Goal: Transaction & Acquisition: Purchase product/service

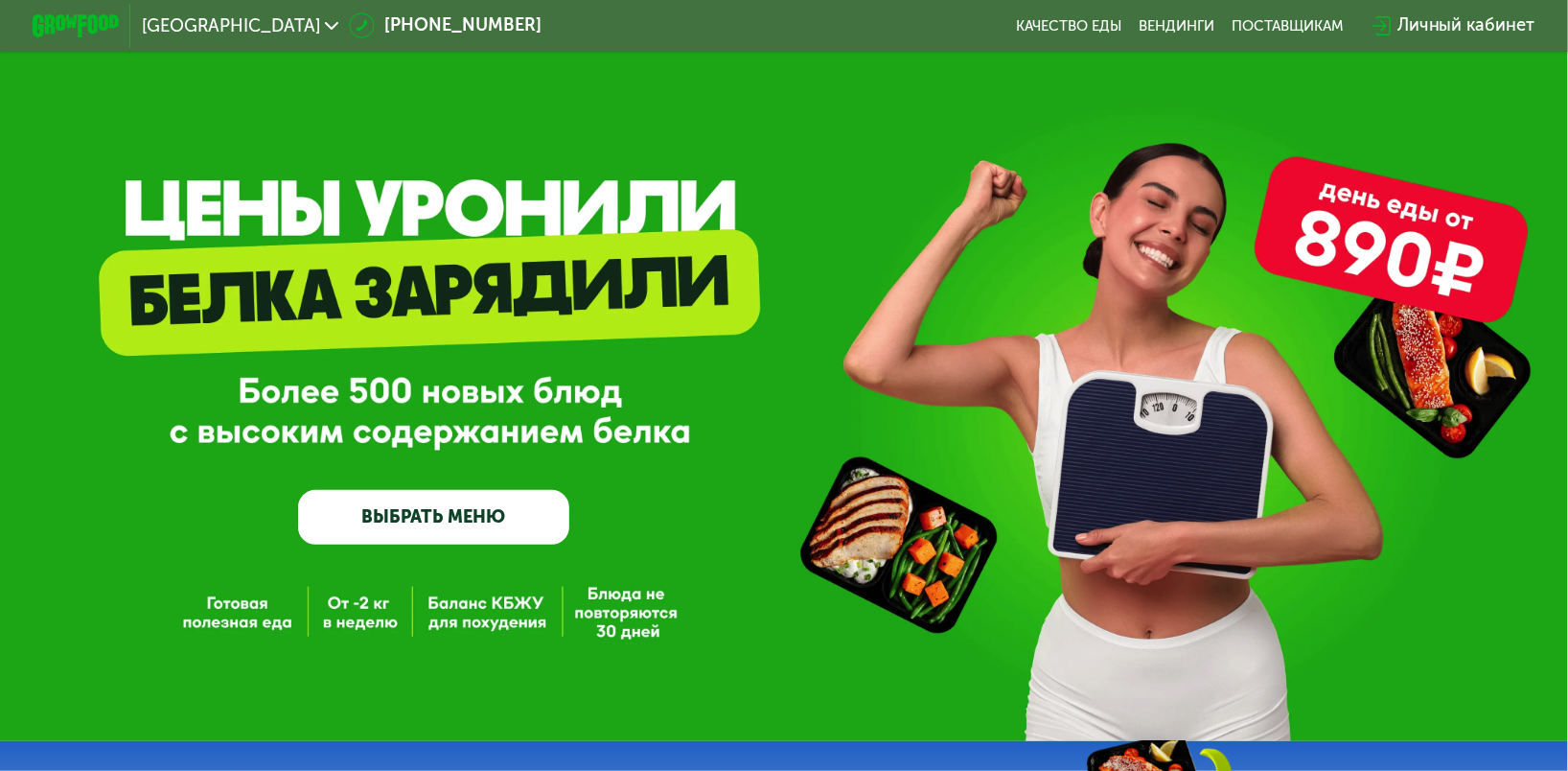
click at [1476, 33] on div "Личный кабинет" at bounding box center [1467, 26] width 138 height 26
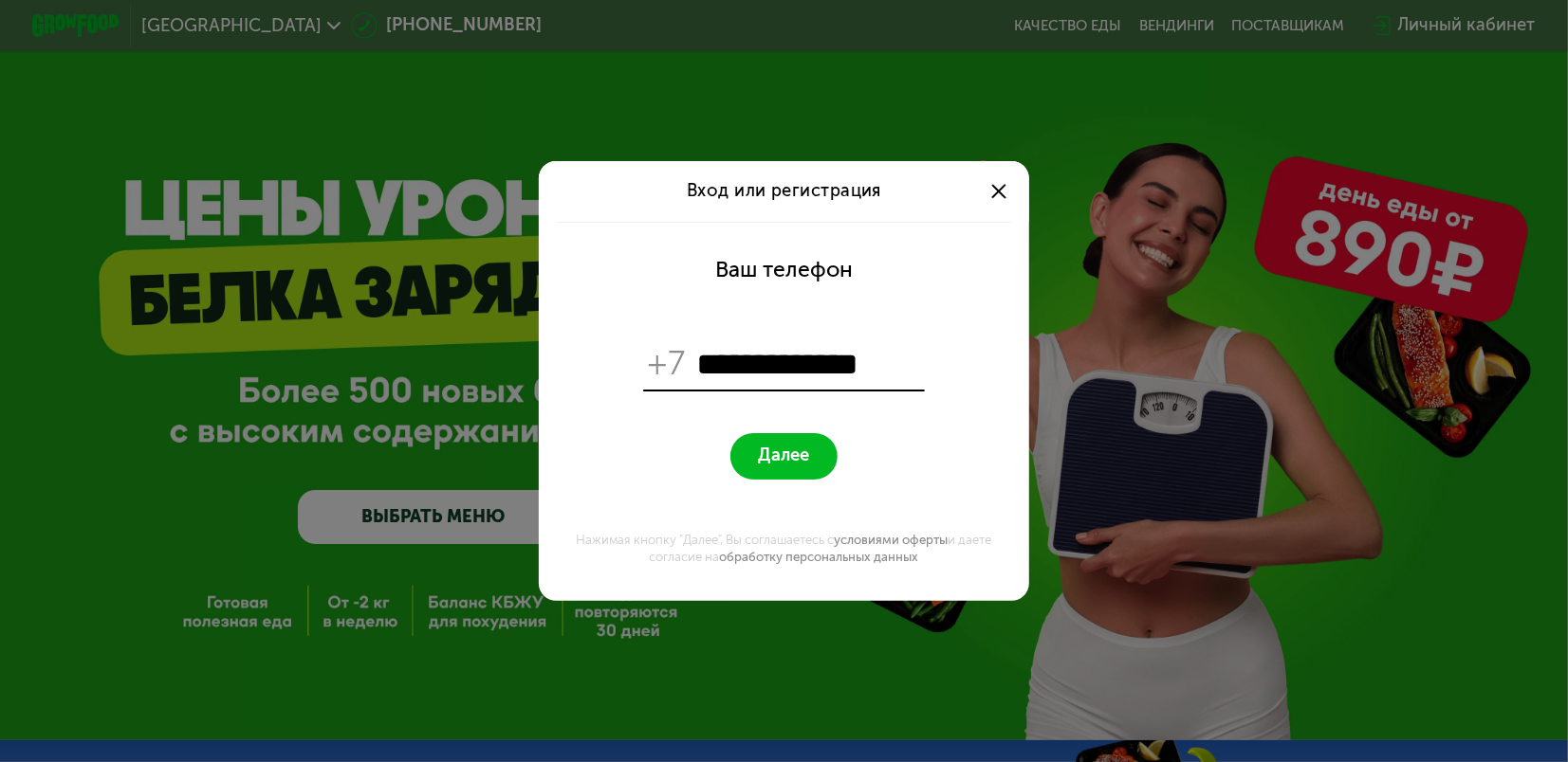
click at [760, 452] on span "Далее" at bounding box center [784, 455] width 51 height 21
drag, startPoint x: 705, startPoint y: 367, endPoint x: 712, endPoint y: 378, distance: 13.0
click at [705, 366] on input "**********" at bounding box center [807, 364] width 224 height 42
type input "**********"
click at [759, 454] on span "Далее" at bounding box center [784, 455] width 51 height 21
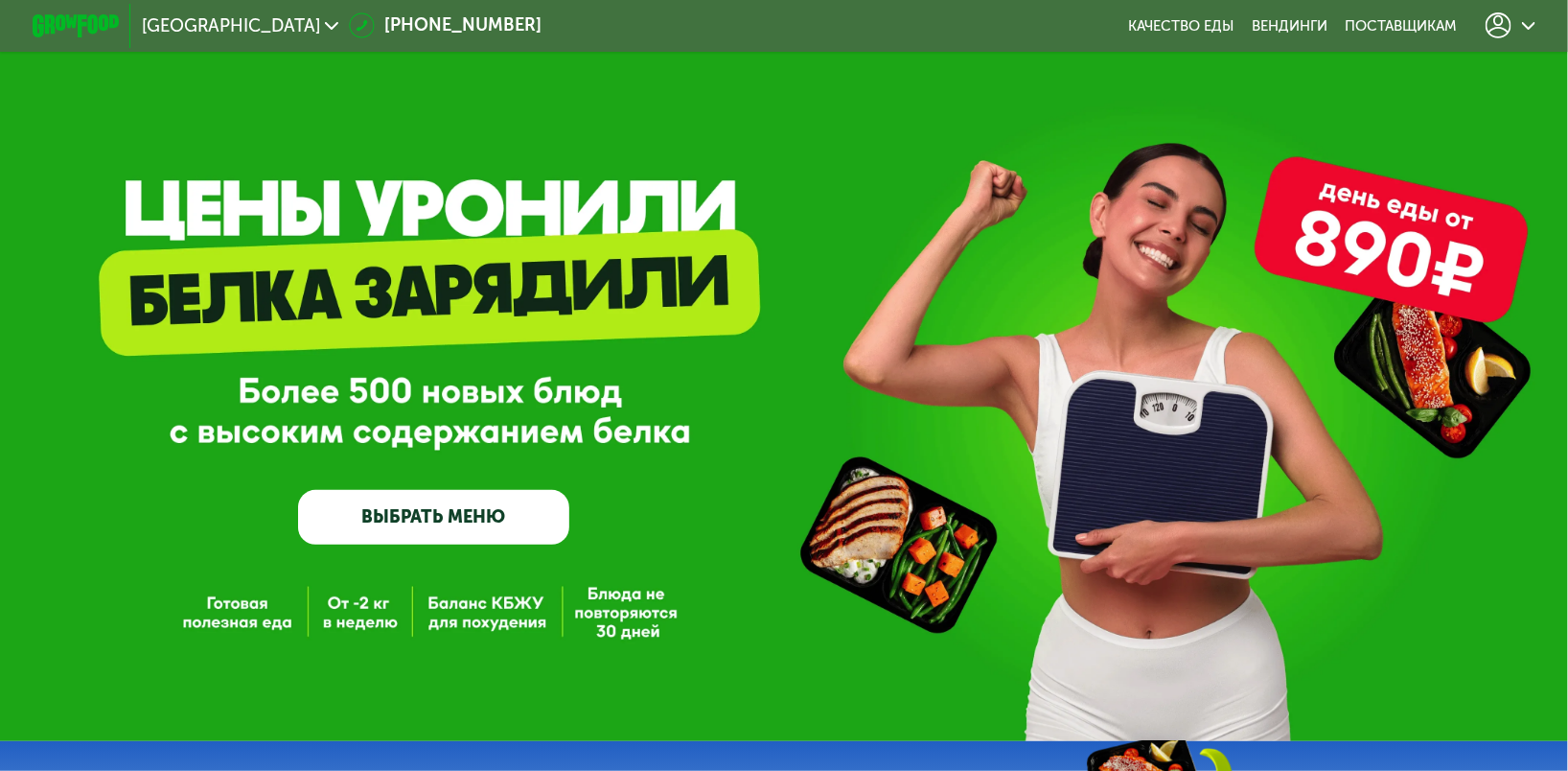
click at [1535, 24] on icon at bounding box center [1529, 26] width 14 height 14
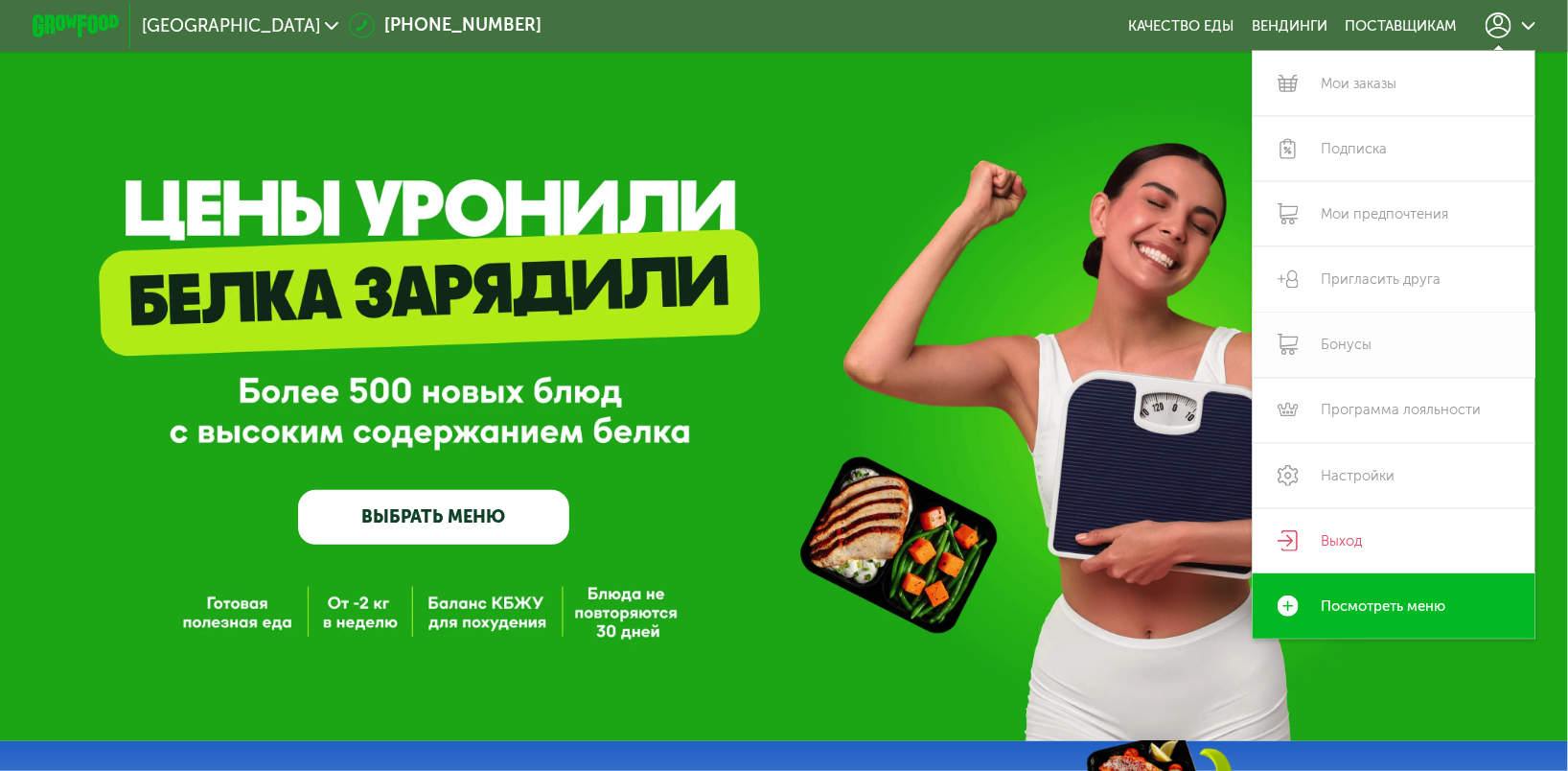
click at [1336, 348] on link "Бонусы" at bounding box center [1394, 345] width 283 height 65
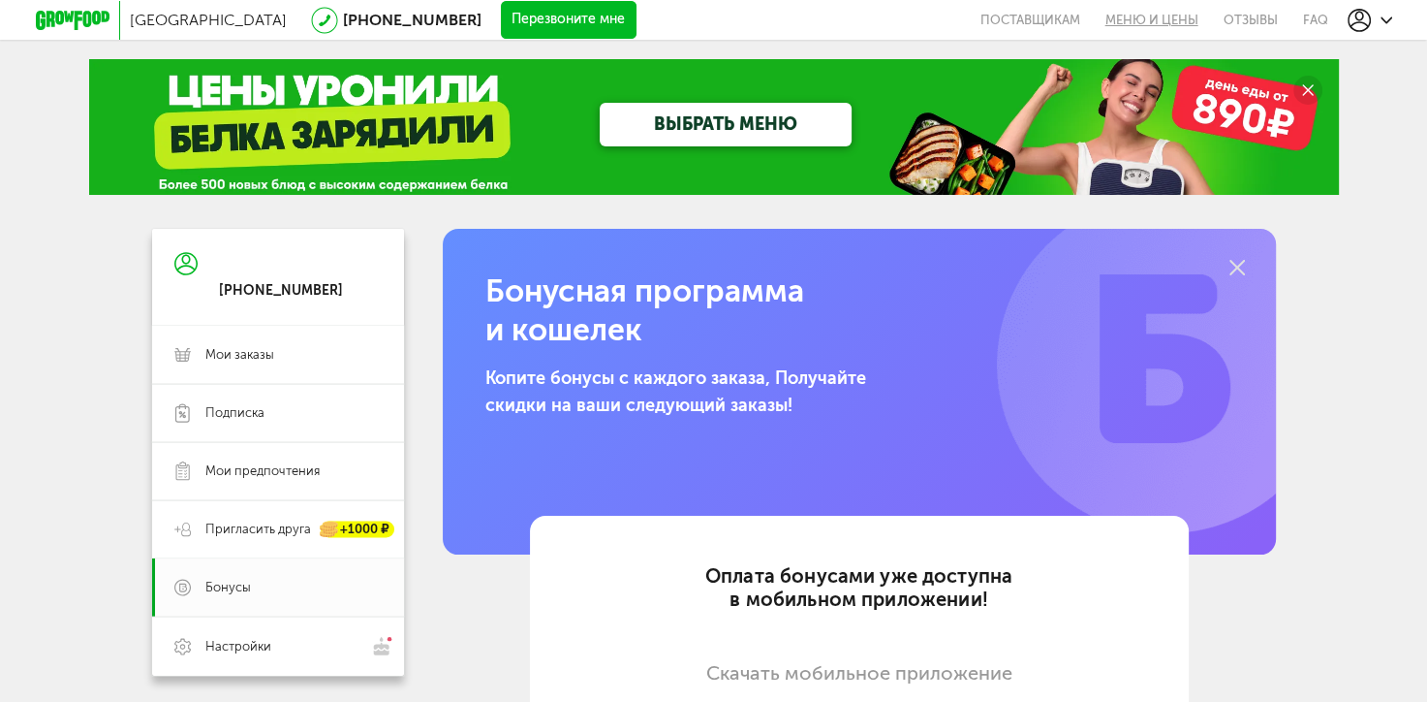
click at [1163, 20] on link "Меню и цены" at bounding box center [1152, 20] width 118 height 40
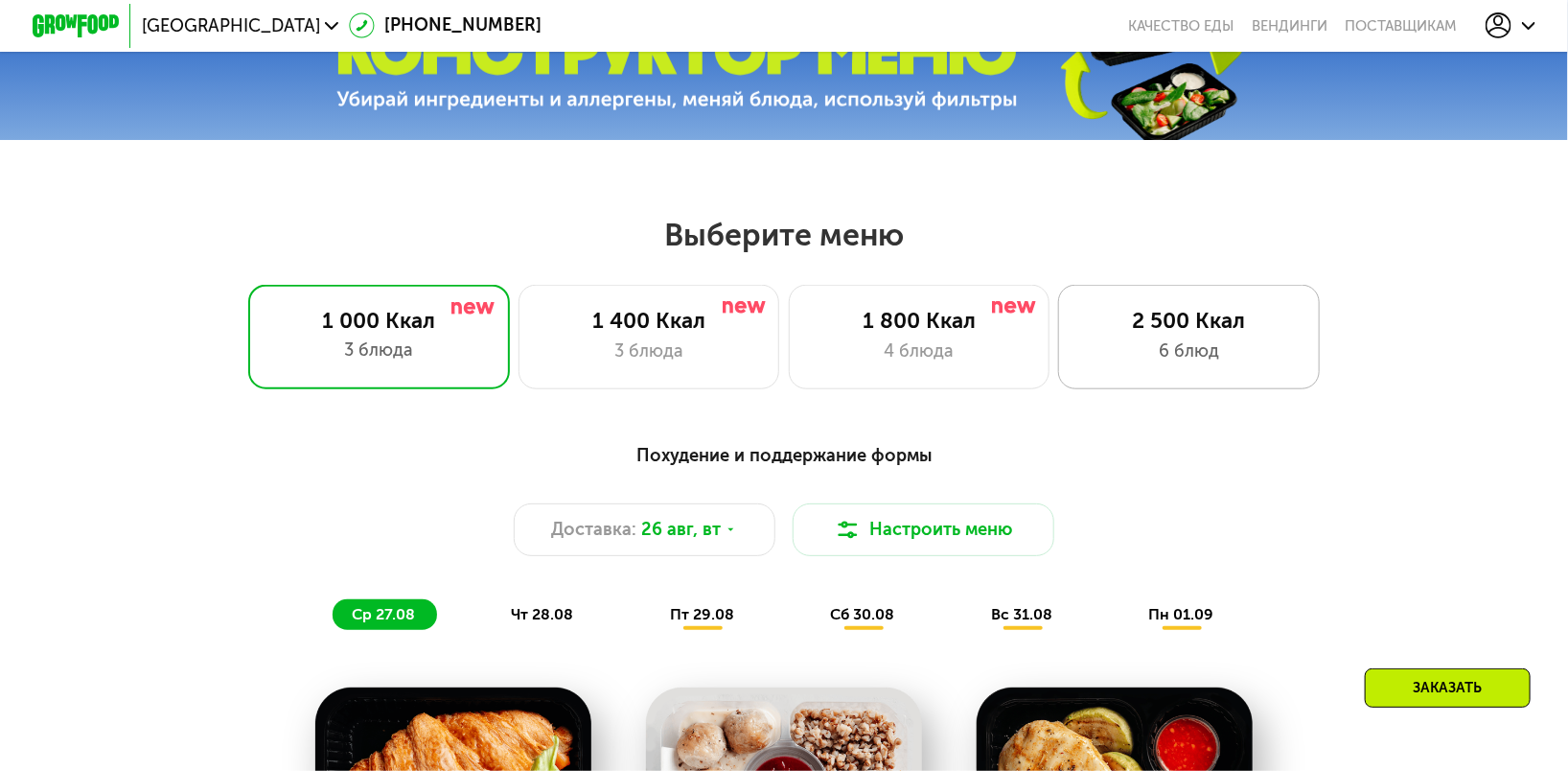
click at [1181, 327] on div "2 500 Ккал" at bounding box center [1189, 321] width 216 height 26
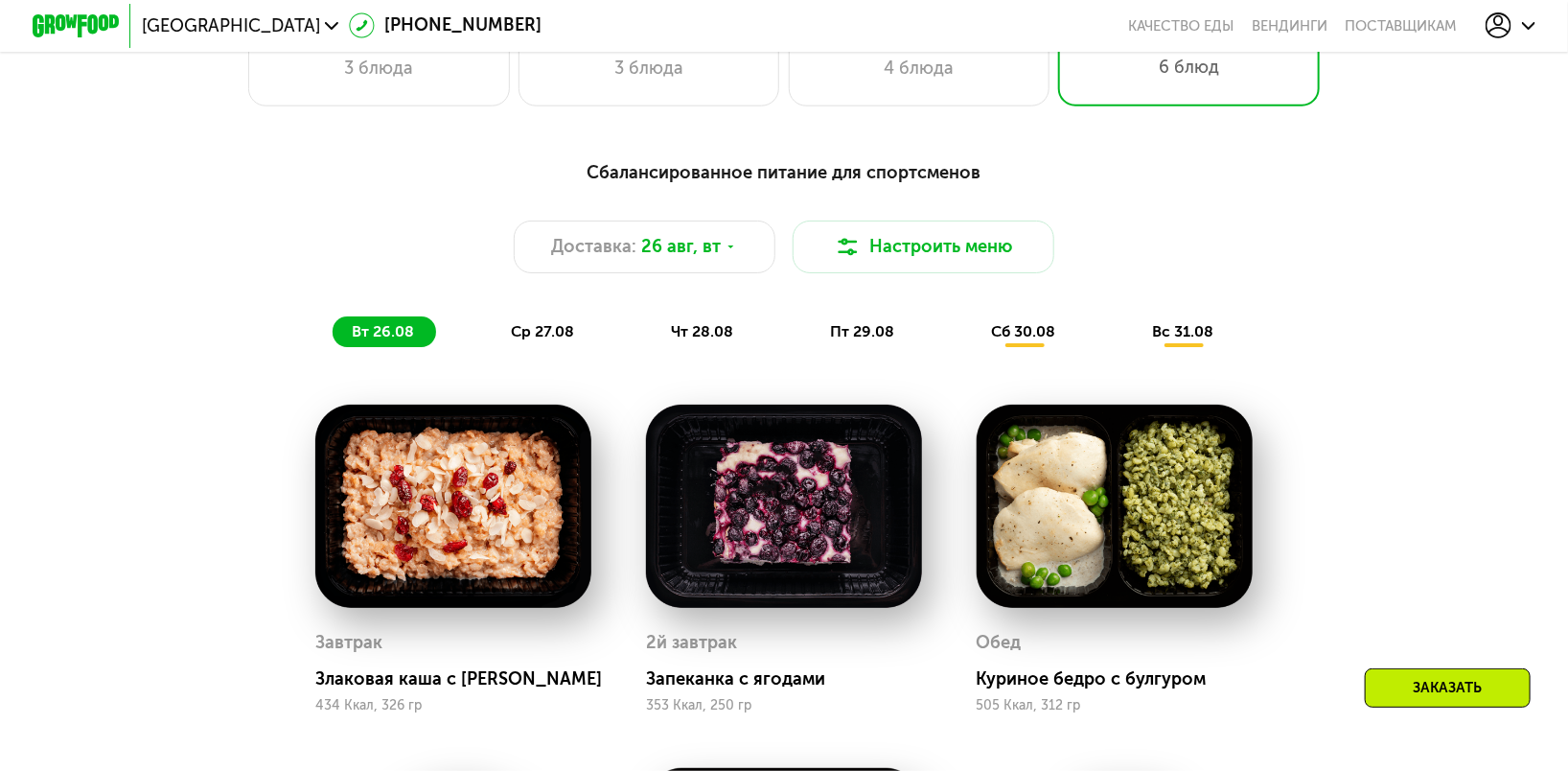
scroll to position [1066, 0]
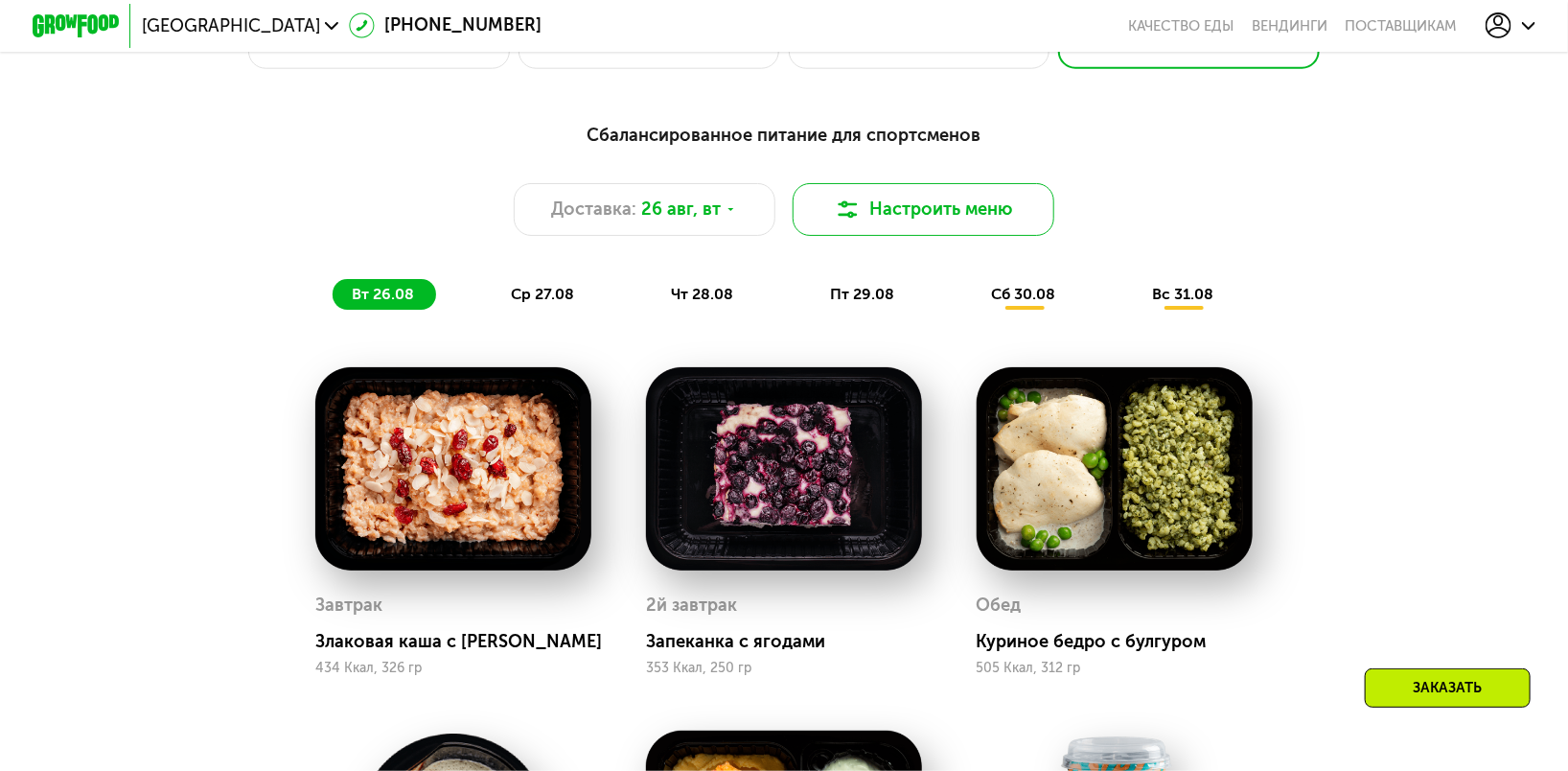
click at [911, 221] on button "Настроить меню" at bounding box center [923, 209] width 262 height 52
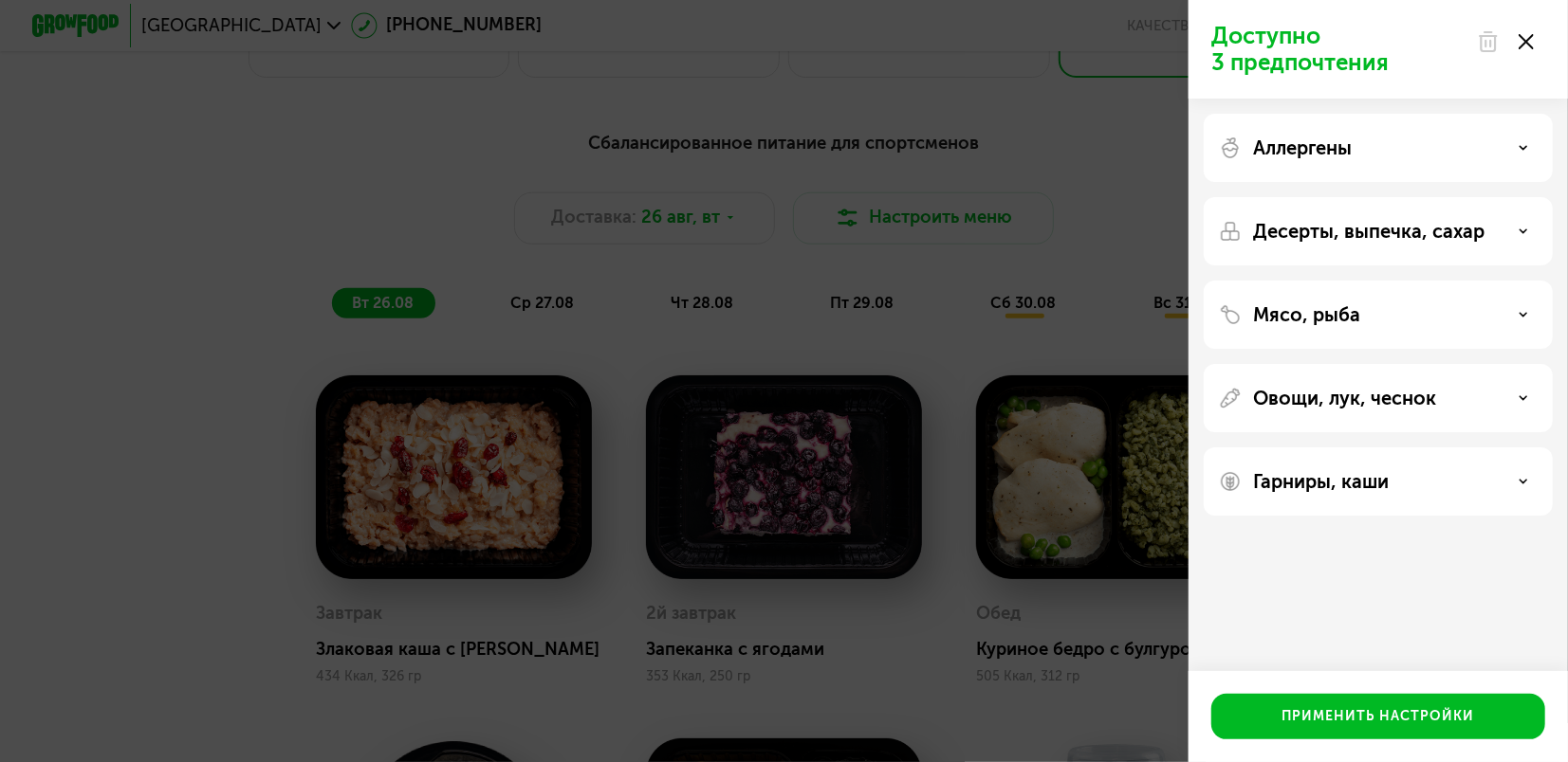
click at [1510, 198] on div "Аллергены" at bounding box center [1378, 232] width 349 height 68
click at [1515, 143] on div "Аллергены" at bounding box center [1378, 148] width 319 height 22
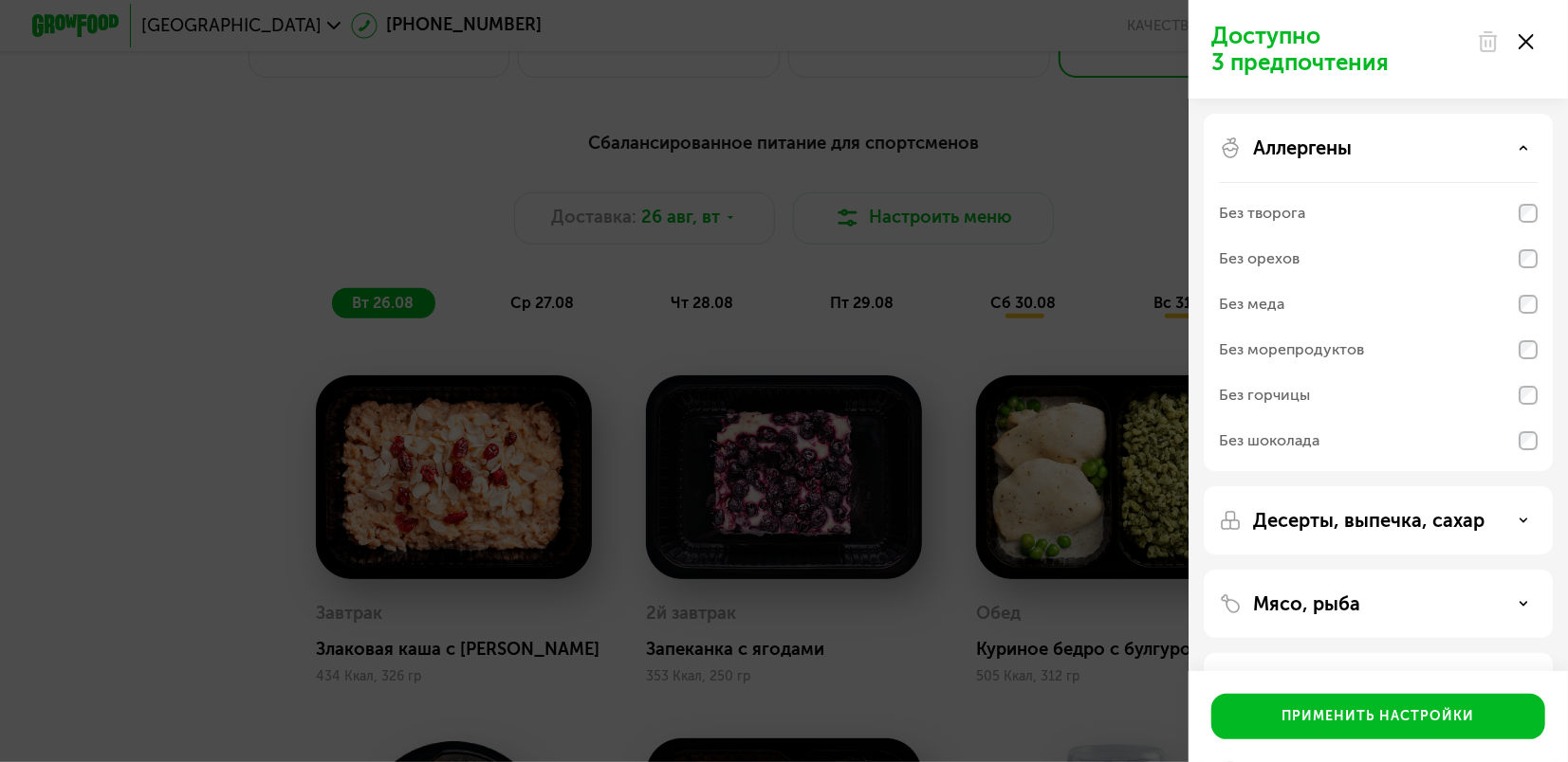
click at [1515, 143] on div "Аллергены" at bounding box center [1378, 148] width 319 height 22
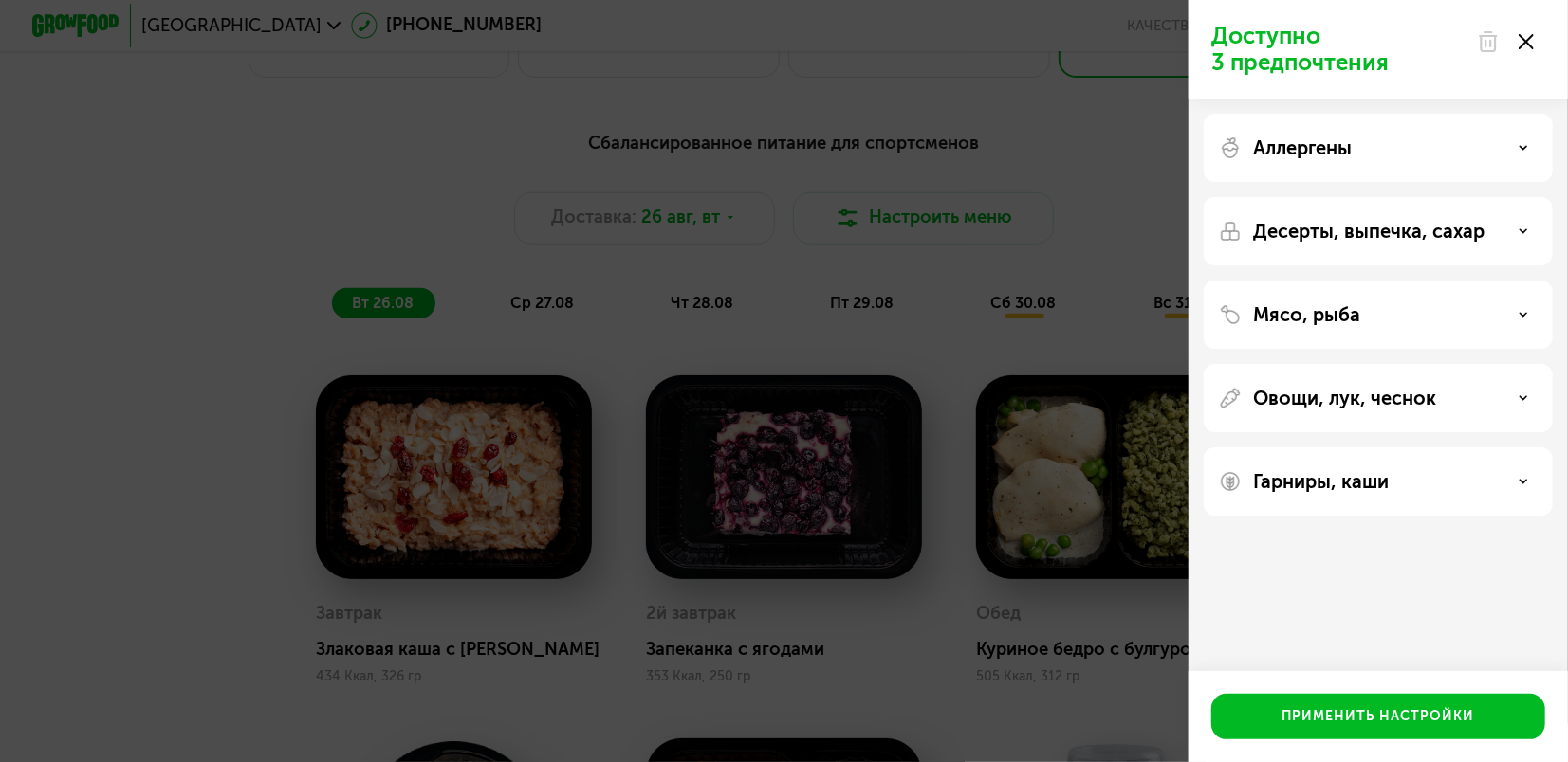
click at [1532, 220] on div "Десерты, выпечка, сахар" at bounding box center [1378, 231] width 319 height 22
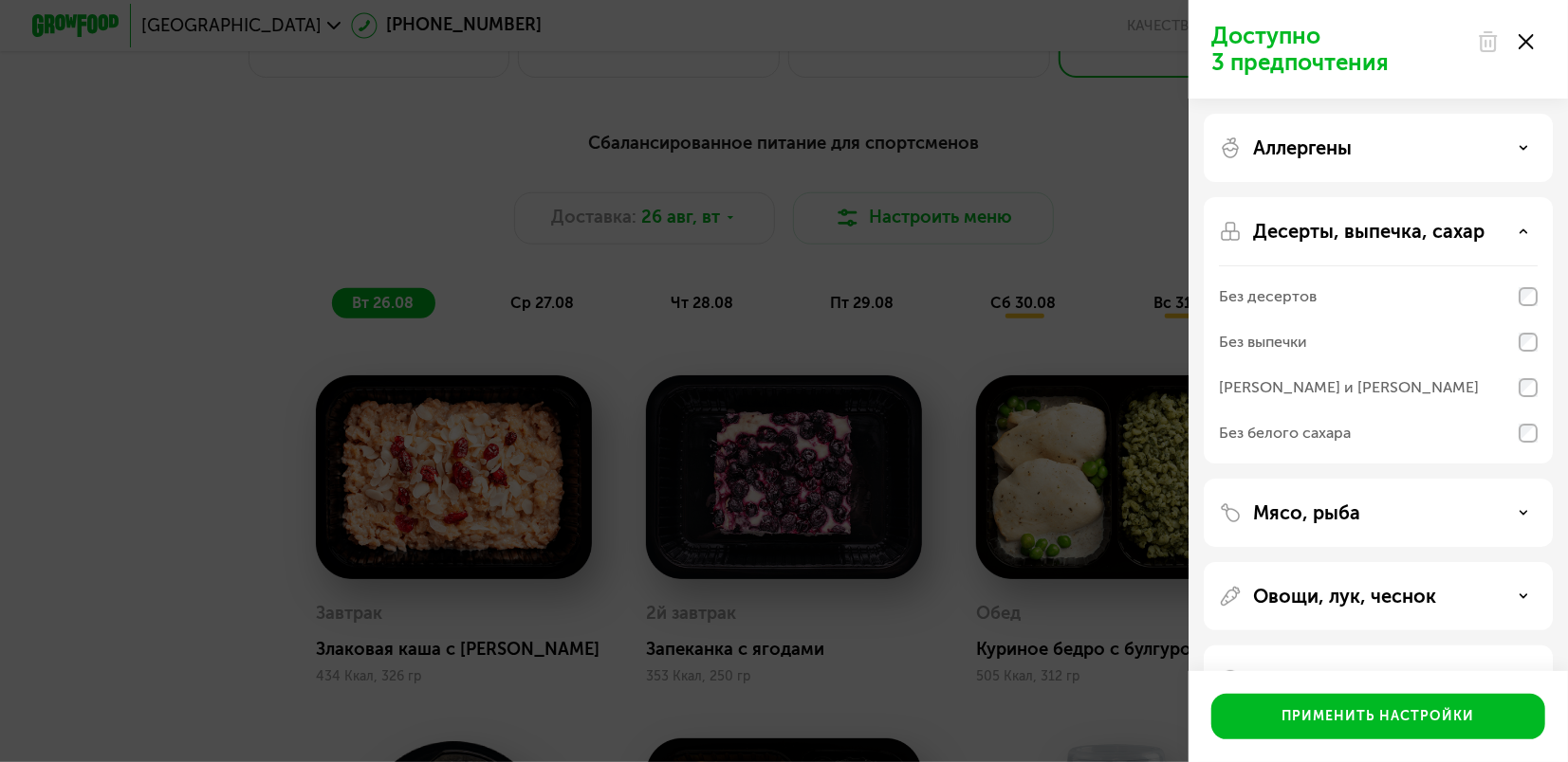
click at [1530, 224] on div "Десерты, выпечка, сахар" at bounding box center [1378, 231] width 319 height 22
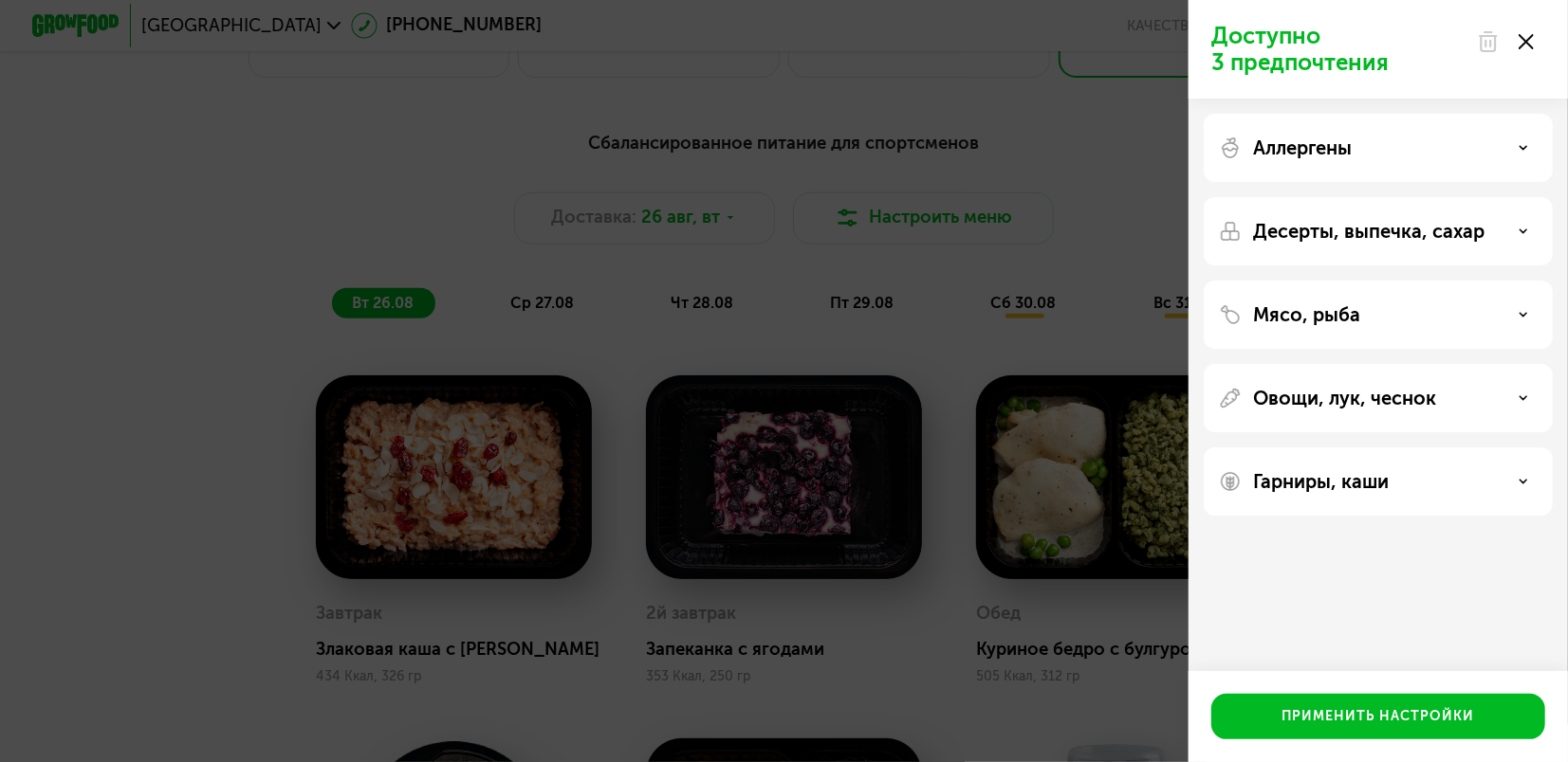
click at [1515, 364] on div "Мясо, рыба" at bounding box center [1378, 398] width 349 height 68
click at [1514, 317] on div "Мясо, рыба" at bounding box center [1378, 314] width 319 height 22
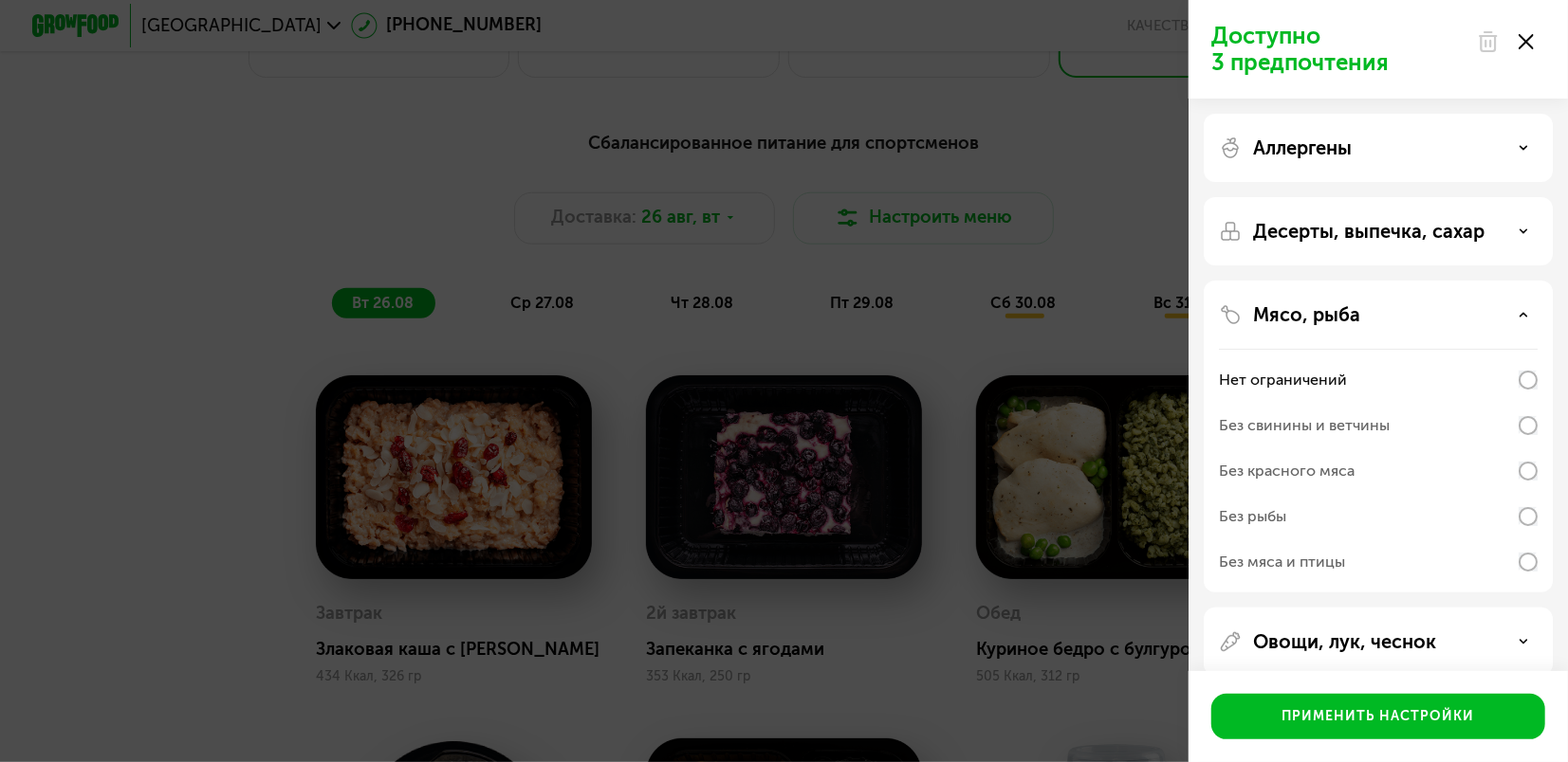
click at [1514, 315] on div "Мясо, рыба" at bounding box center [1378, 314] width 319 height 22
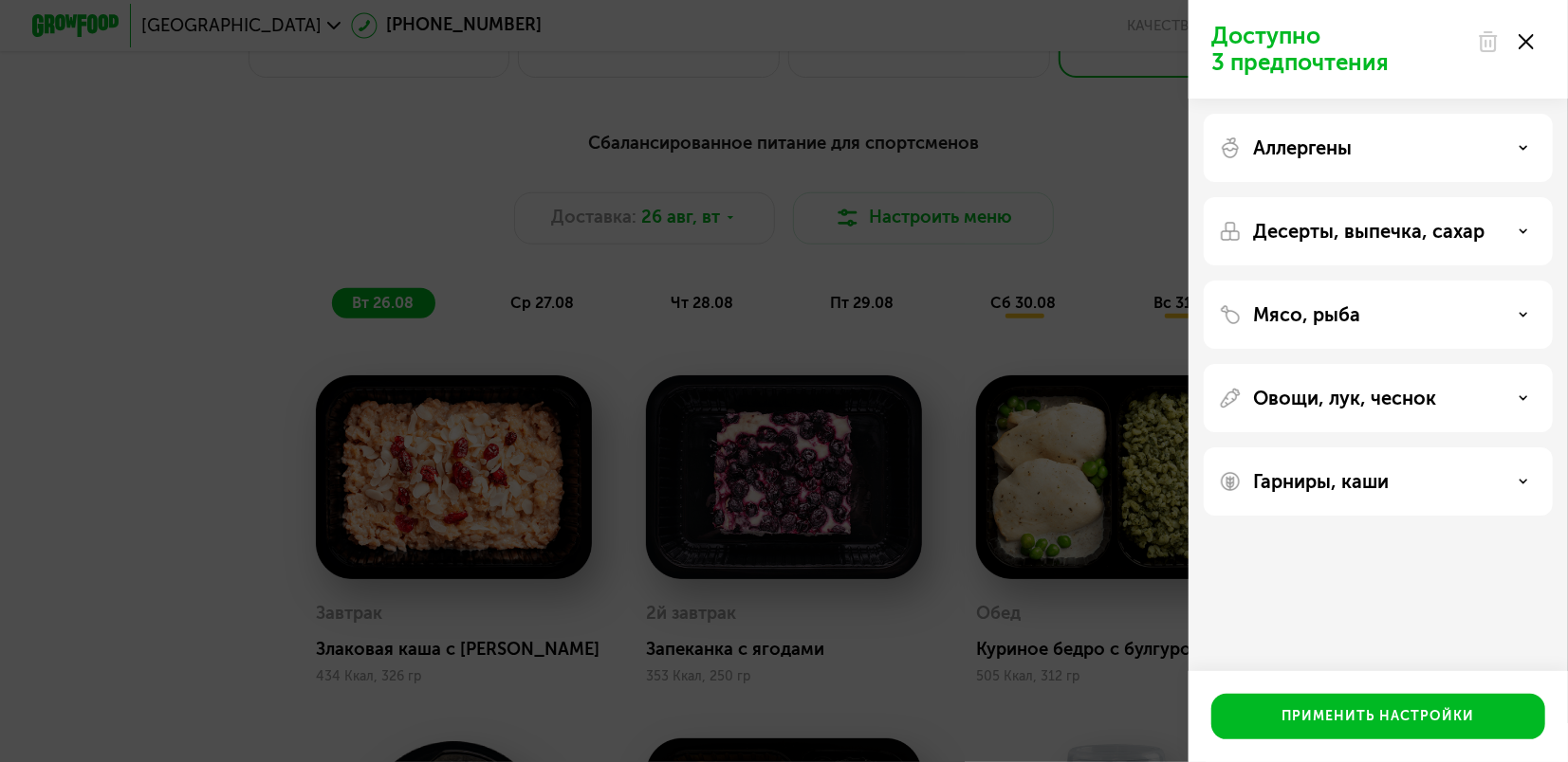
click at [1514, 394] on div "Овощи, лук, чеснок" at bounding box center [1378, 397] width 319 height 22
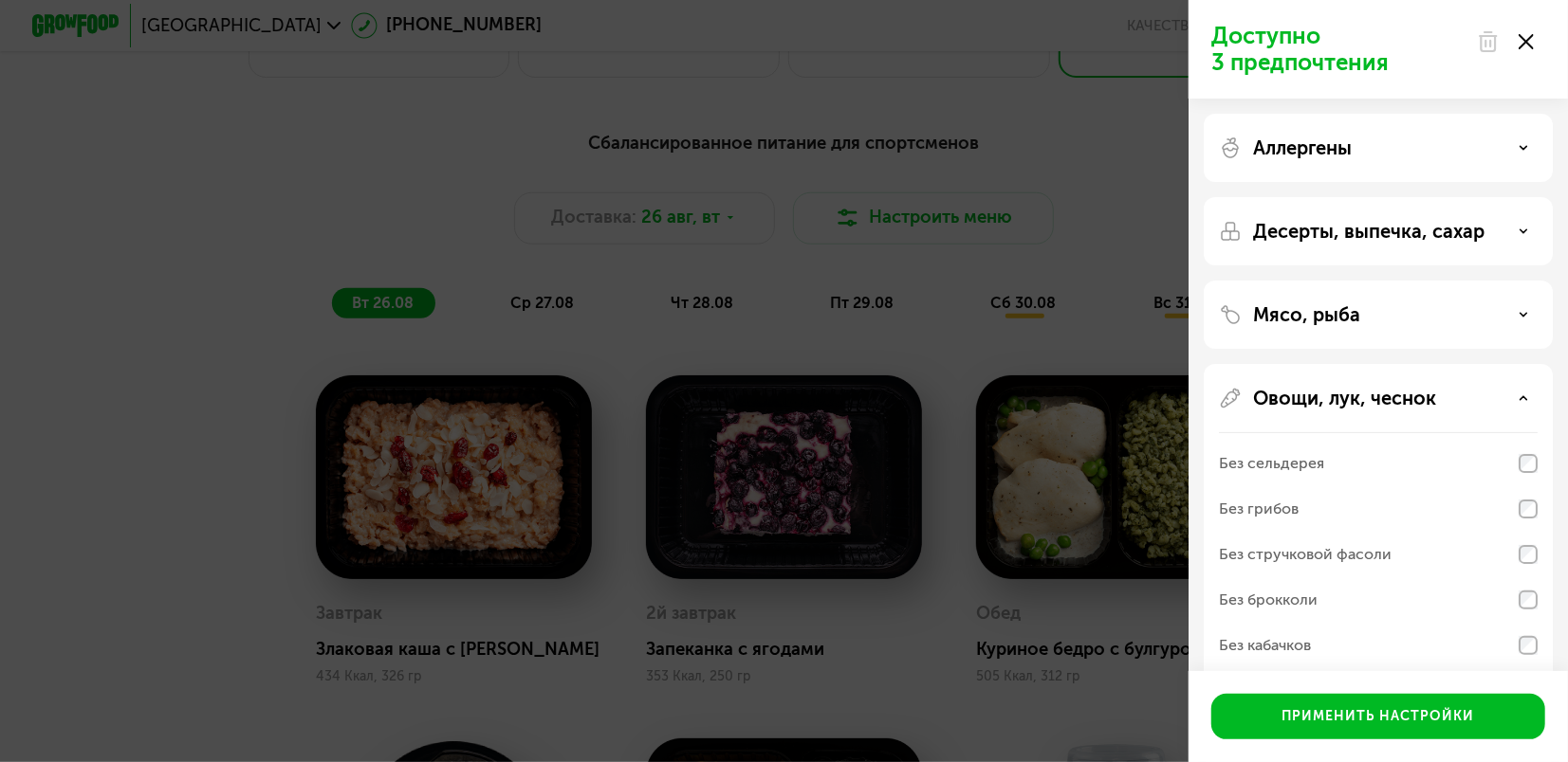
click at [1514, 394] on div "Овощи, лук, чеснок" at bounding box center [1378, 397] width 319 height 22
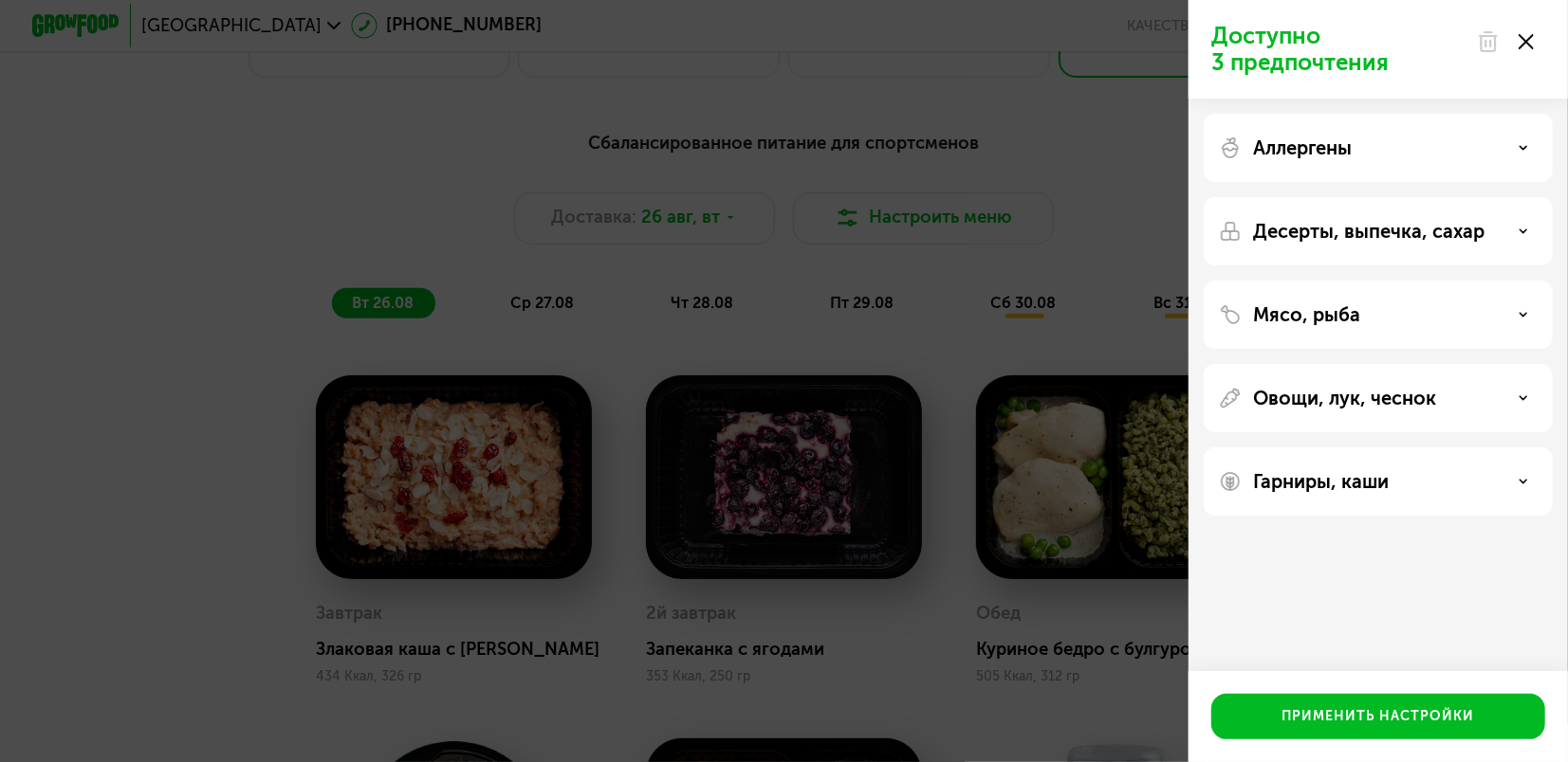
click at [1521, 494] on div "Гарниры, каши" at bounding box center [1378, 481] width 349 height 68
click at [1521, 478] on icon at bounding box center [1523, 481] width 10 height 10
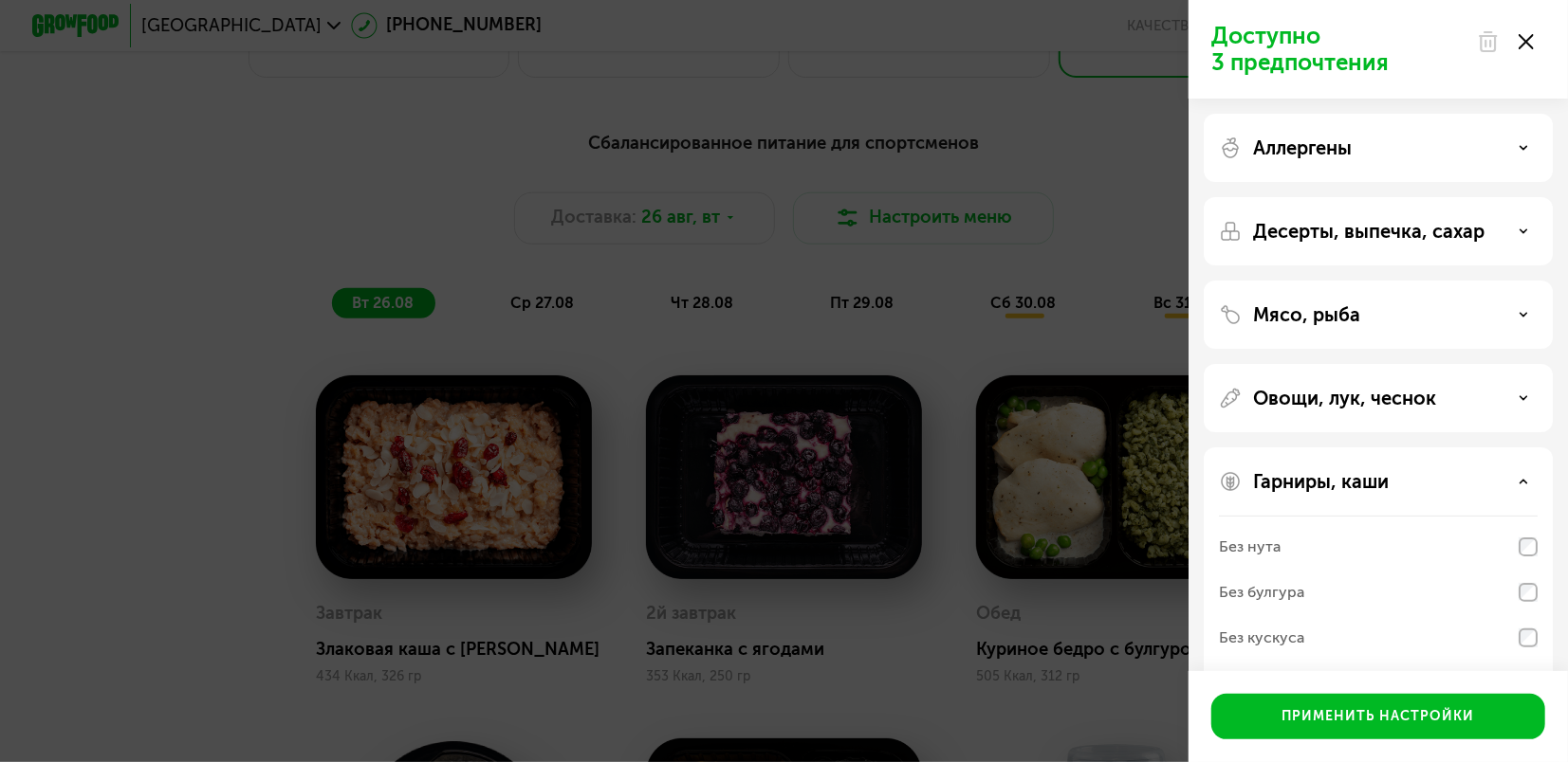
click at [1521, 478] on icon at bounding box center [1523, 481] width 10 height 10
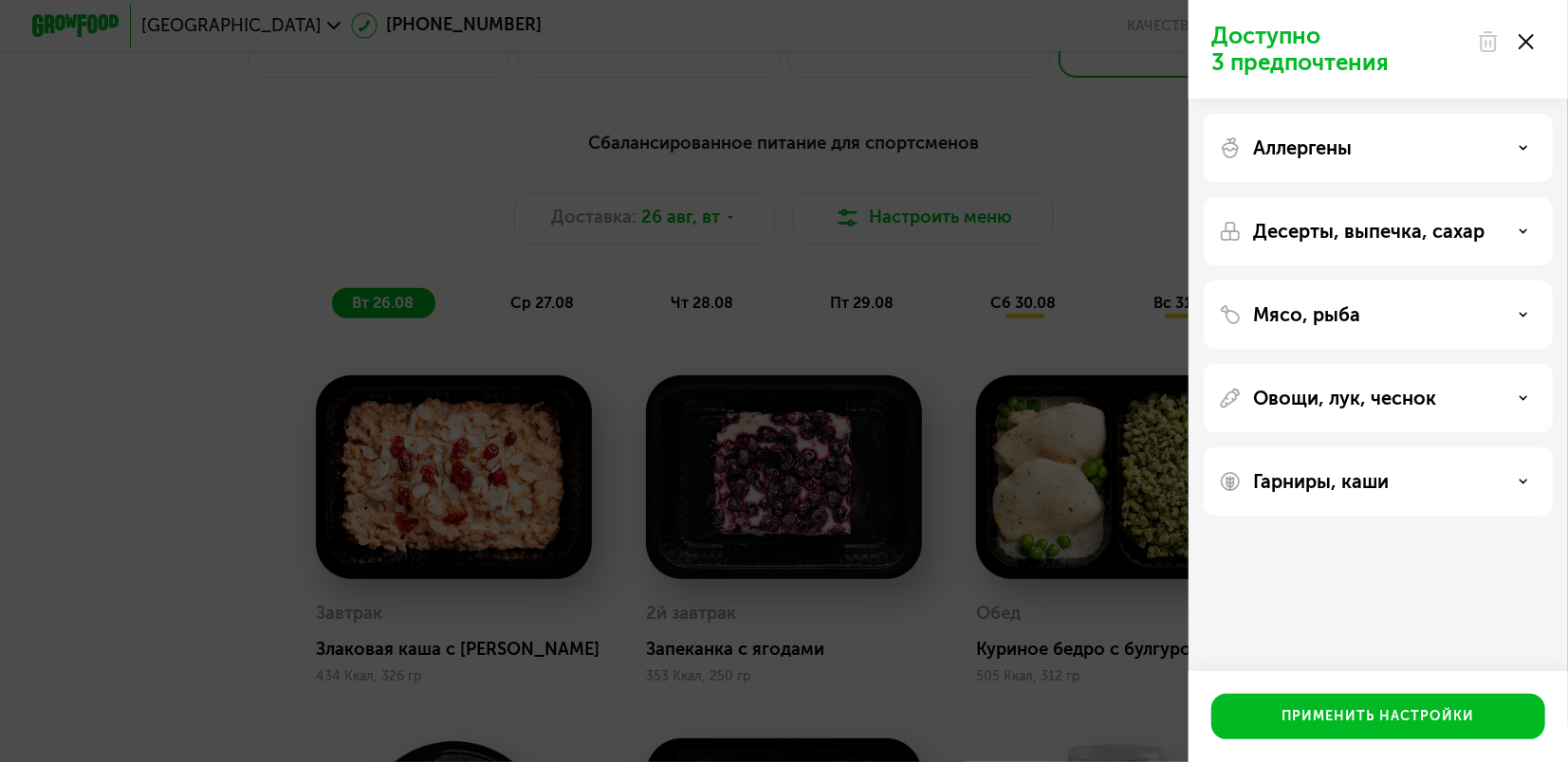
click at [1525, 41] on use at bounding box center [1526, 42] width 16 height 16
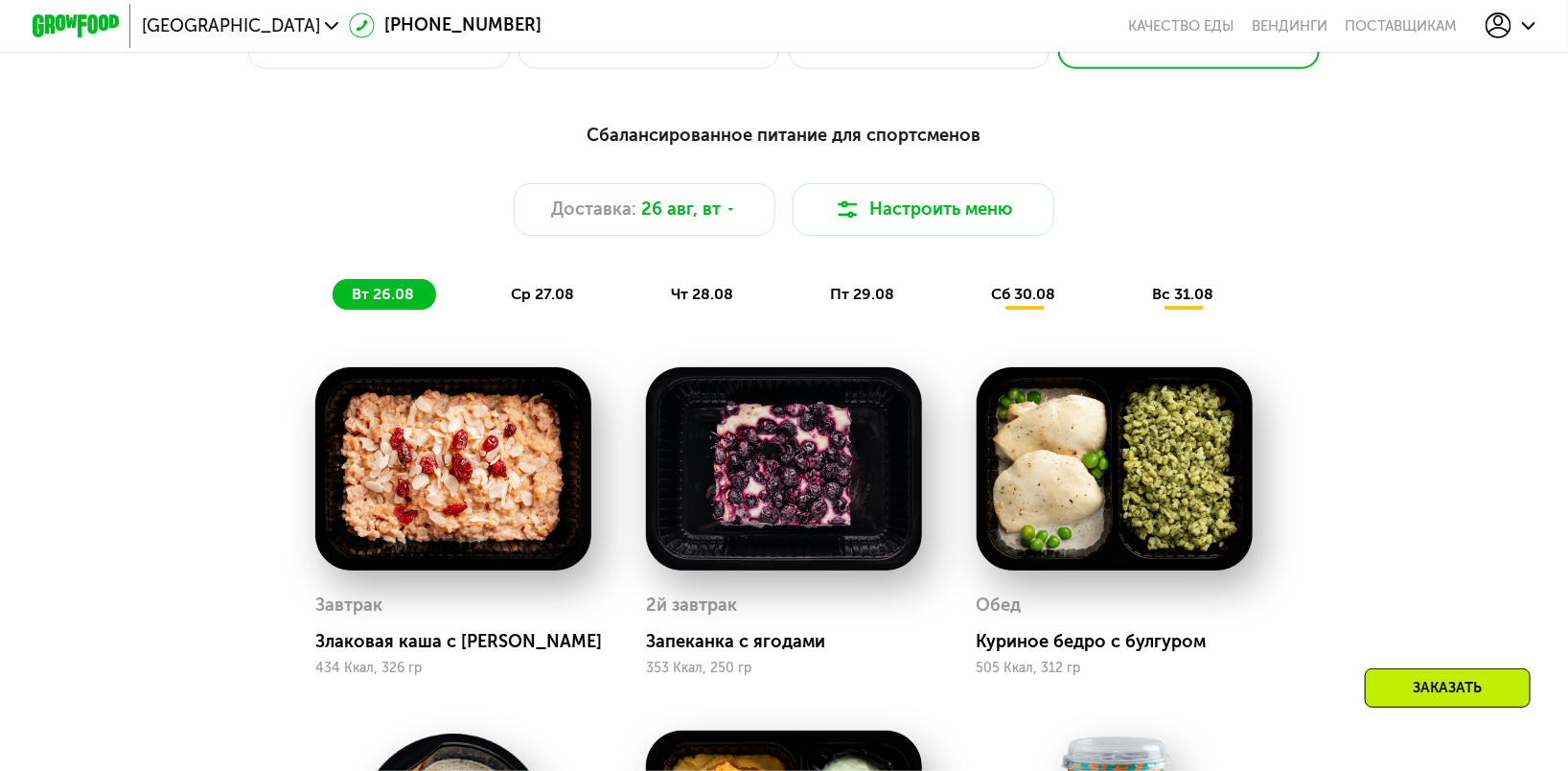
click at [513, 303] on span "ср 27.08" at bounding box center [542, 294] width 63 height 18
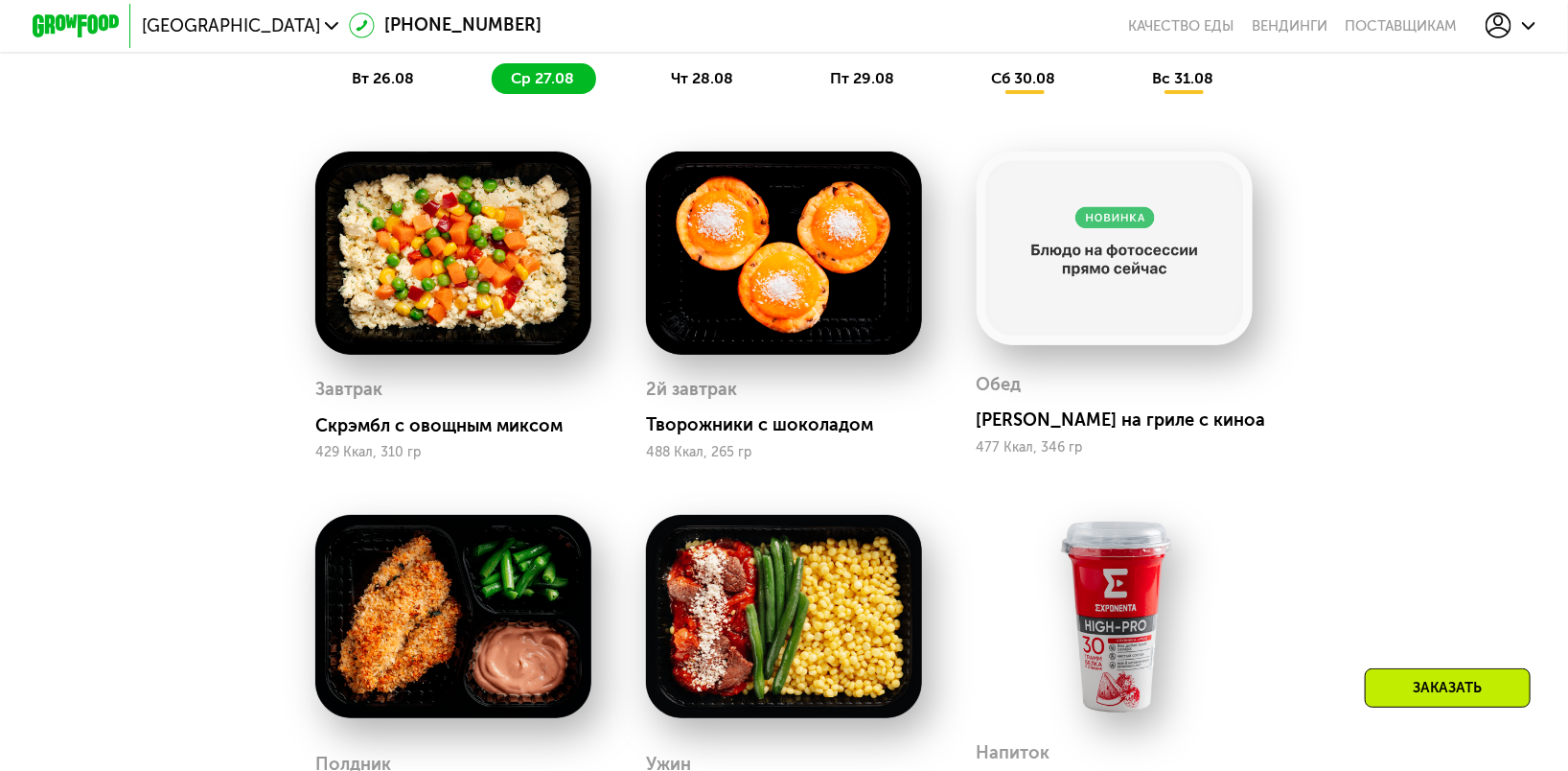
scroll to position [1172, 0]
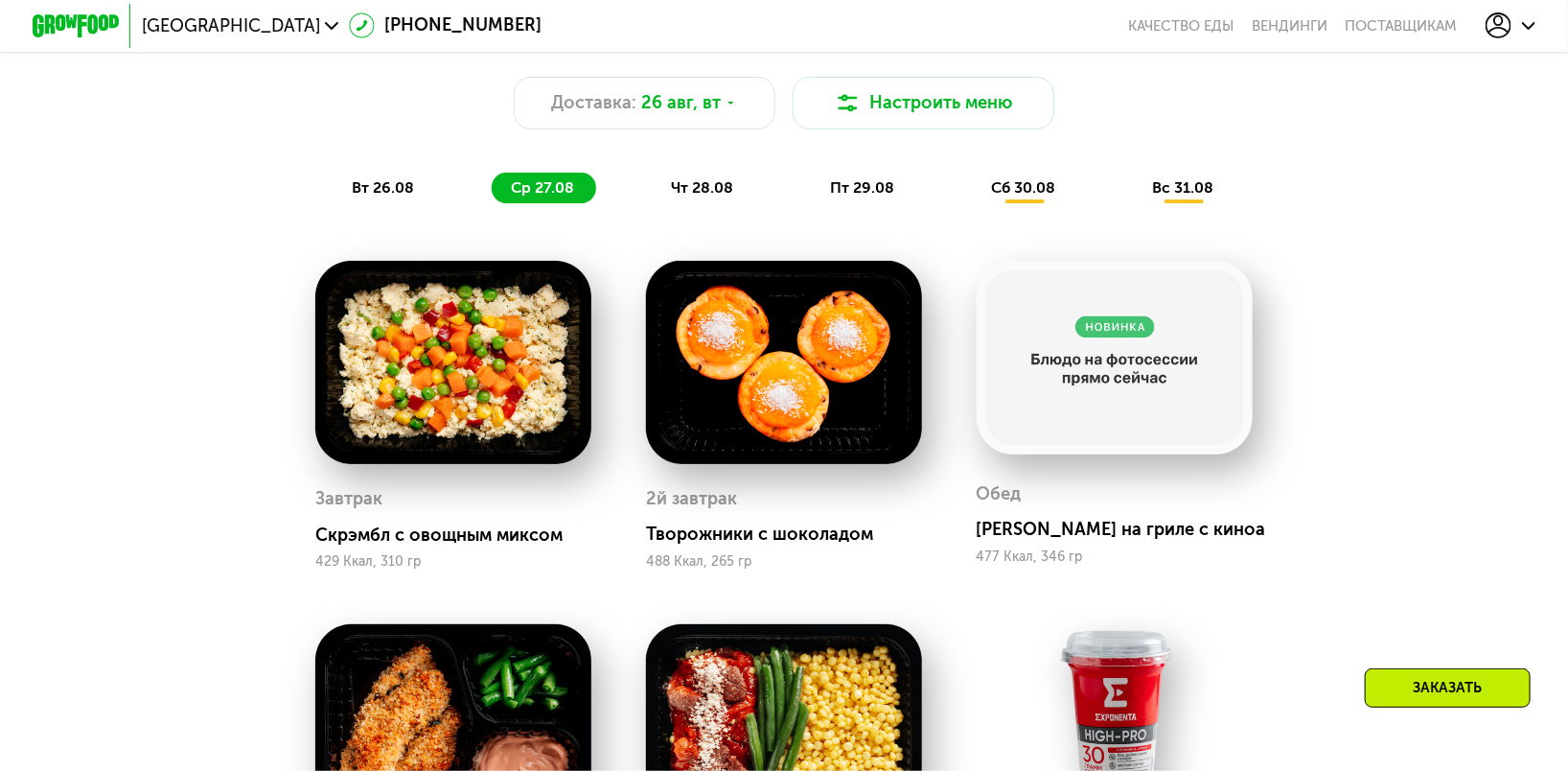
click at [811, 203] on div "чт 28.08" at bounding box center [864, 187] width 106 height 31
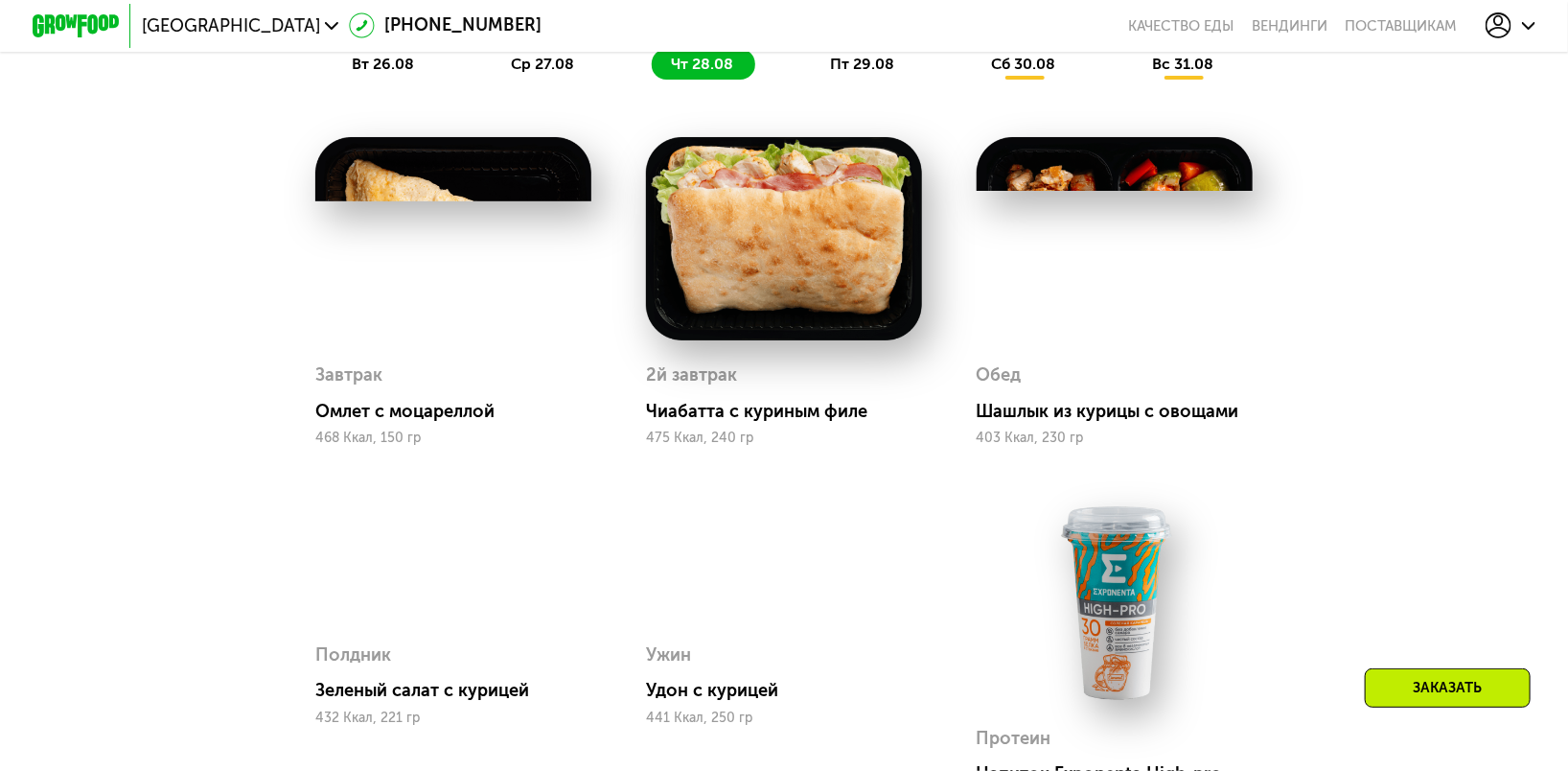
scroll to position [1066, 0]
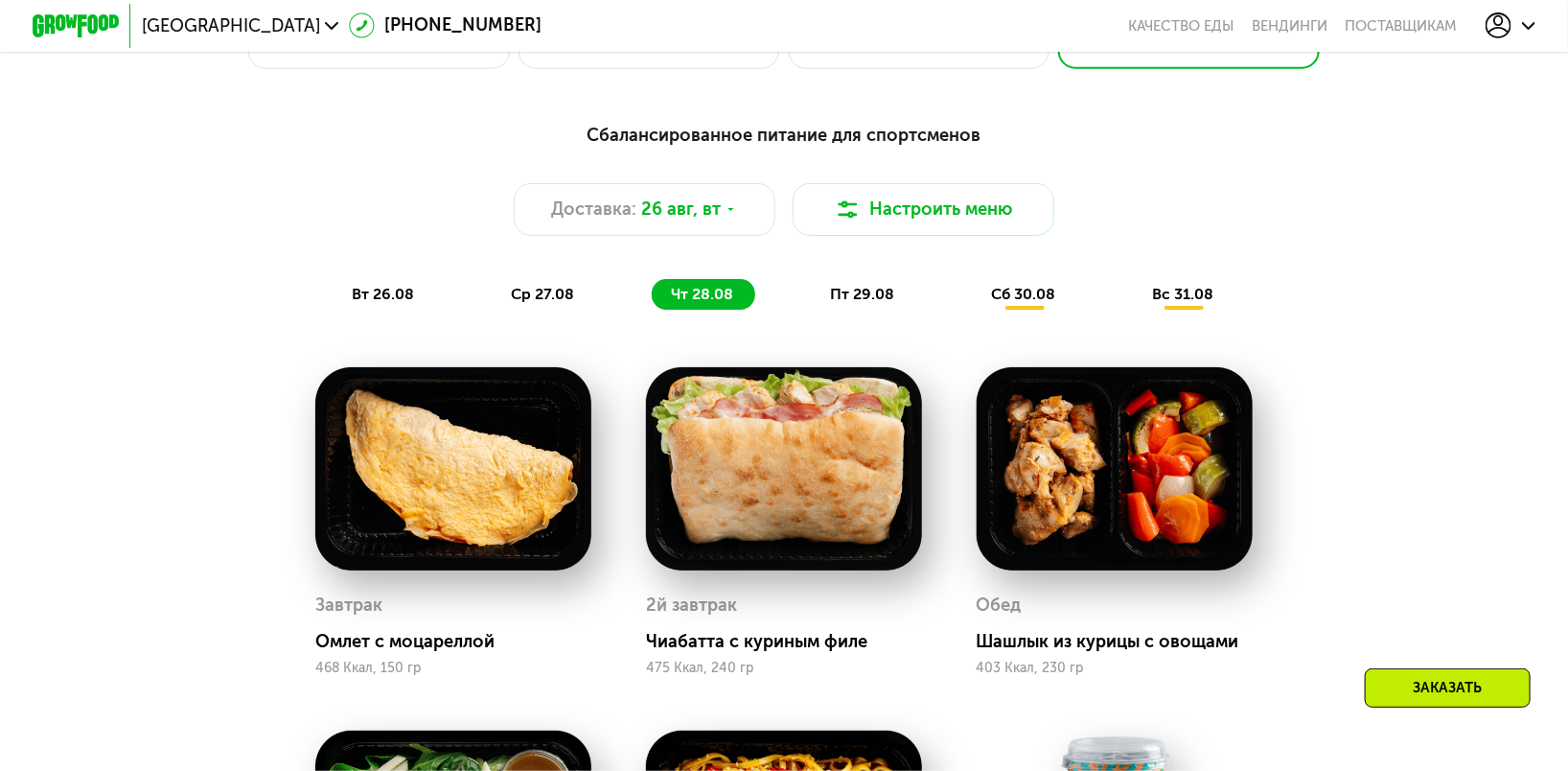
click at [972, 297] on div "пт 29.08" at bounding box center [1025, 294] width 106 height 31
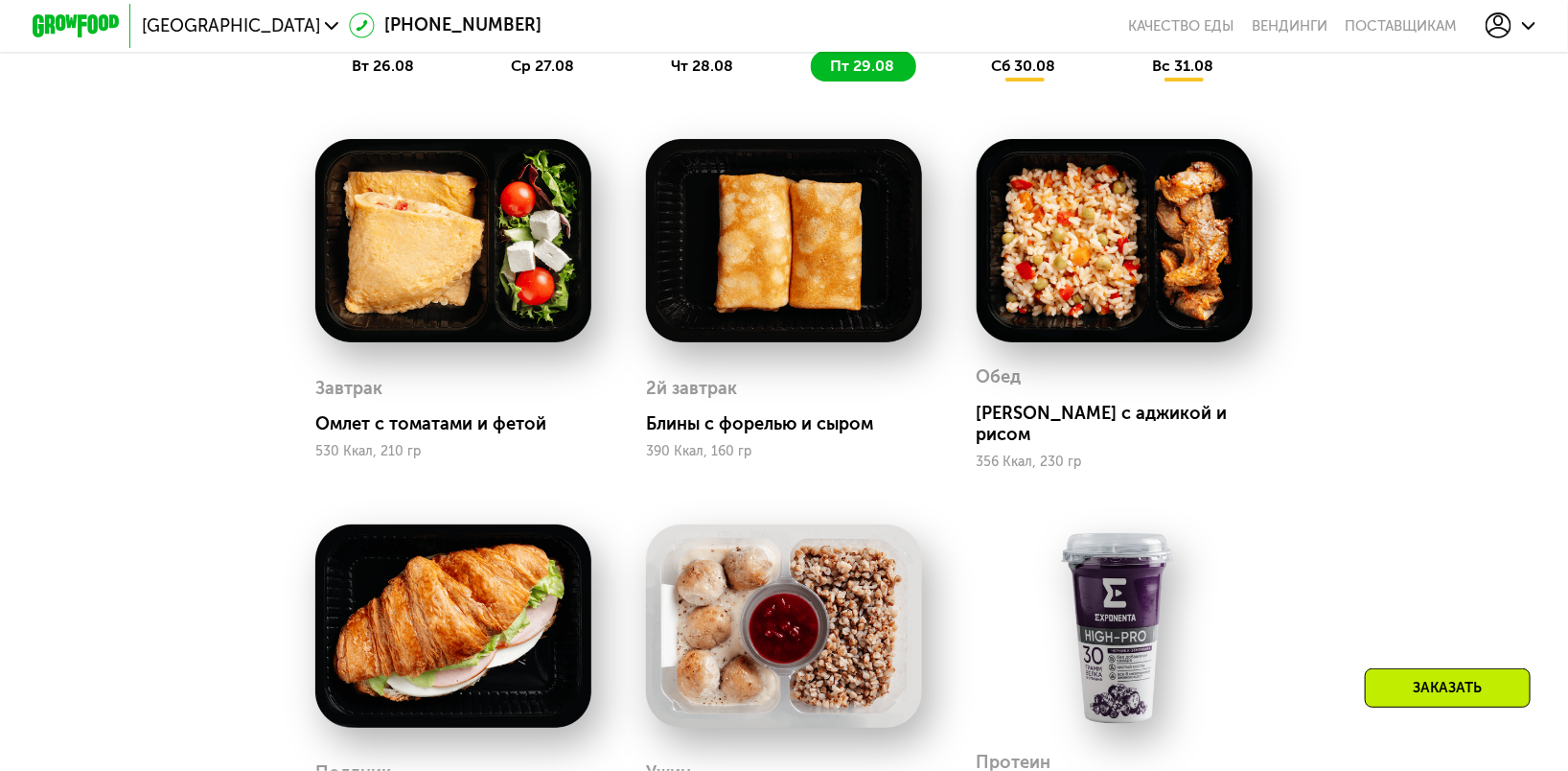
scroll to position [1279, 0]
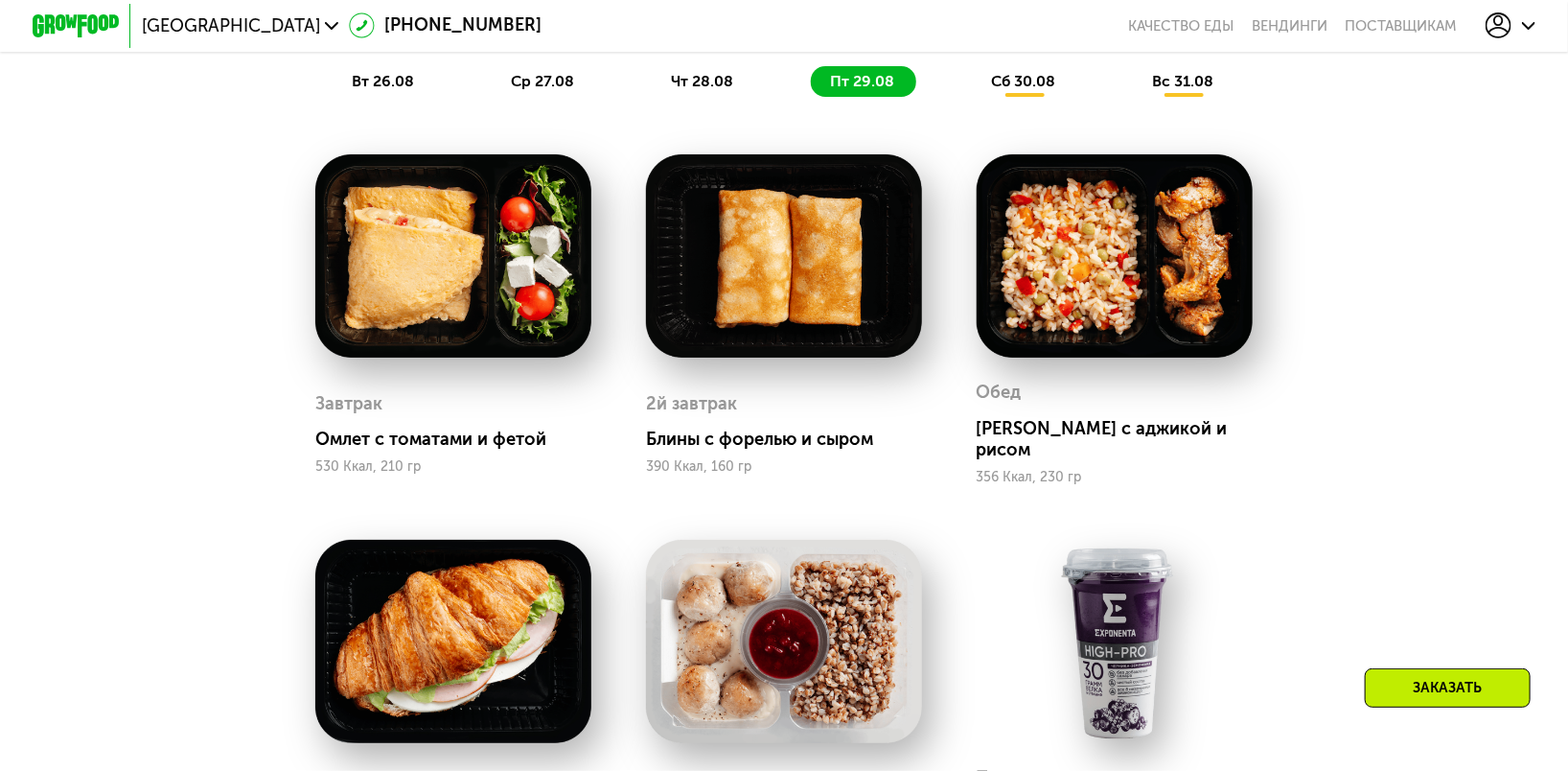
click at [1024, 110] on div "Сбалансированное питание для спортсменов Доставка: [DATE] [GEOGRAPHIC_DATA] мен…" at bounding box center [784, 2] width 1315 height 215
click at [1025, 90] on span "сб 30.08" at bounding box center [1024, 81] width 64 height 18
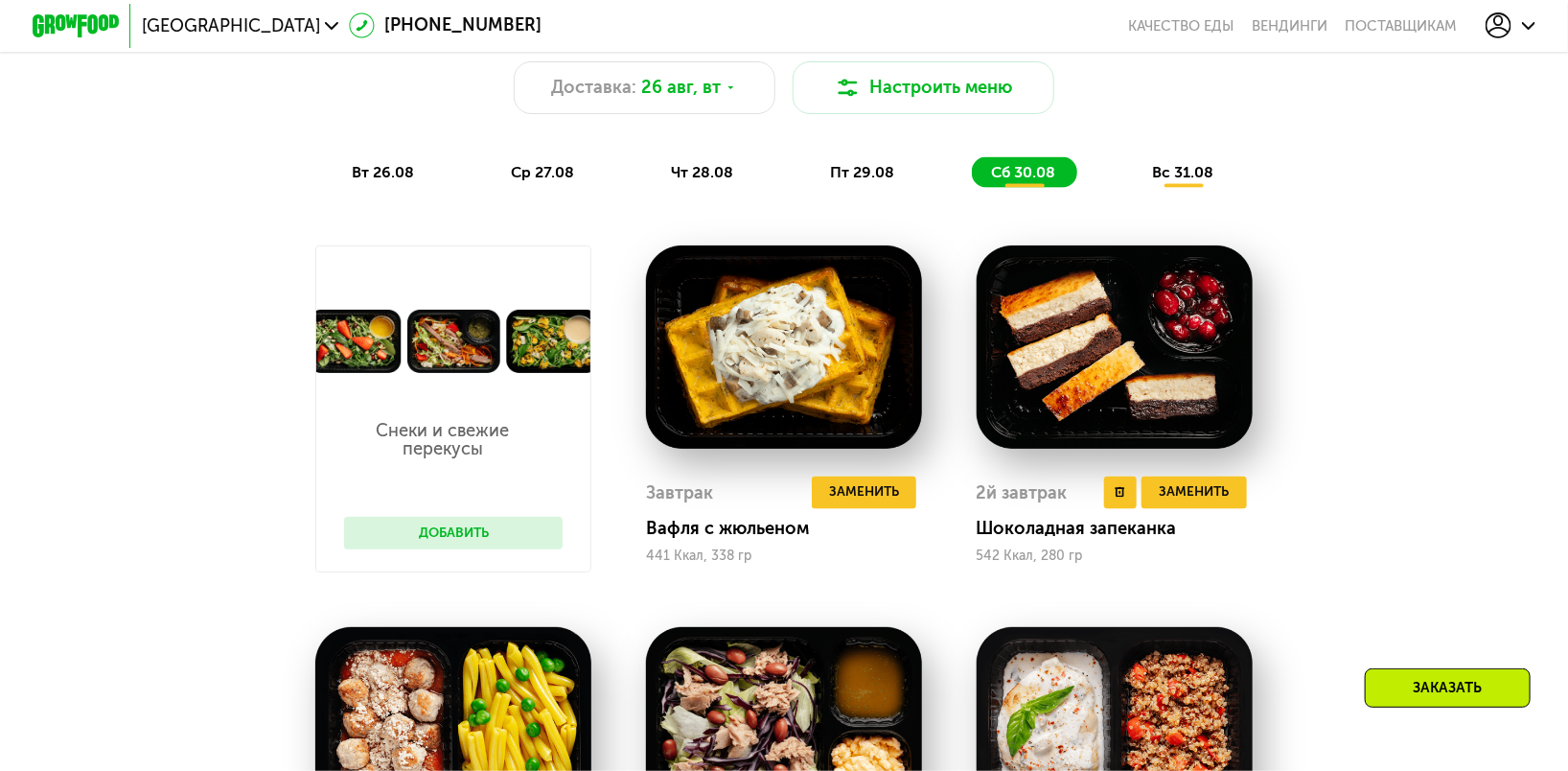
scroll to position [1172, 0]
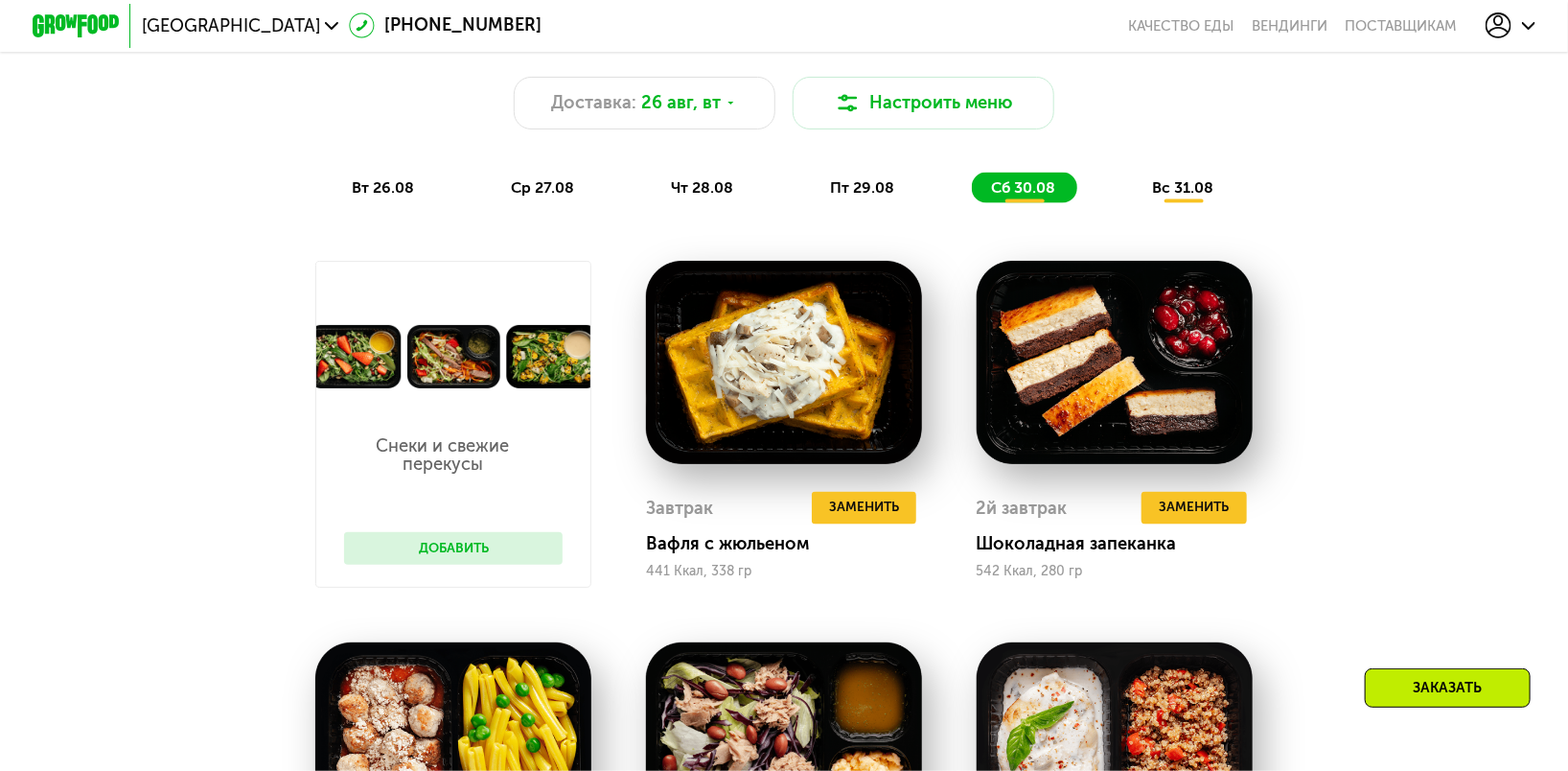
click at [1190, 197] on span "вс 31.08" at bounding box center [1184, 187] width 61 height 18
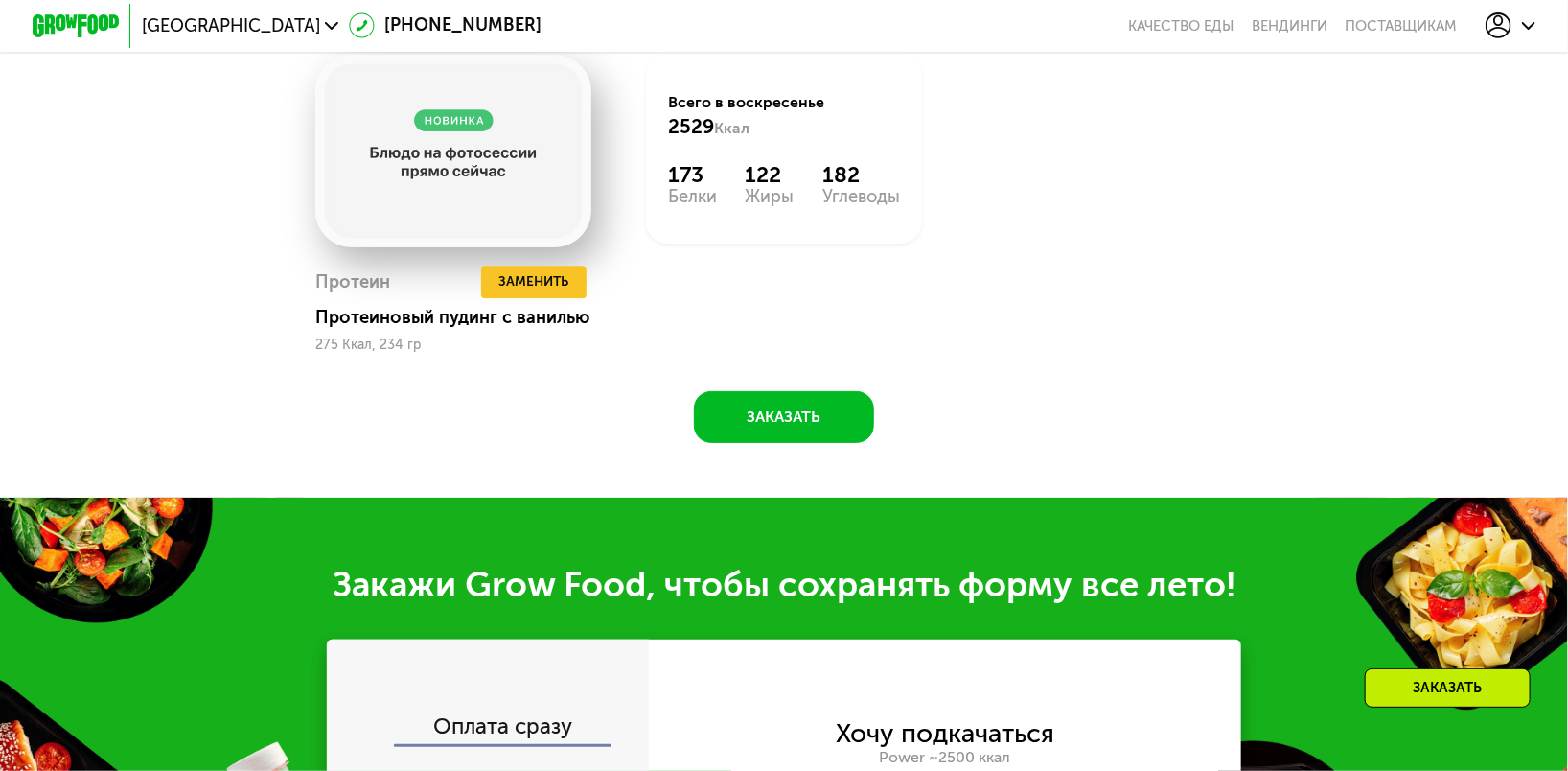
scroll to position [2131, 0]
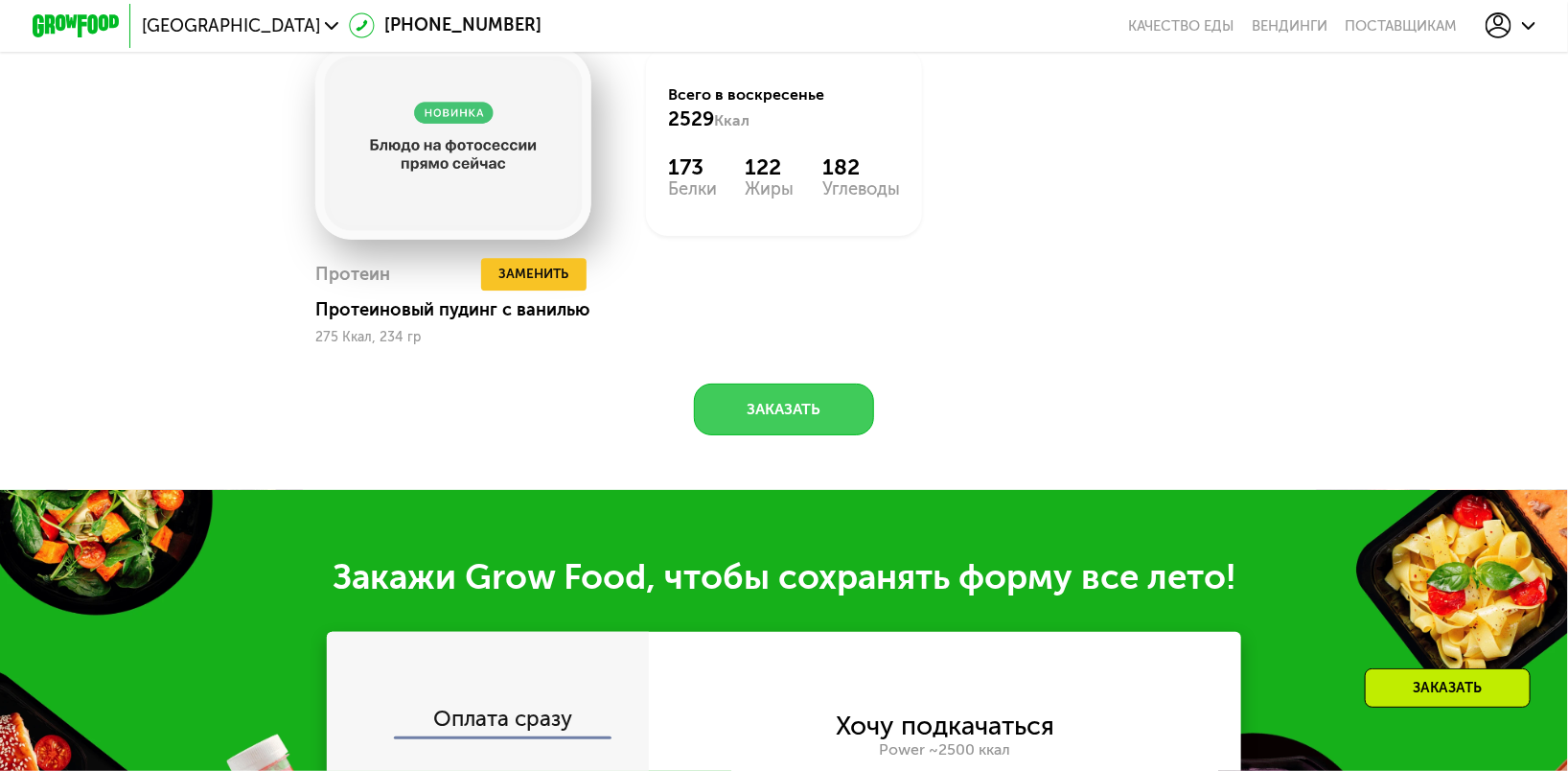
click at [783, 436] on button "Заказать" at bounding box center [784, 410] width 180 height 52
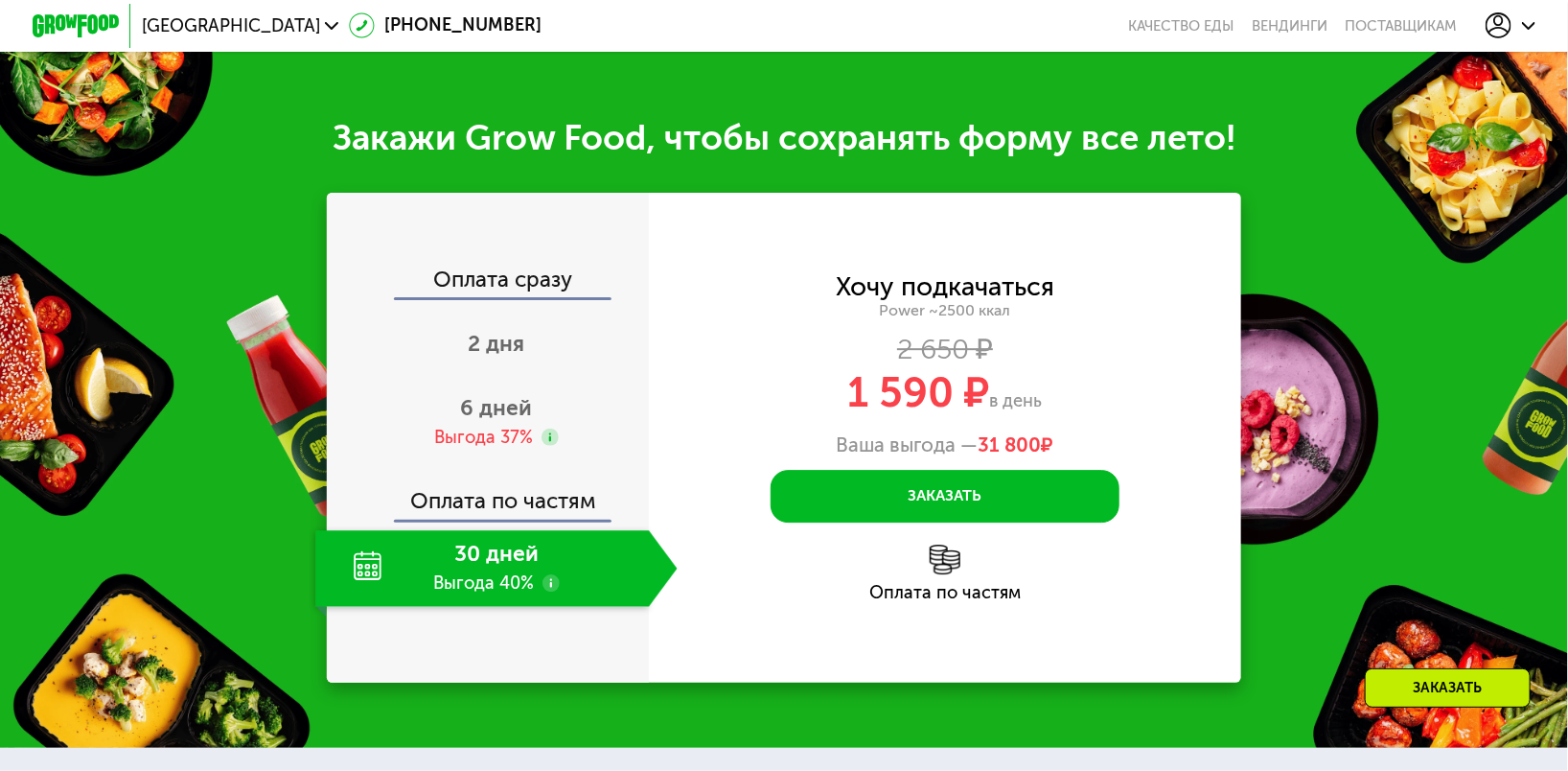
scroll to position [2647, 0]
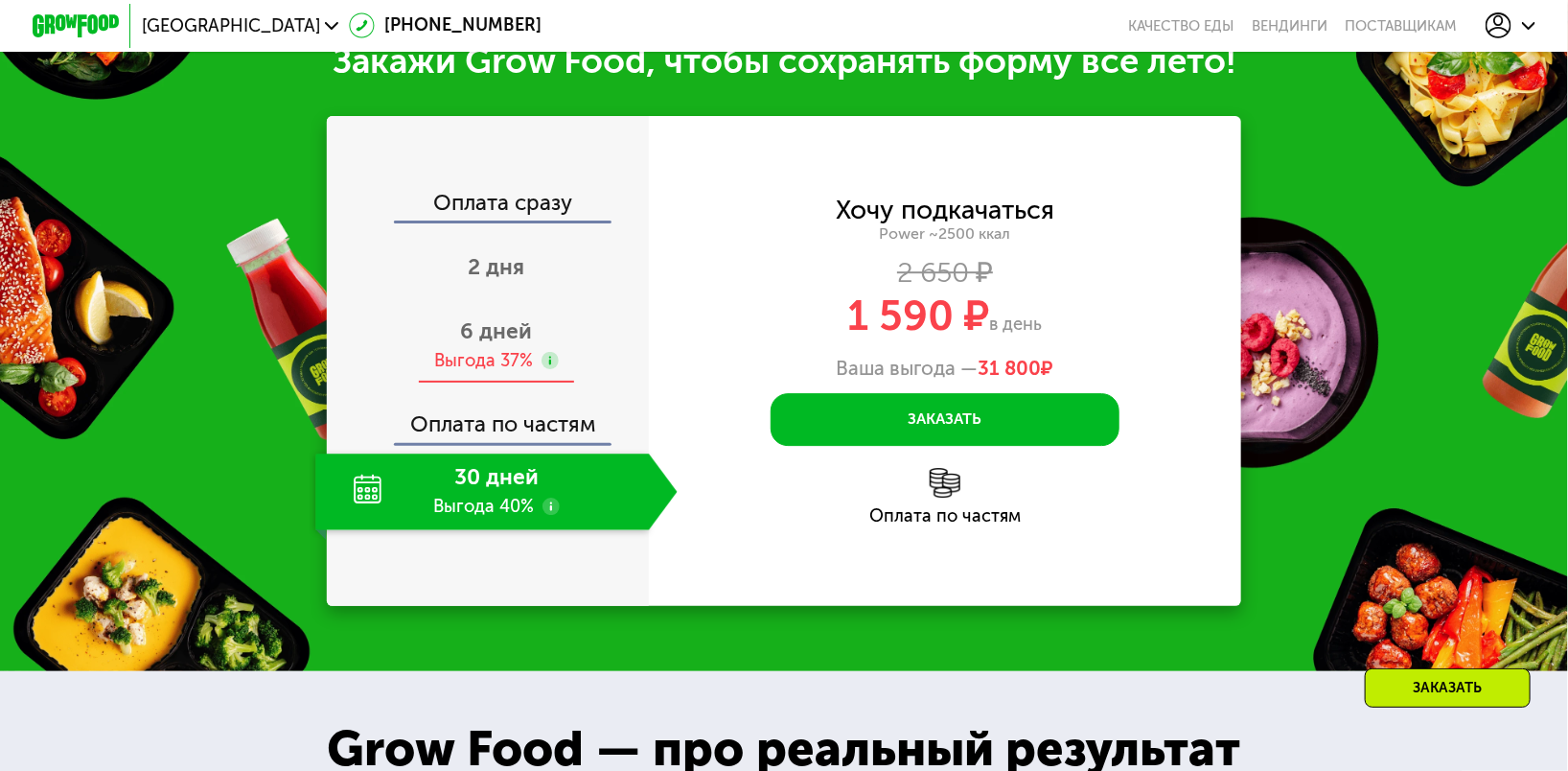
click at [490, 344] on span "6 дней" at bounding box center [497, 332] width 72 height 26
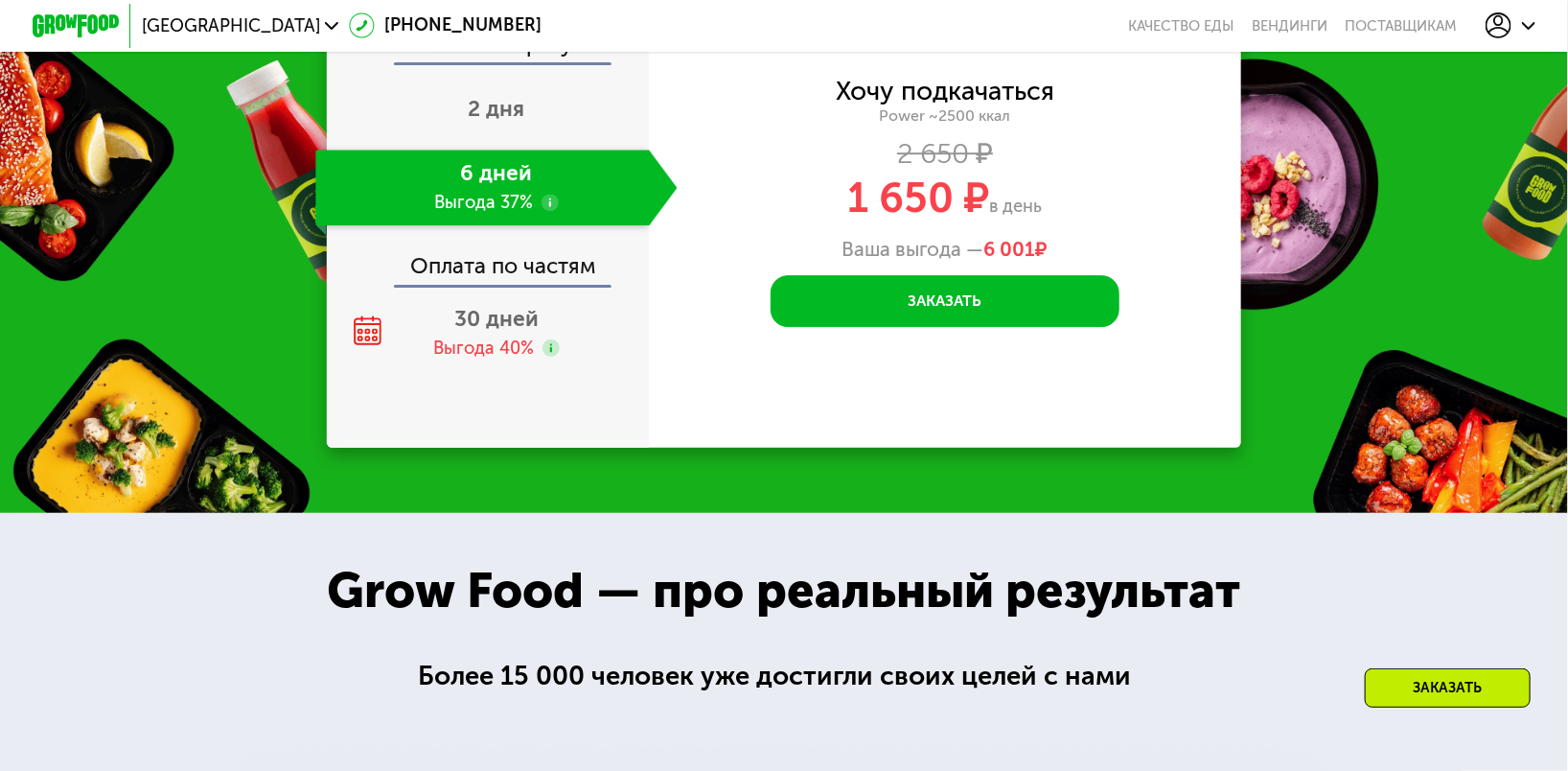
scroll to position [2753, 0]
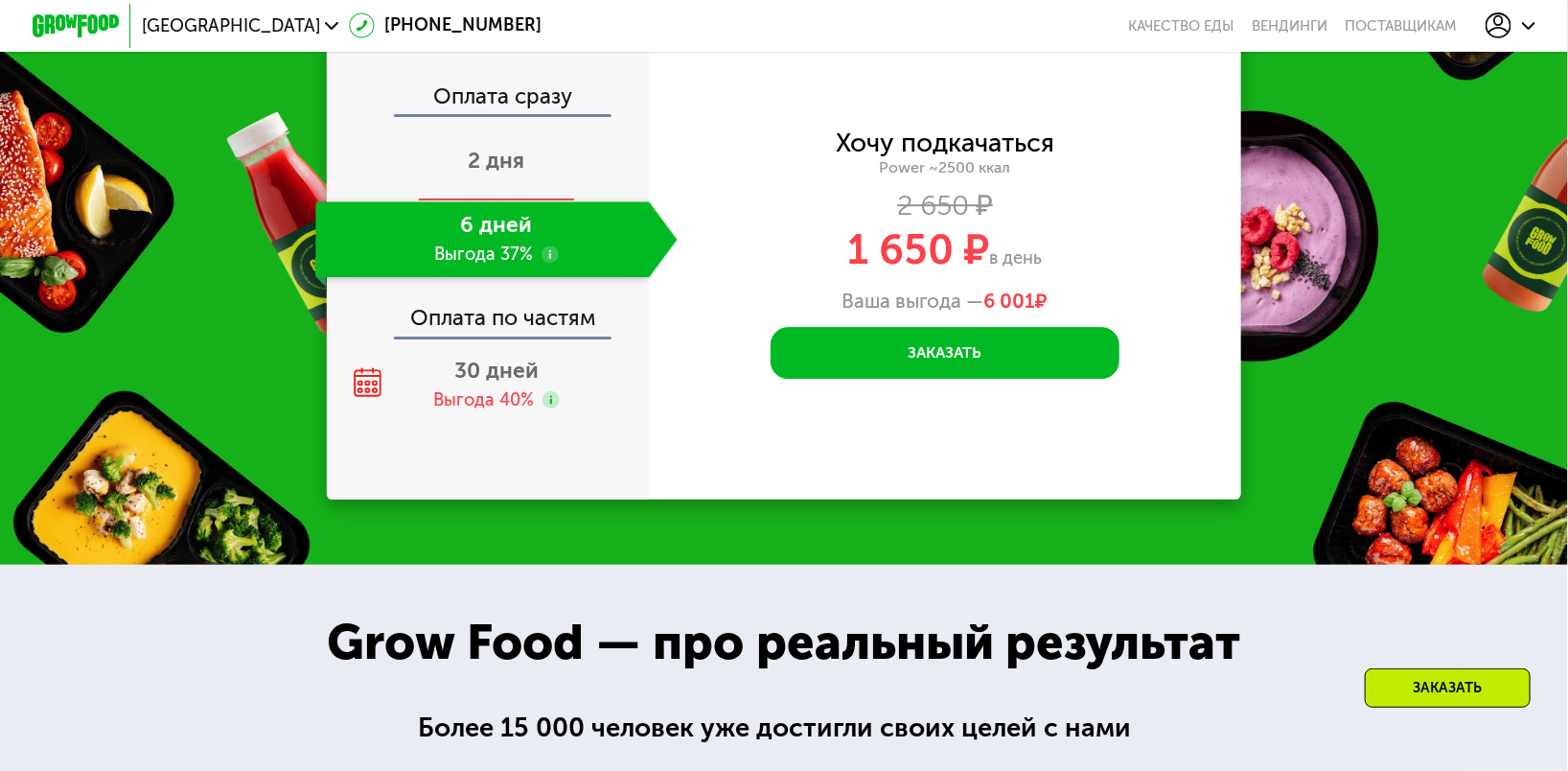
click at [484, 173] on span "2 дня" at bounding box center [497, 160] width 56 height 26
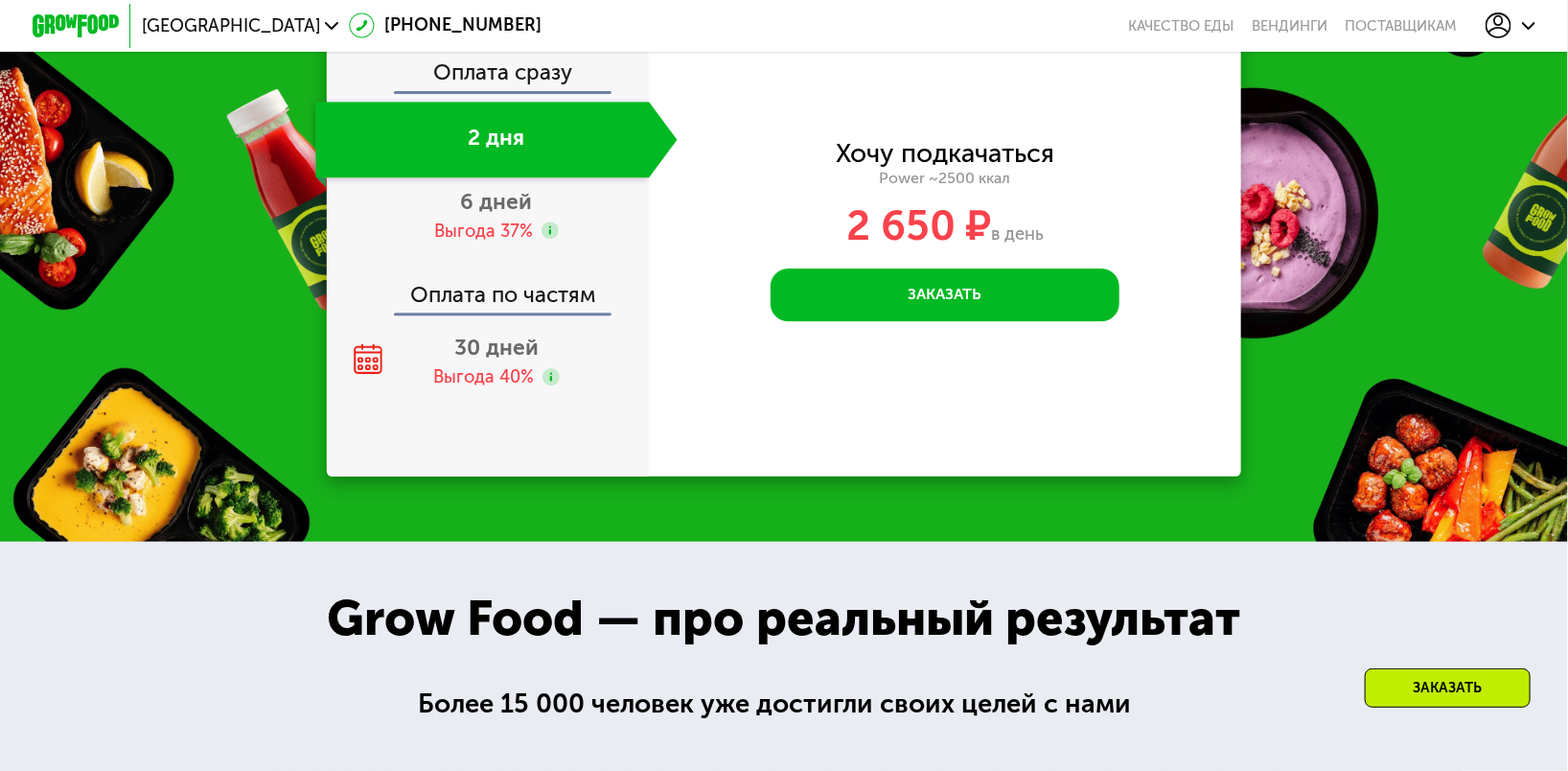
scroll to position [2731, 0]
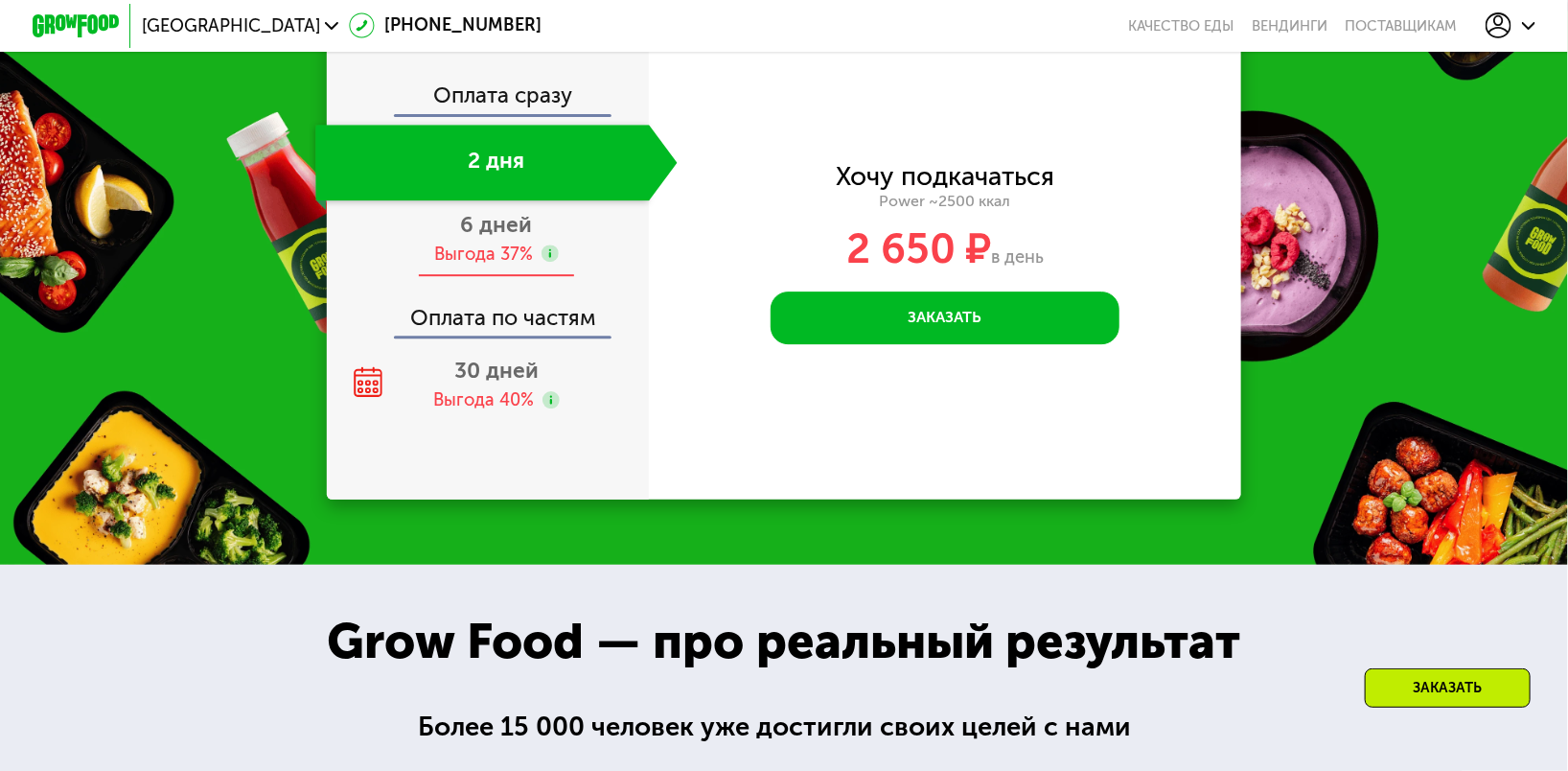
click at [479, 238] on span "6 дней" at bounding box center [497, 225] width 72 height 26
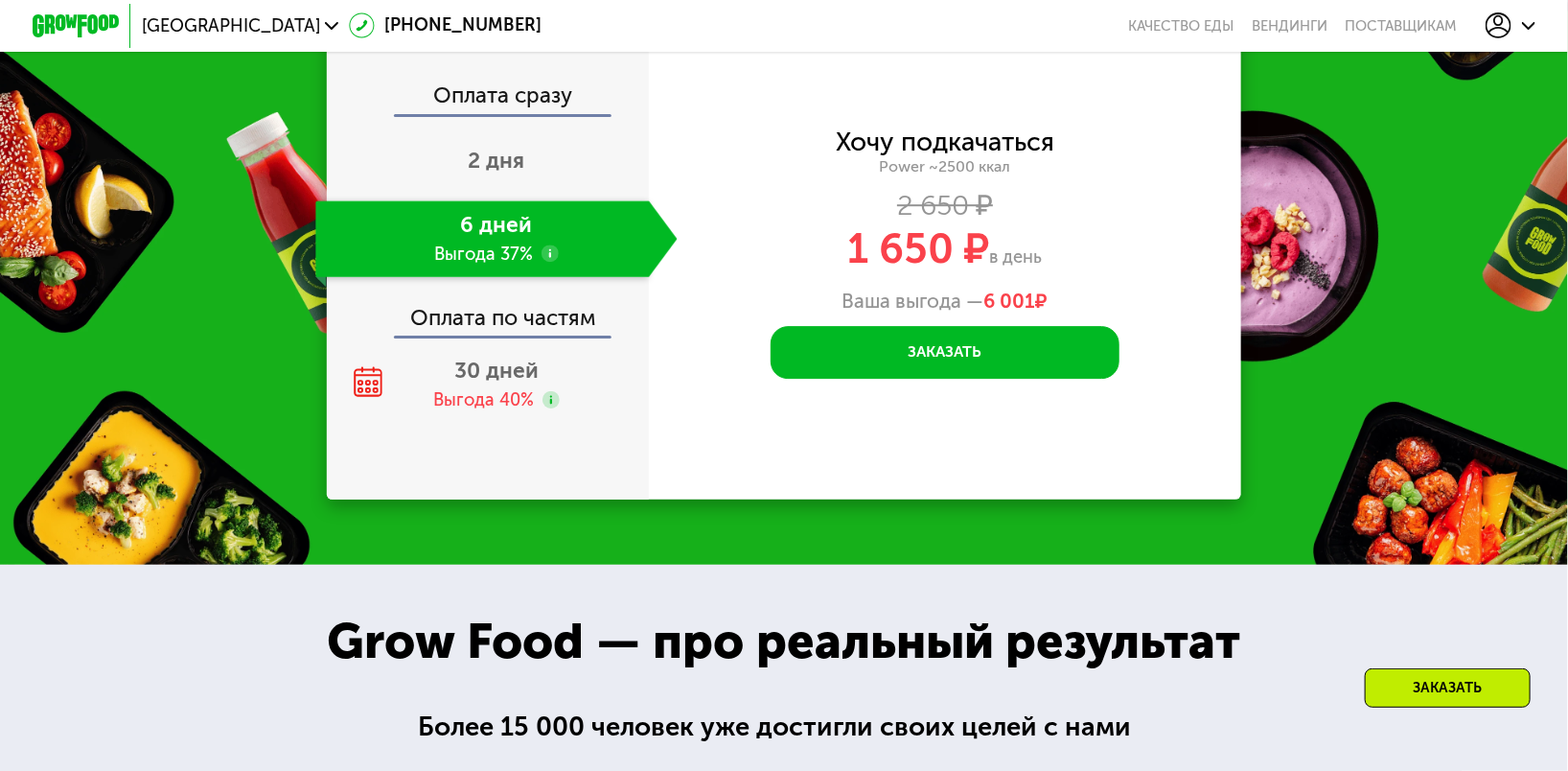
click at [521, 336] on div "Оплата по частям" at bounding box center [489, 311] width 321 height 49
click at [537, 336] on div "Оплата по частям" at bounding box center [489, 311] width 321 height 49
click at [510, 336] on div "Оплата по частям" at bounding box center [489, 311] width 321 height 49
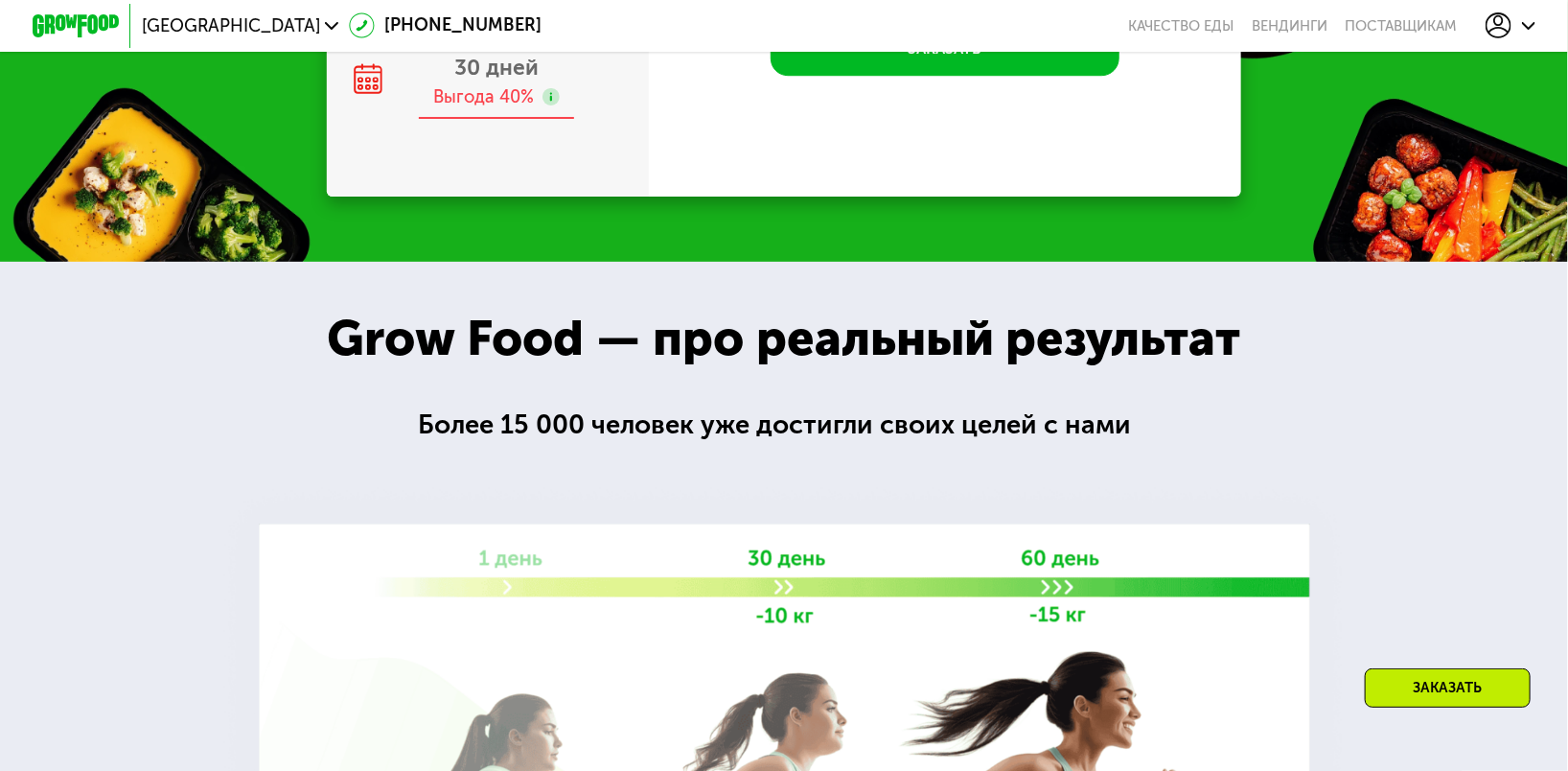
scroll to position [2624, 0]
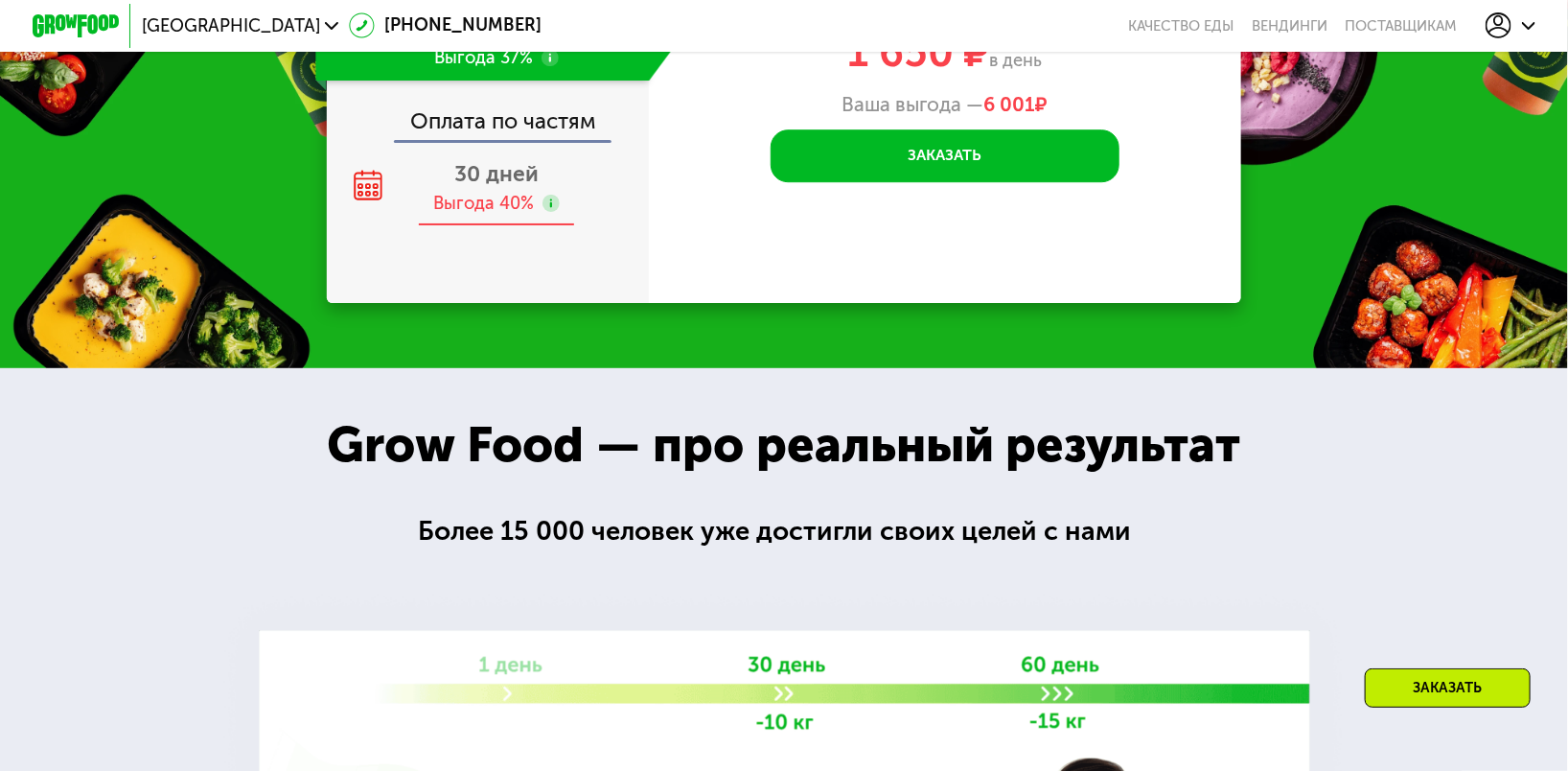
click at [463, 187] on span "30 дней" at bounding box center [496, 174] width 84 height 26
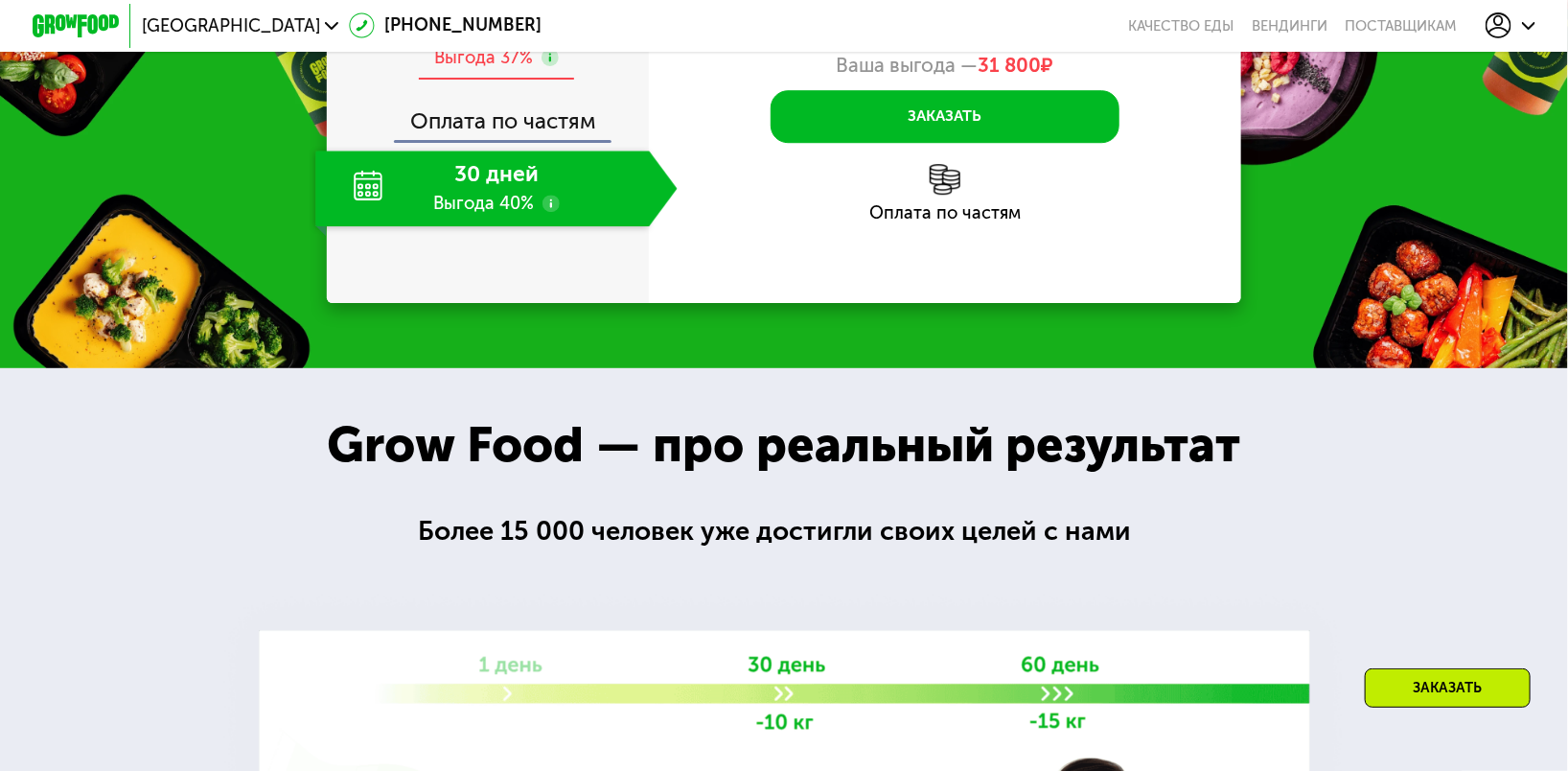
click at [503, 42] on span "6 дней" at bounding box center [497, 29] width 72 height 26
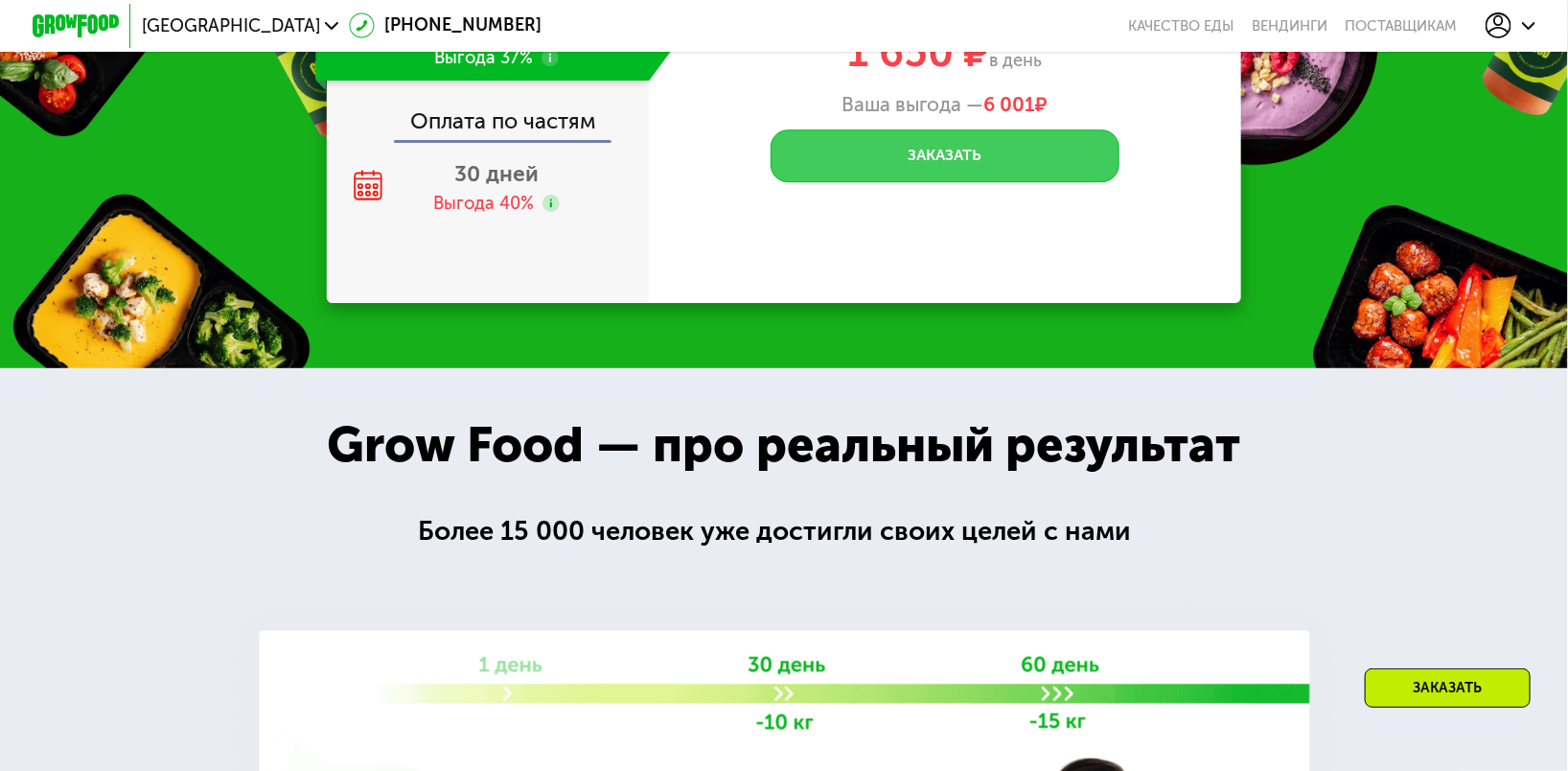
click at [920, 182] on button "Заказать" at bounding box center [945, 155] width 349 height 52
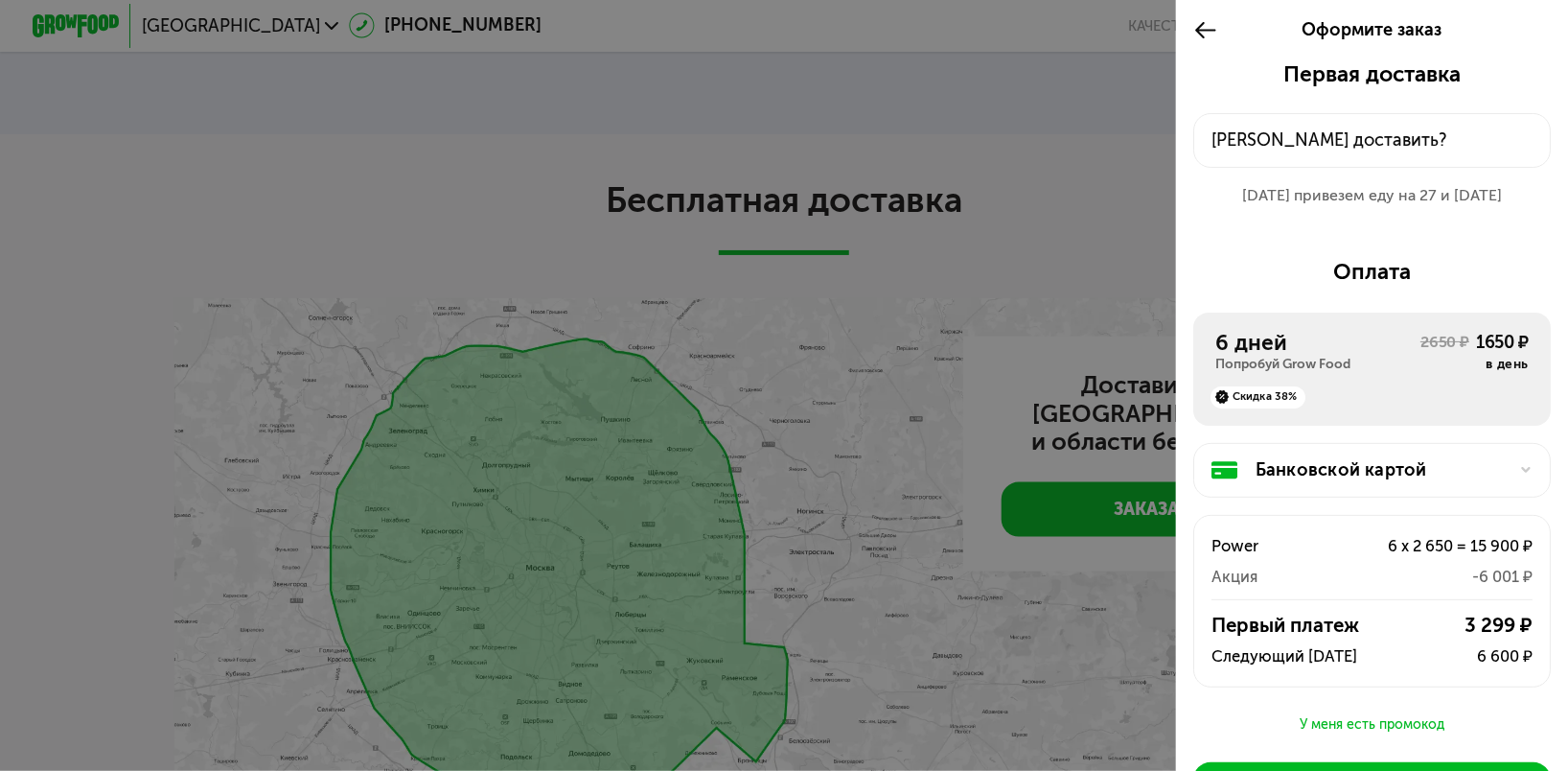
click at [1021, 457] on div at bounding box center [784, 385] width 1568 height 771
click at [1298, 153] on div "[PERSON_NAME] доставить?" at bounding box center [1372, 141] width 321 height 26
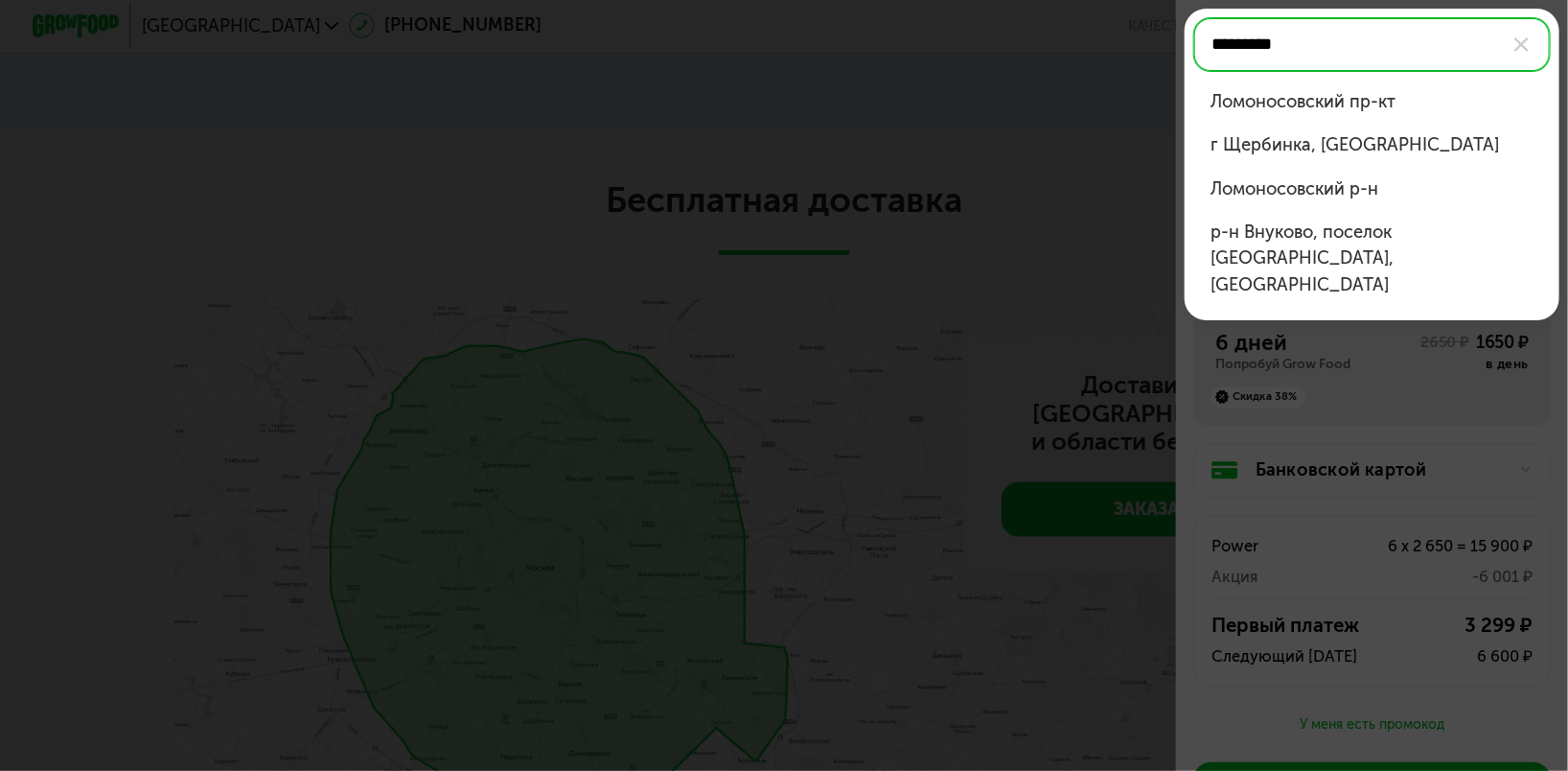
click at [1321, 108] on div "Ломоносовский пр-кт" at bounding box center [1372, 102] width 323 height 26
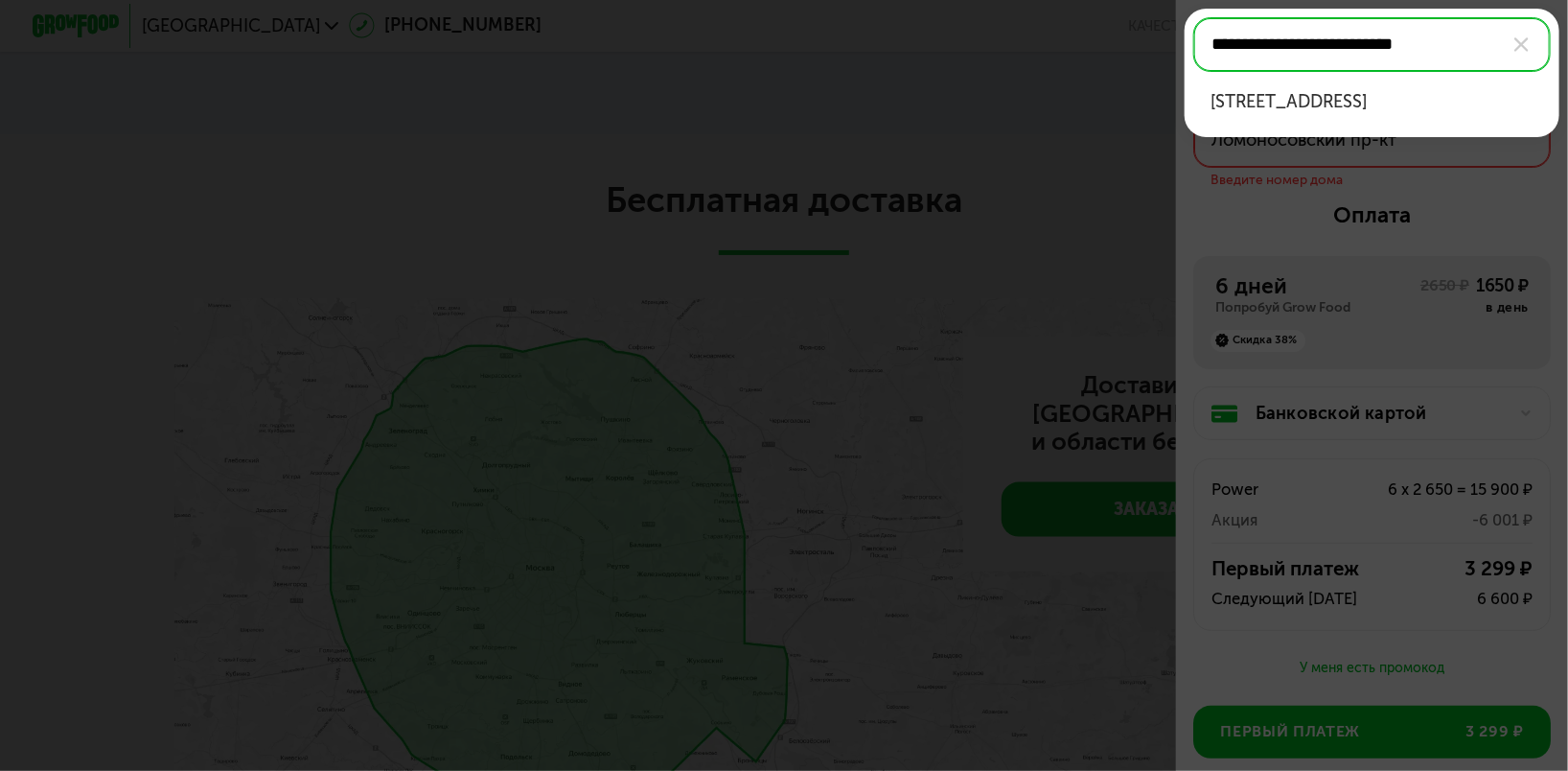
click at [1373, 96] on div "[STREET_ADDRESS]" at bounding box center [1372, 102] width 323 height 26
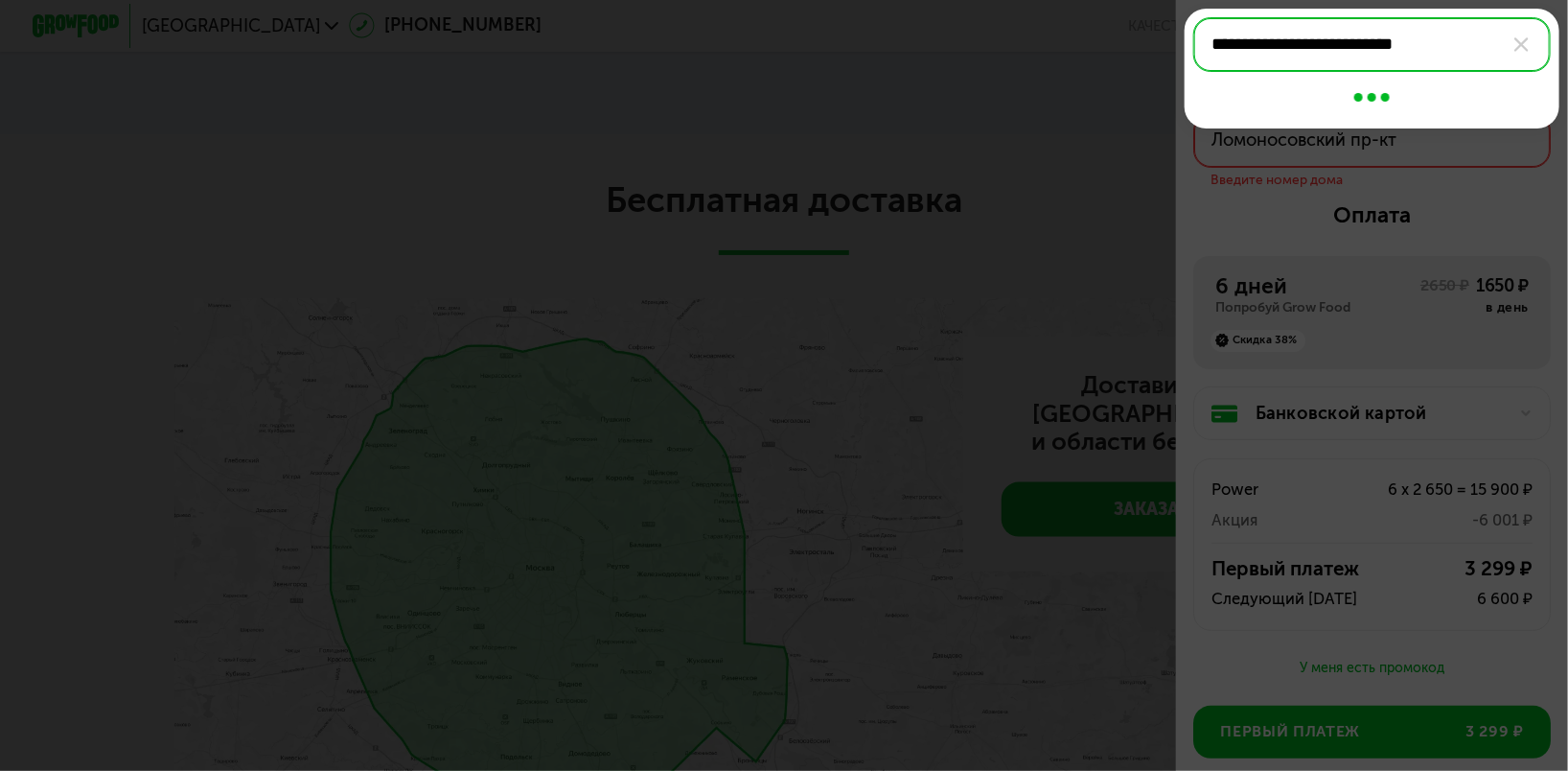
type input "**********"
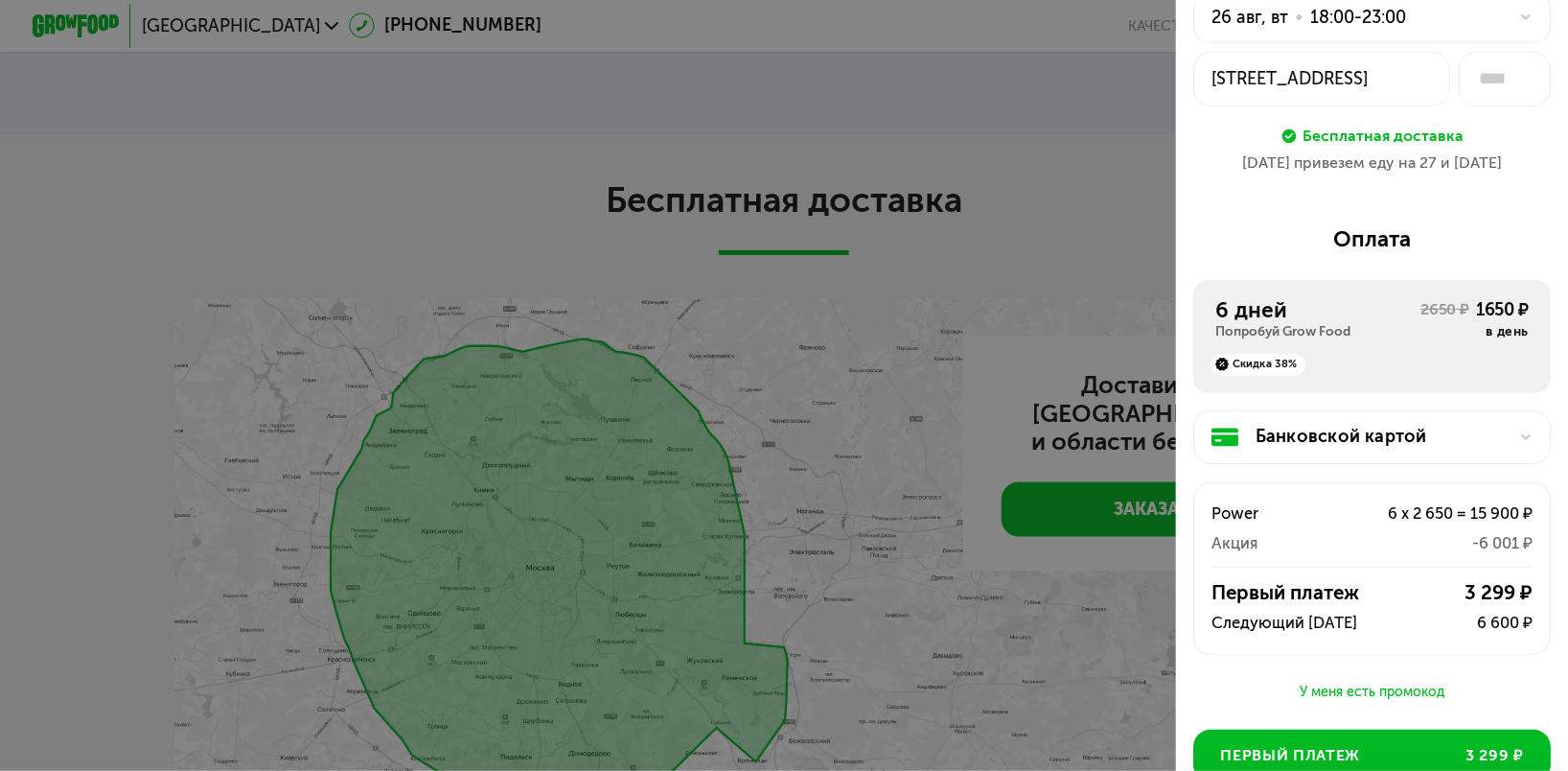
scroll to position [268, 0]
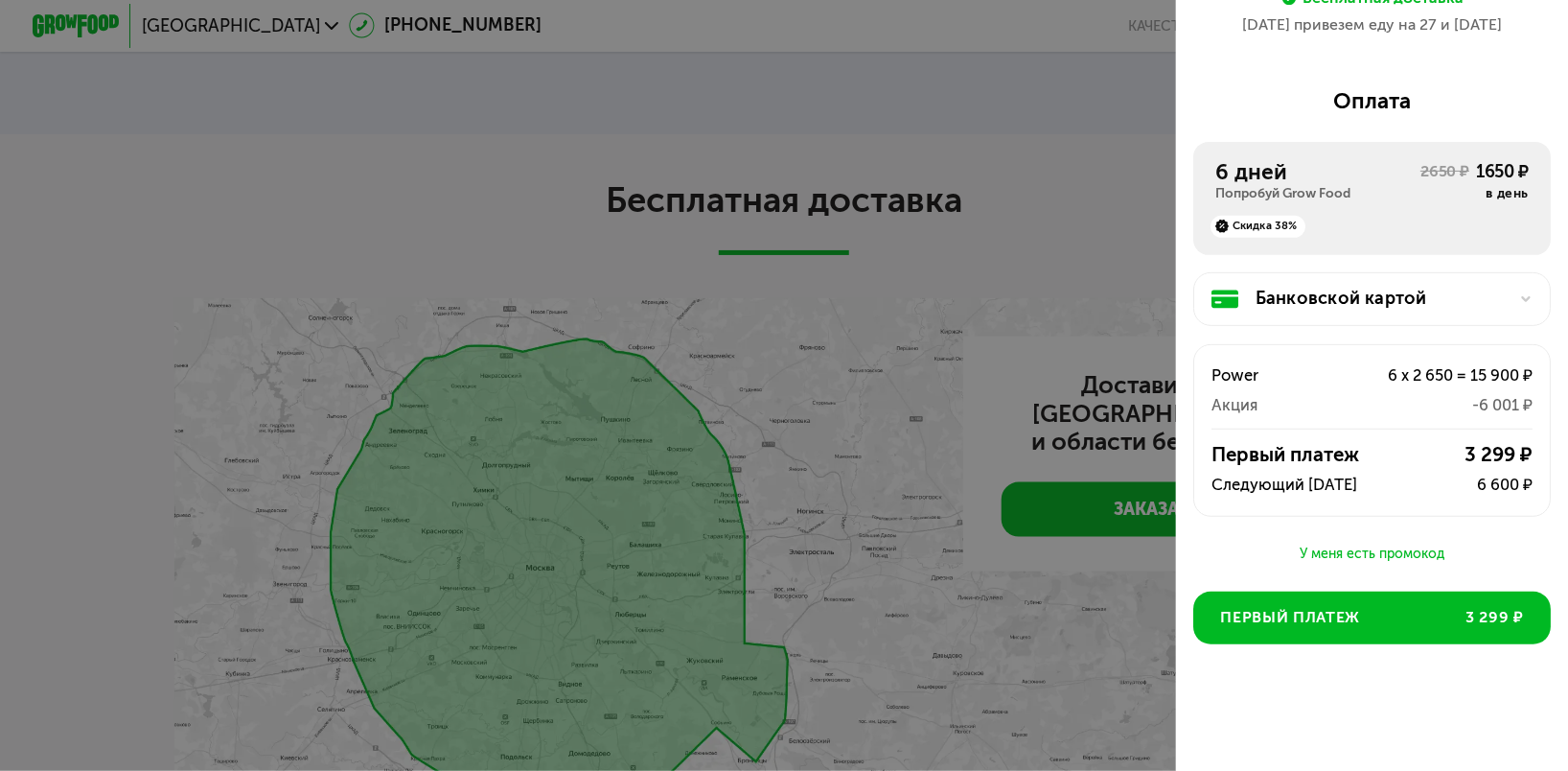
click at [1256, 218] on div "Скидка 38%" at bounding box center [1258, 227] width 95 height 22
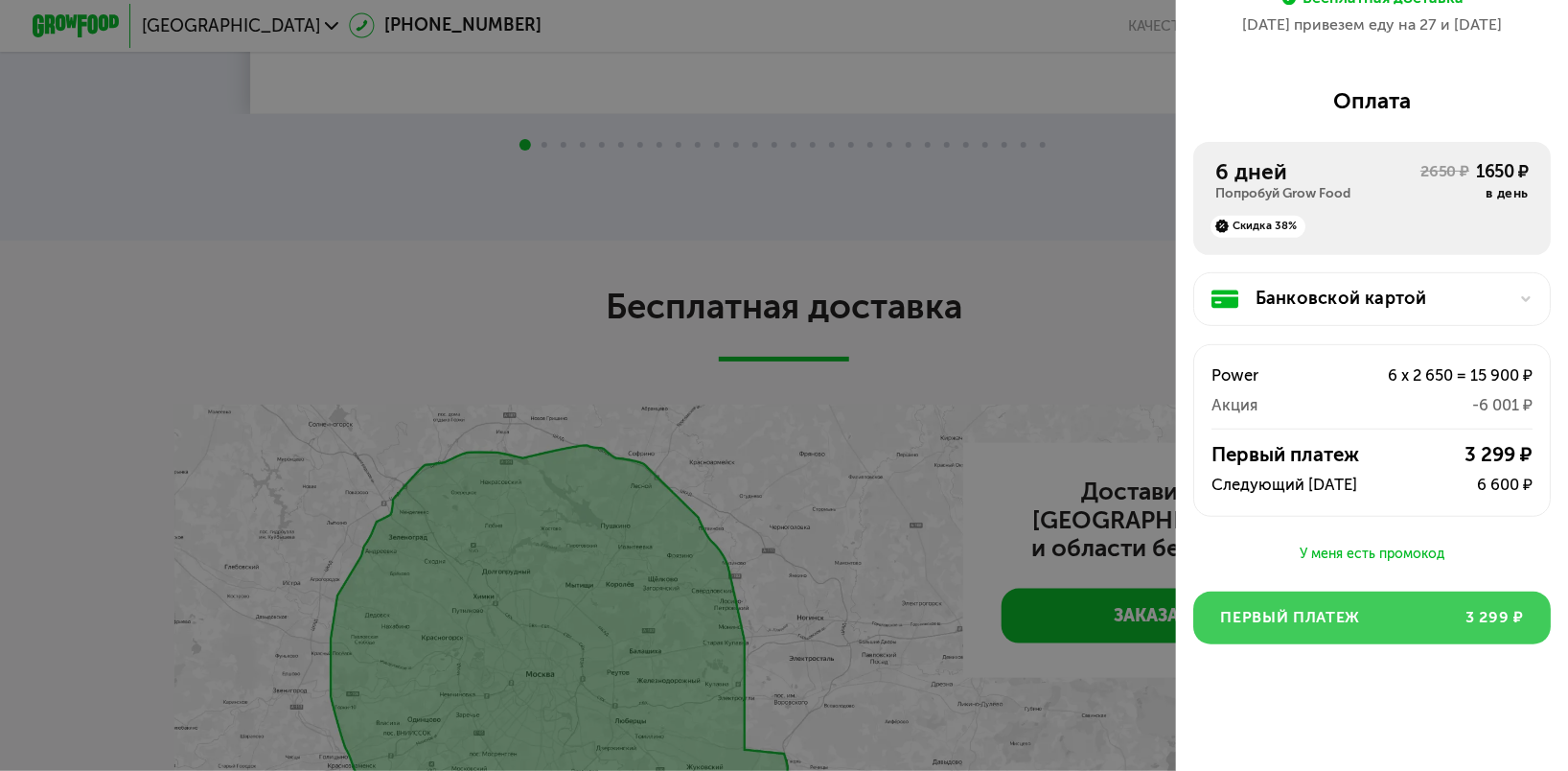
click at [1342, 618] on span "Первый платеж" at bounding box center [1290, 618] width 139 height 22
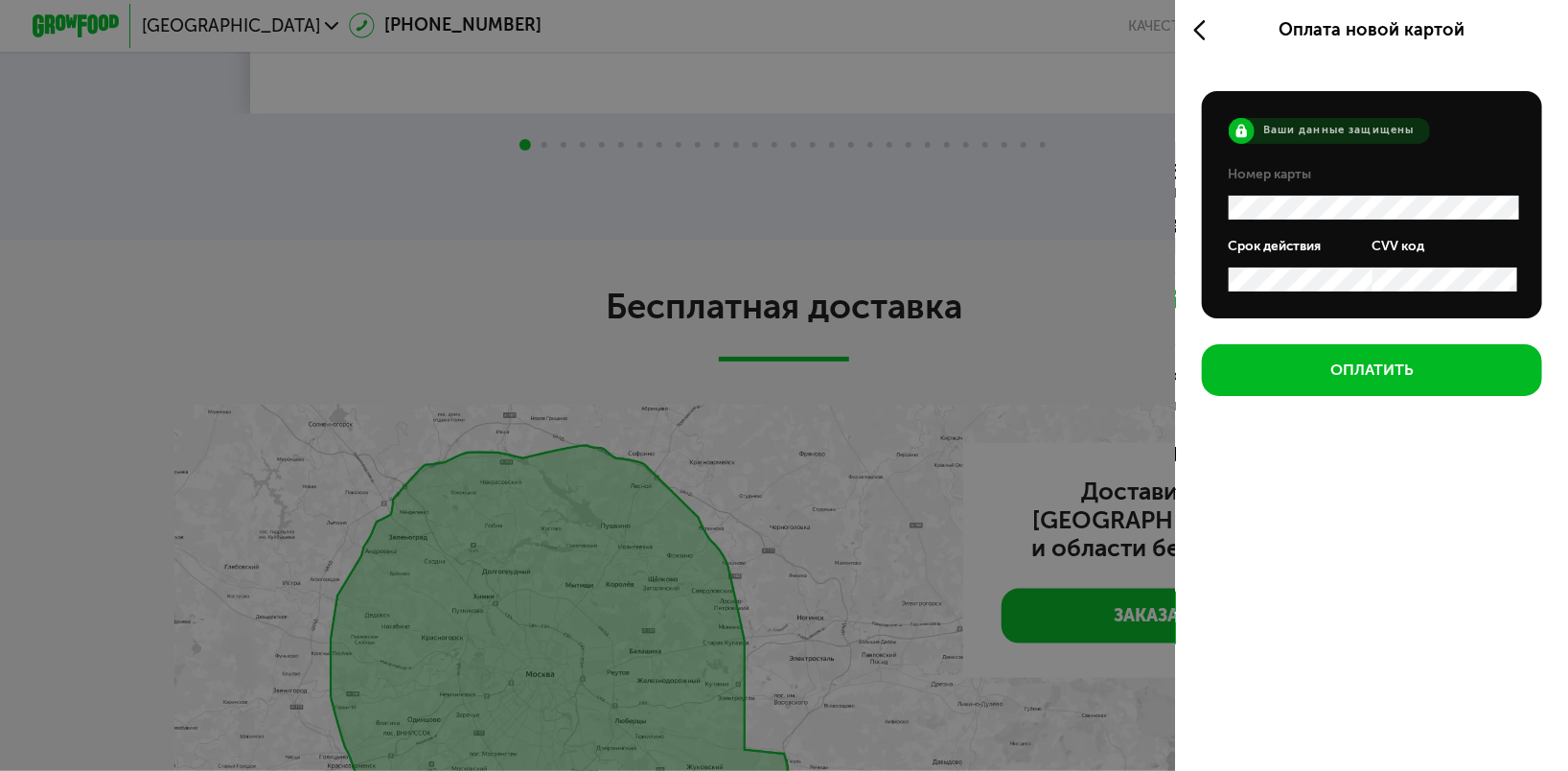
scroll to position [0, 0]
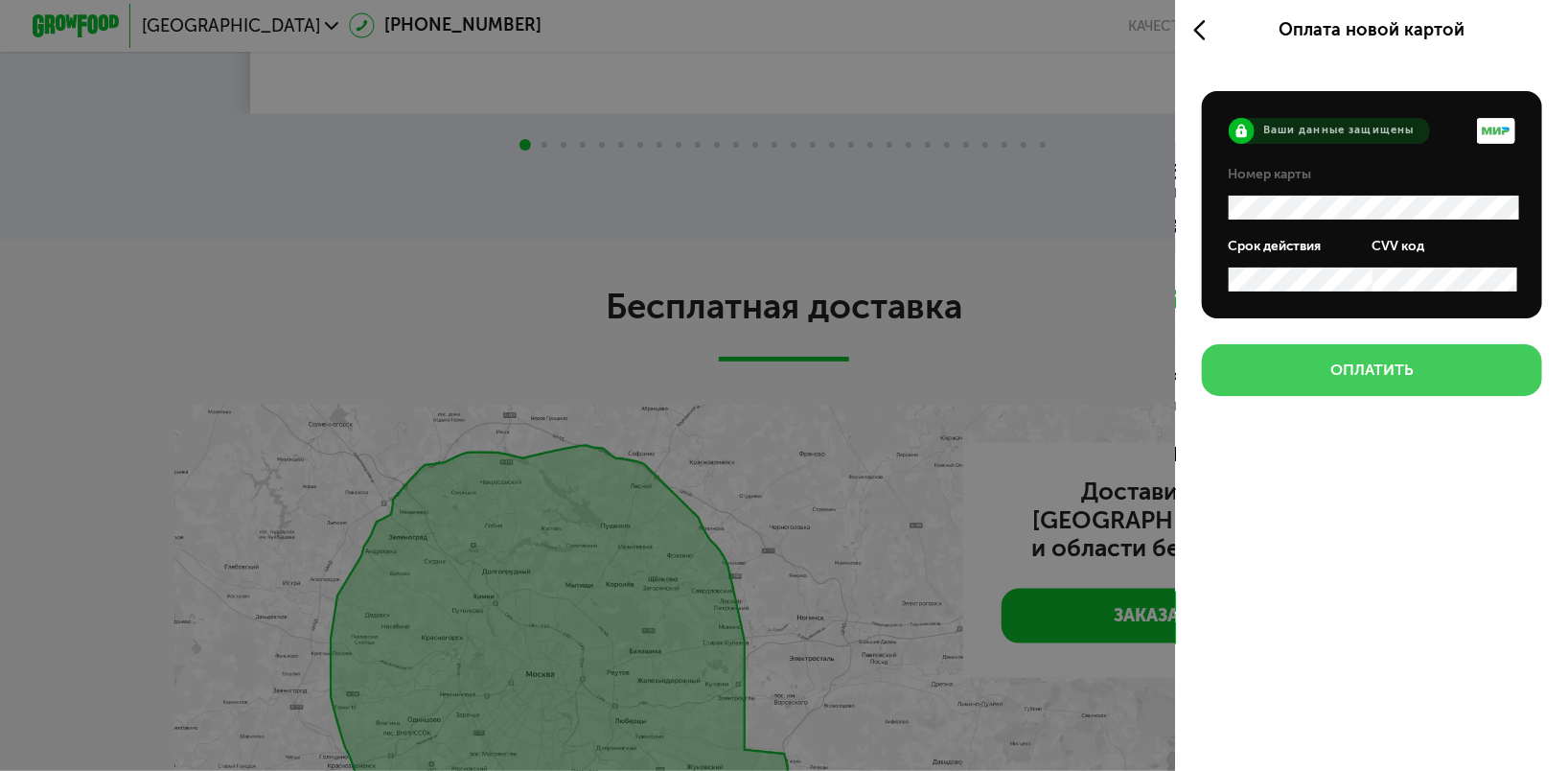
click at [1357, 368] on div "Оплатить" at bounding box center [1372, 370] width 83 height 22
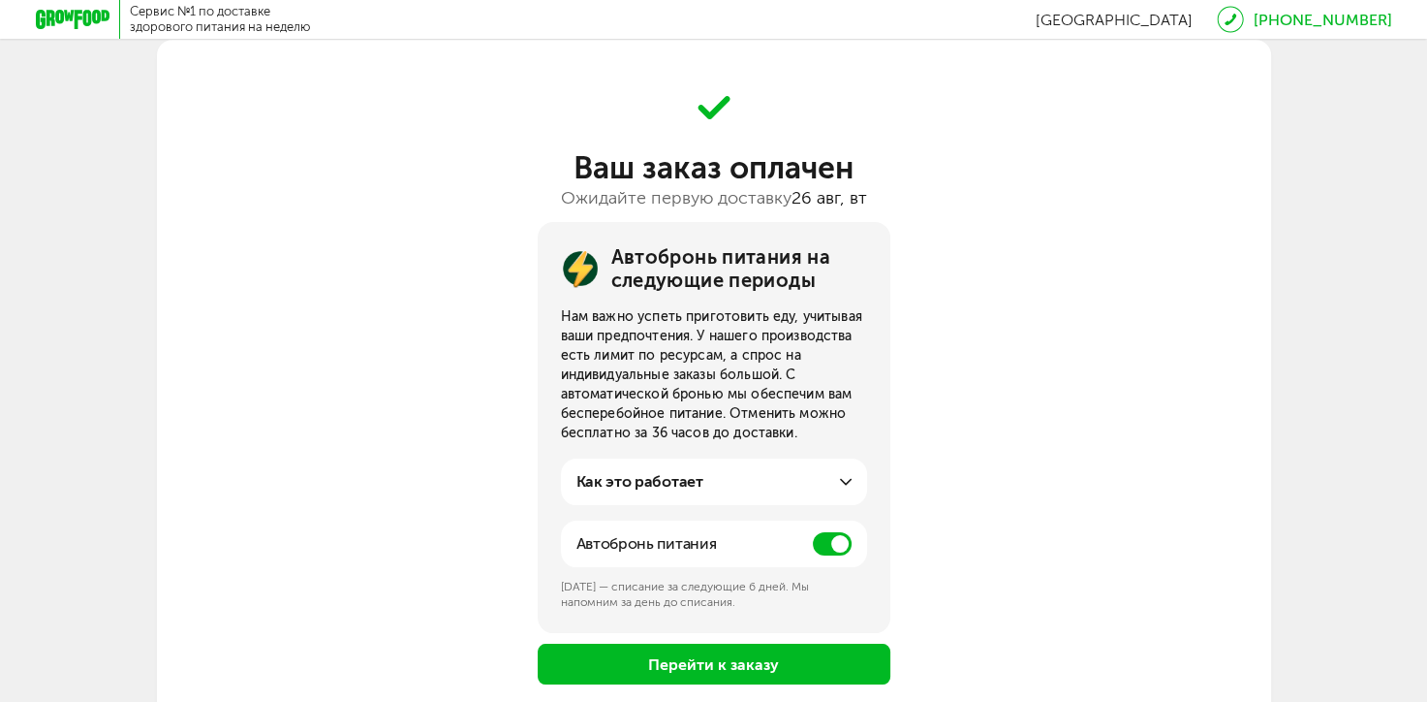
scroll to position [97, 0]
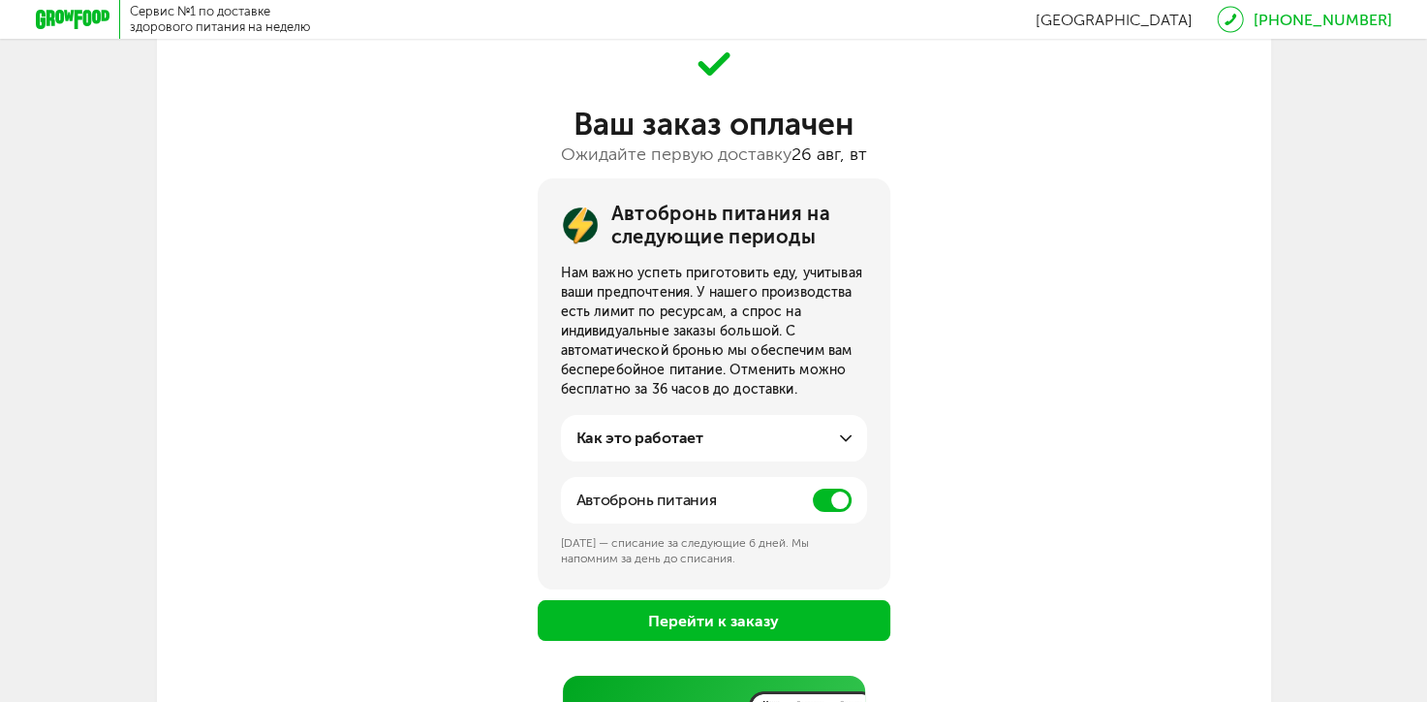
click at [828, 502] on span at bounding box center [832, 499] width 39 height 23
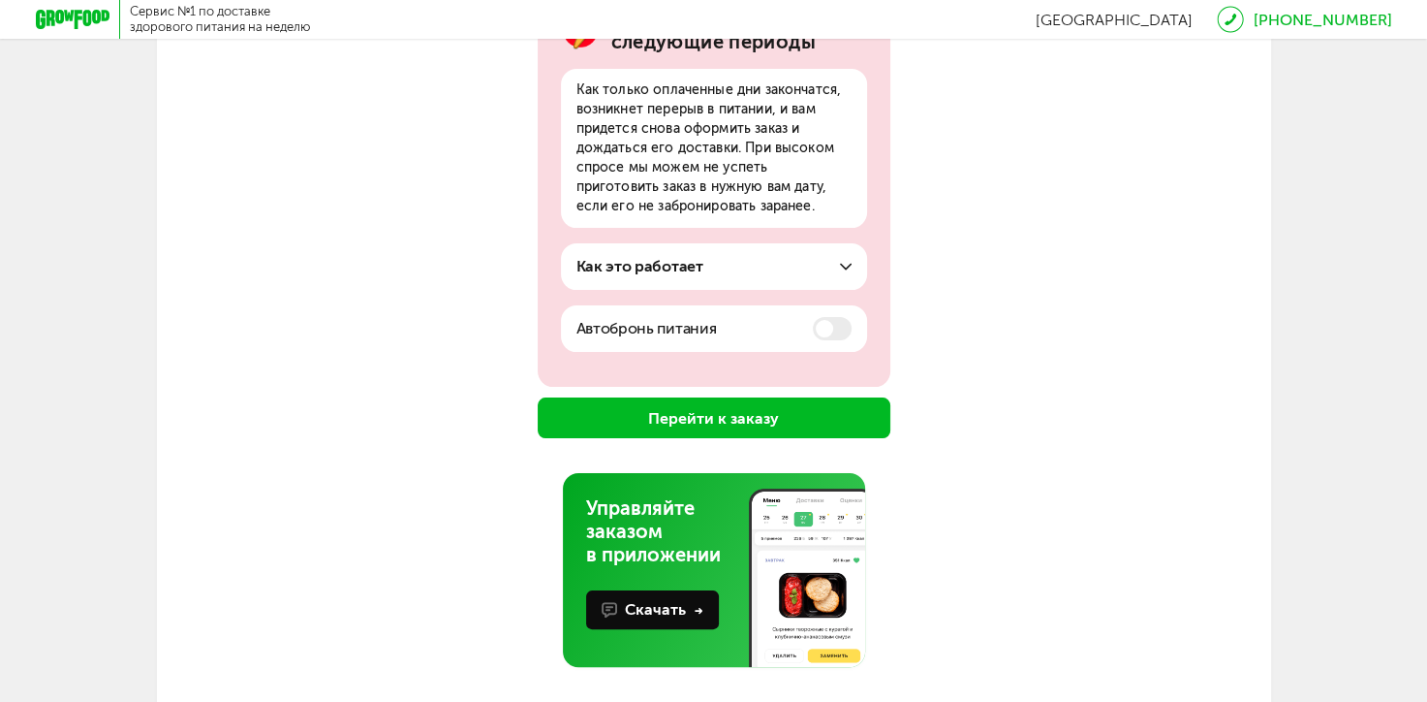
scroll to position [308, 0]
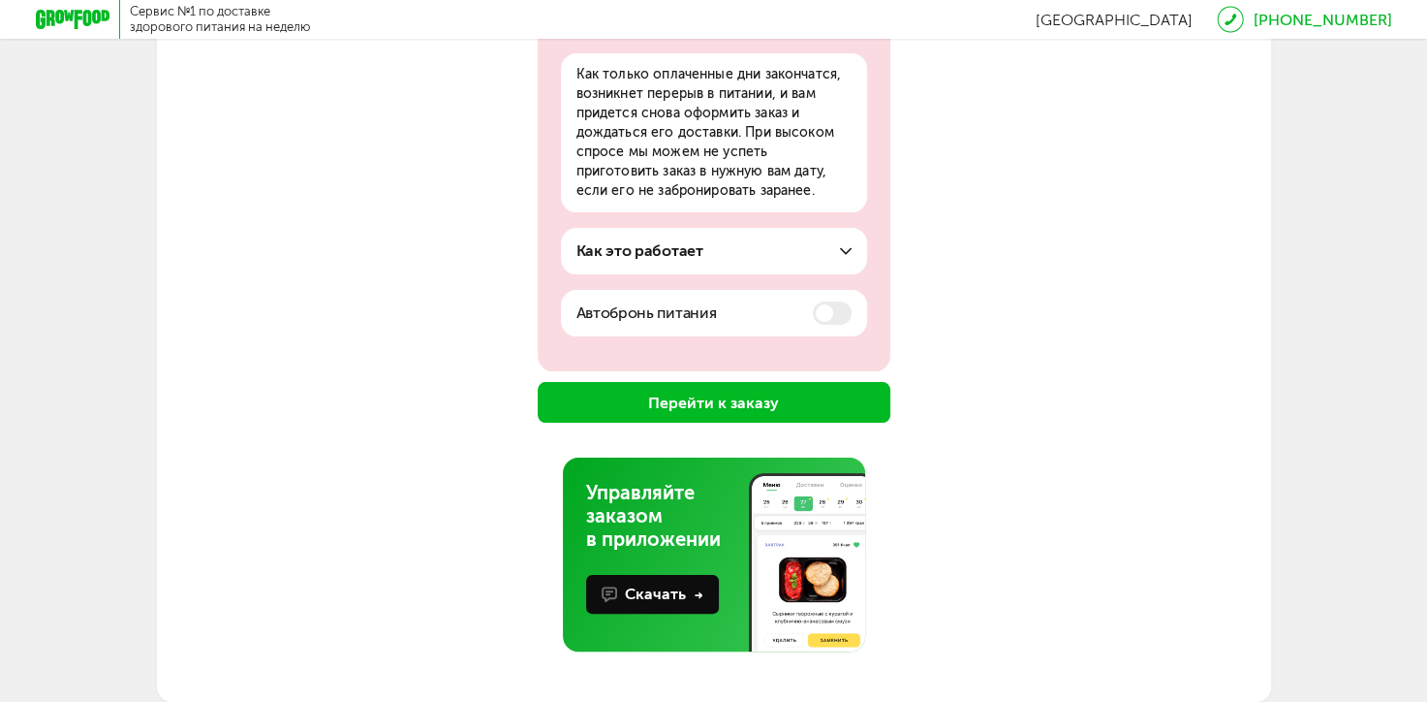
click at [765, 406] on button "Перейти к заказу" at bounding box center [714, 402] width 353 height 41
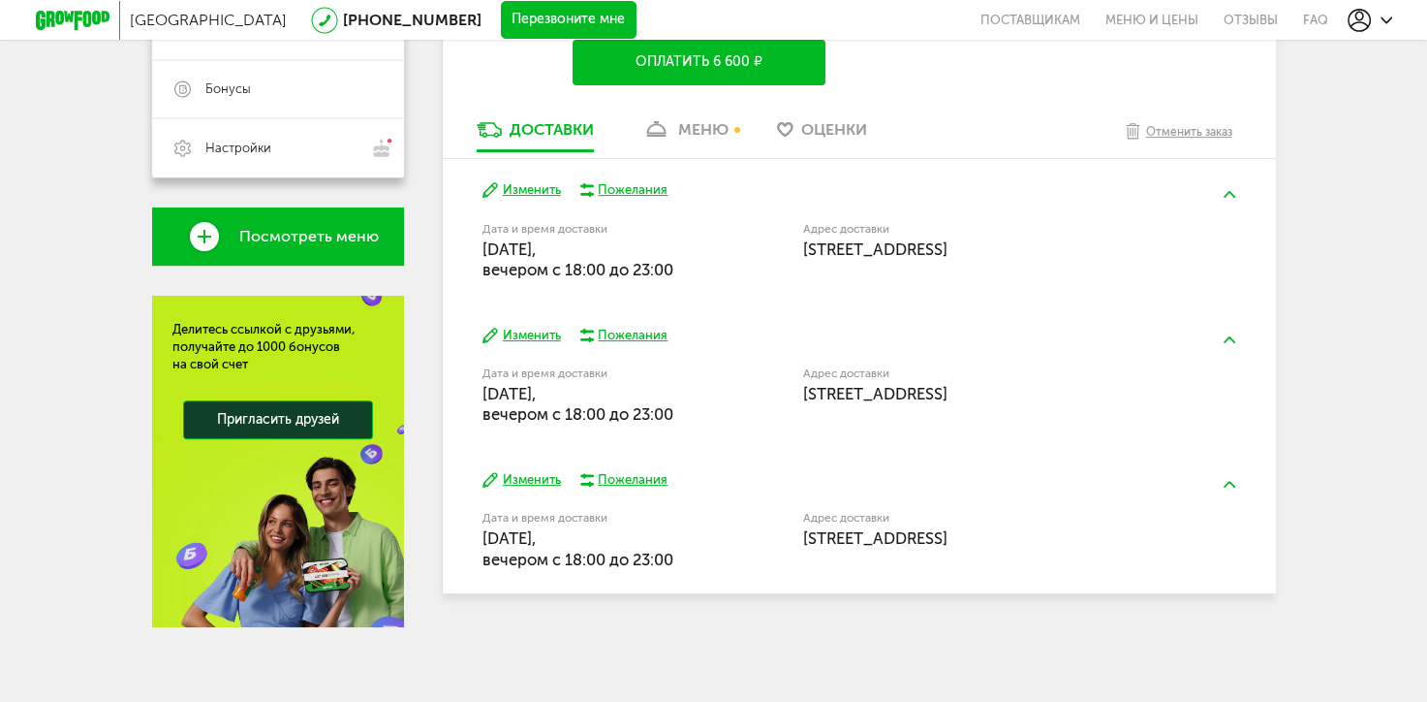
scroll to position [500, 0]
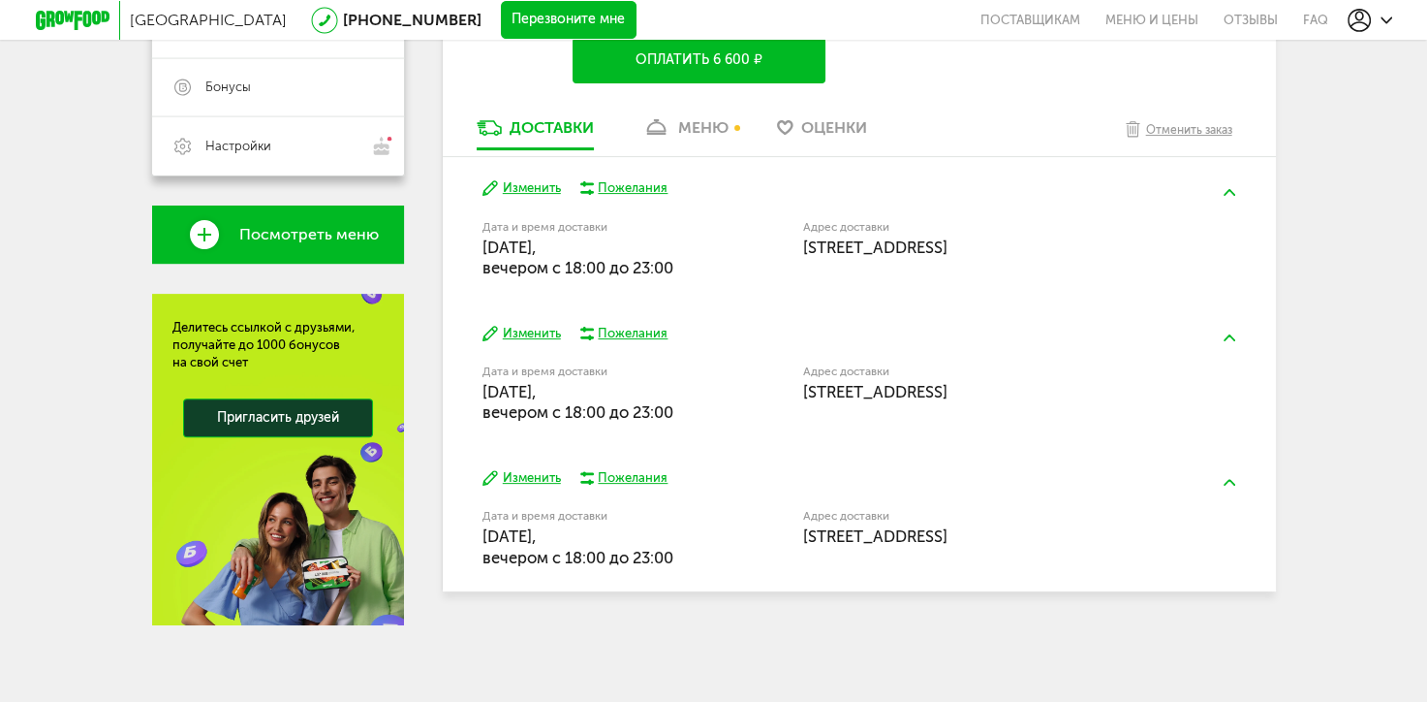
click at [523, 186] on button "Изменить" at bounding box center [522, 188] width 78 height 18
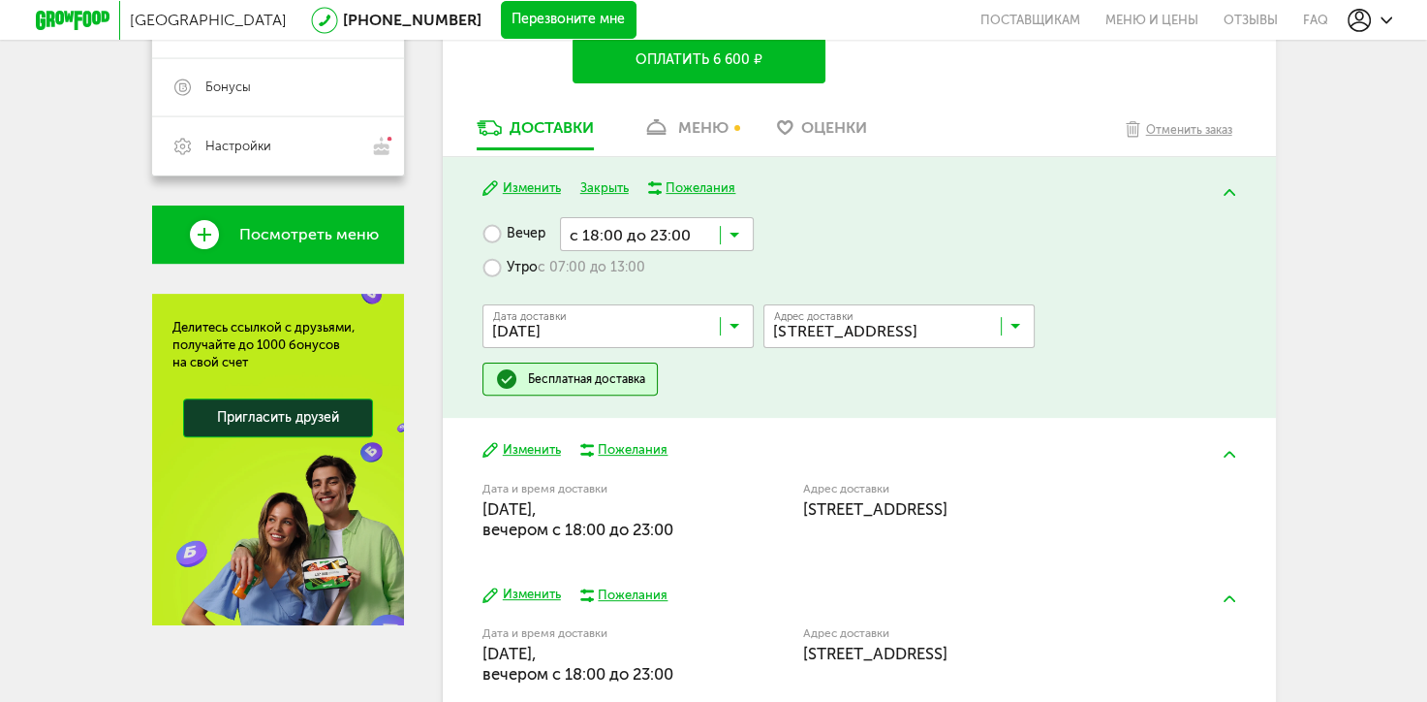
click at [510, 262] on label "Утро с 07:00 до 13:00" at bounding box center [564, 268] width 163 height 34
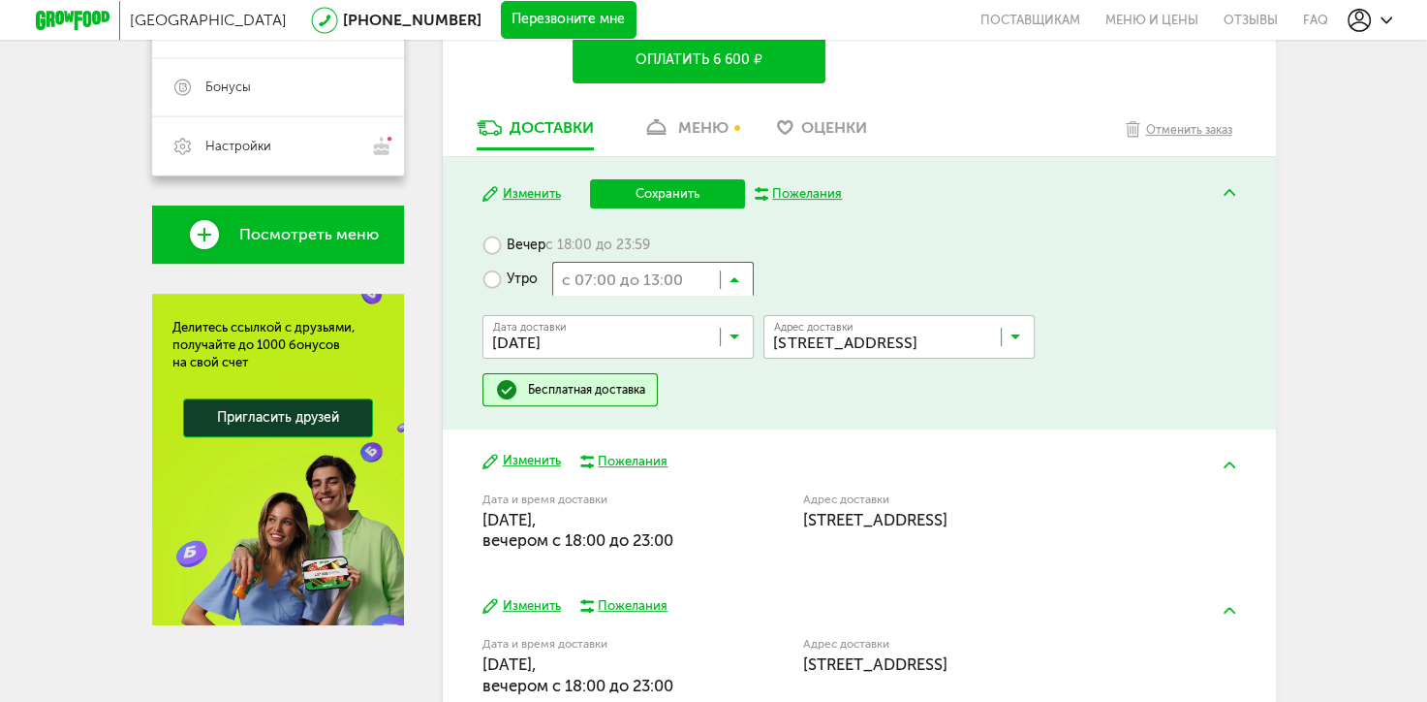
click at [744, 272] on input "Search for option" at bounding box center [653, 278] width 202 height 33
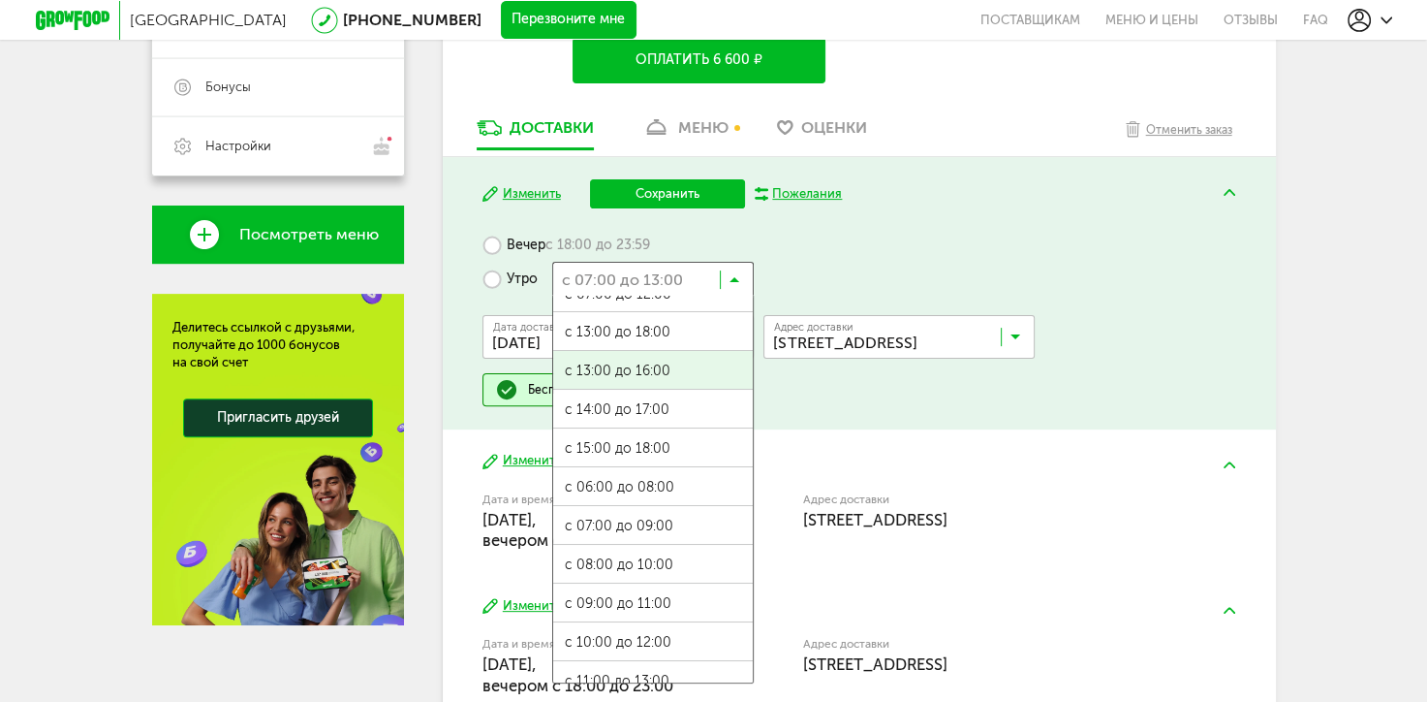
scroll to position [41, 0]
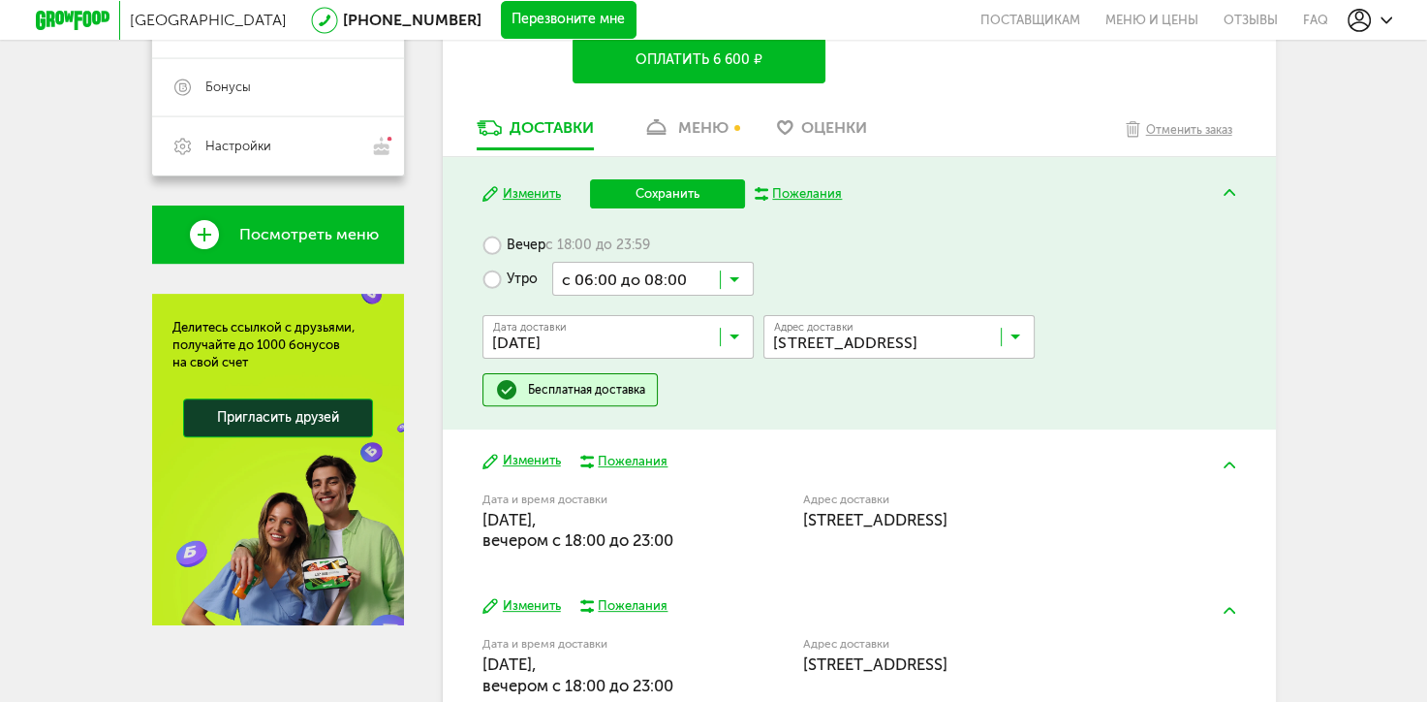
click at [663, 467] on ul "с 07:00 до 12:00 с 13:00 до 18:00 с 13:00 до 16:00 с 14:00 до 17:00 с 15:00 до …" at bounding box center [653, 490] width 202 height 388
click at [674, 192] on button "Сохранить" at bounding box center [667, 193] width 155 height 29
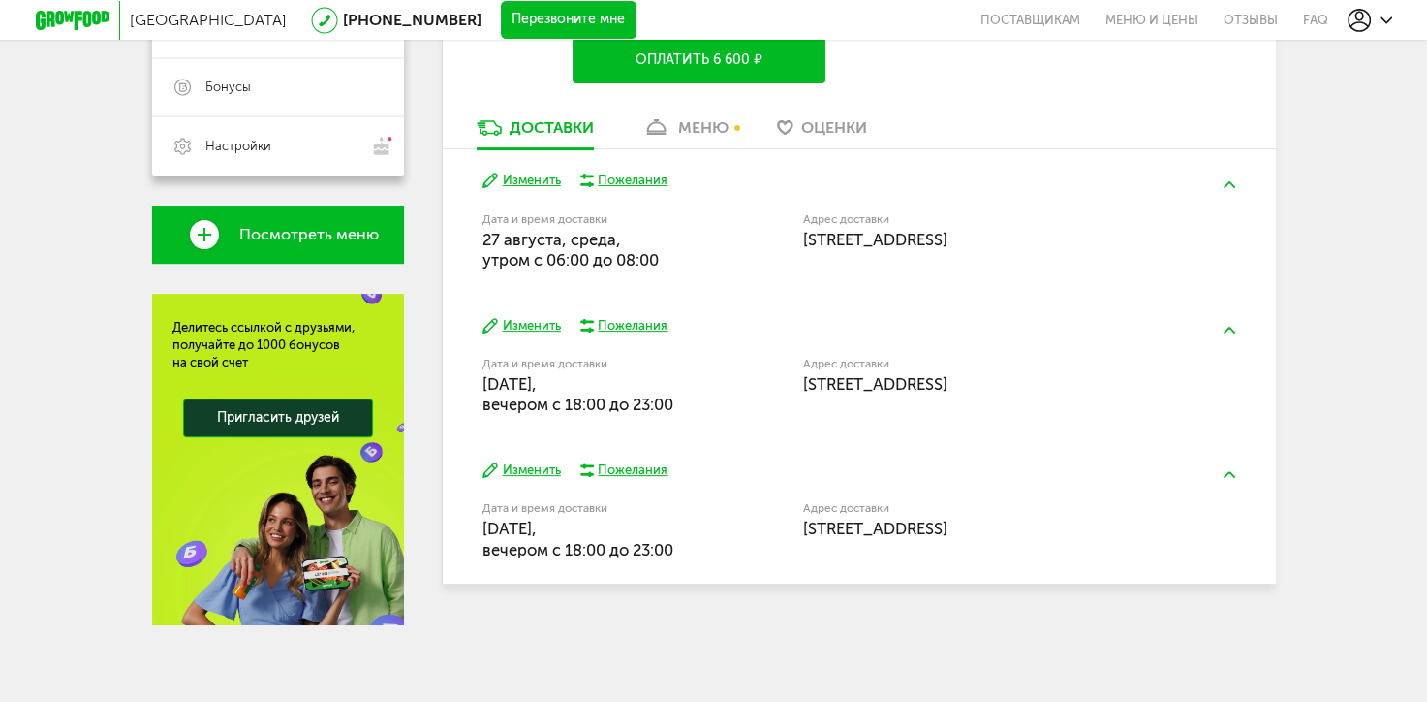
click at [544, 326] on button "Изменить" at bounding box center [522, 326] width 78 height 18
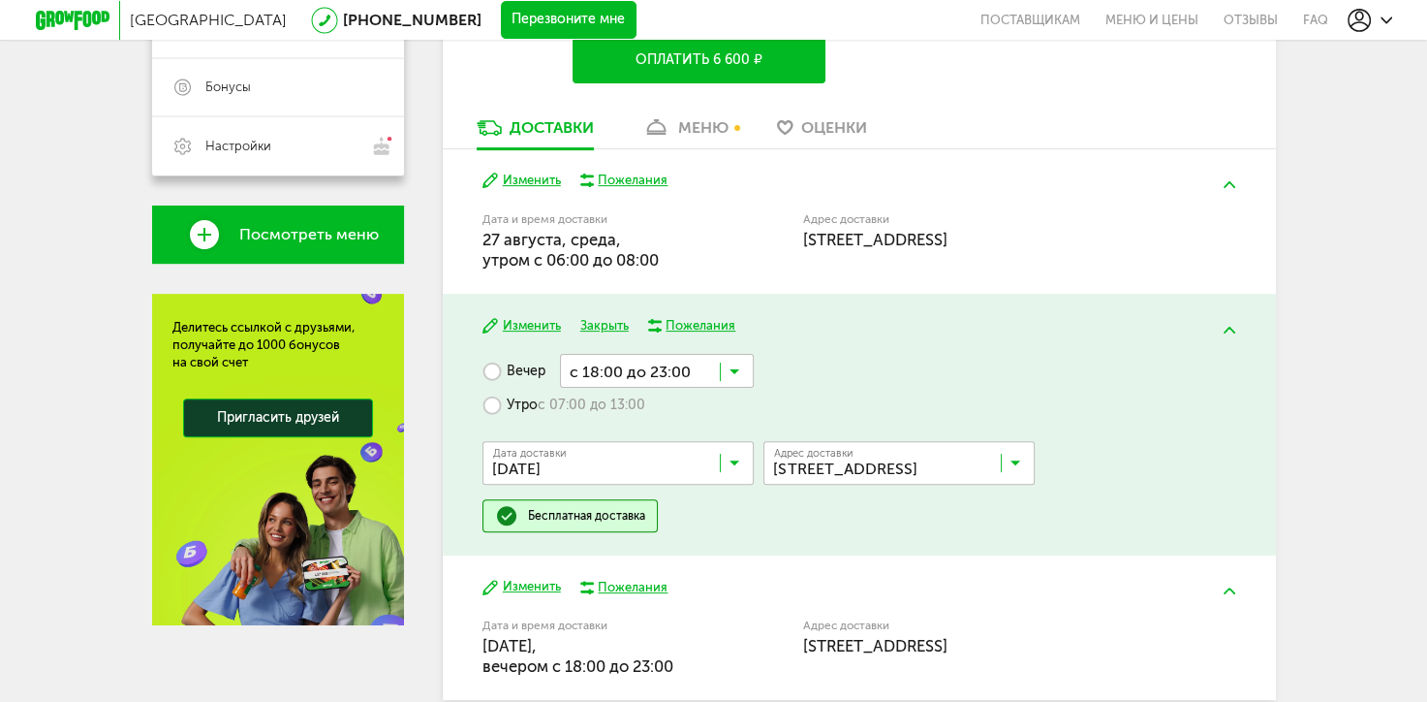
click at [500, 407] on label "Утро с 07:00 до 13:00" at bounding box center [564, 405] width 163 height 34
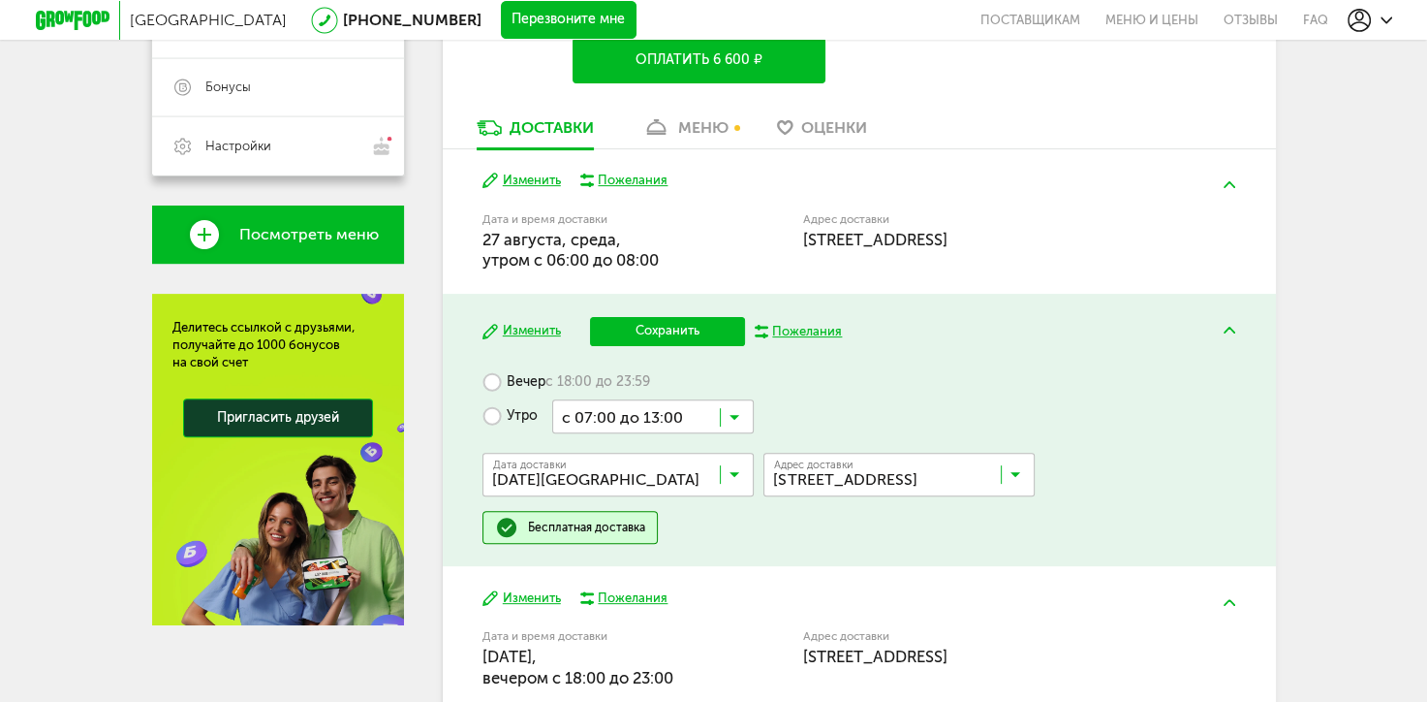
click at [737, 413] on icon at bounding box center [735, 421] width 10 height 19
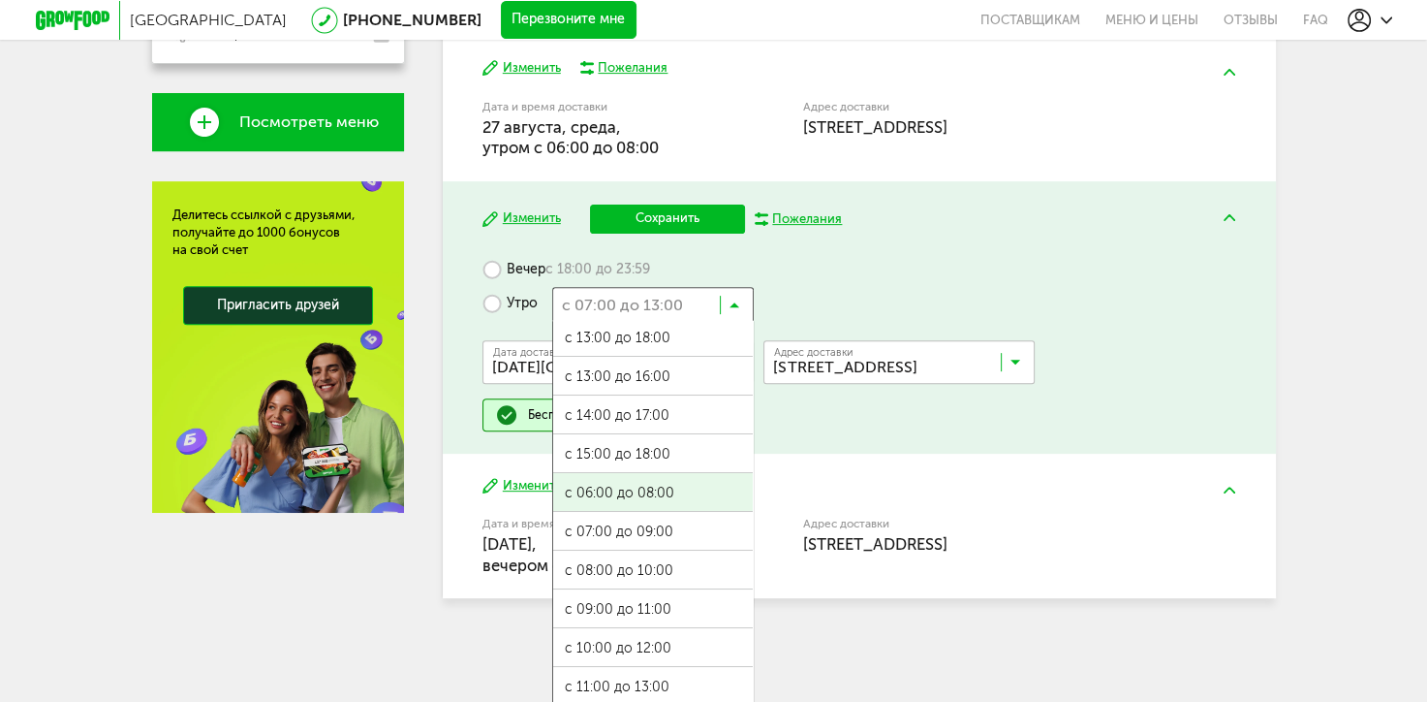
scroll to position [618, 0]
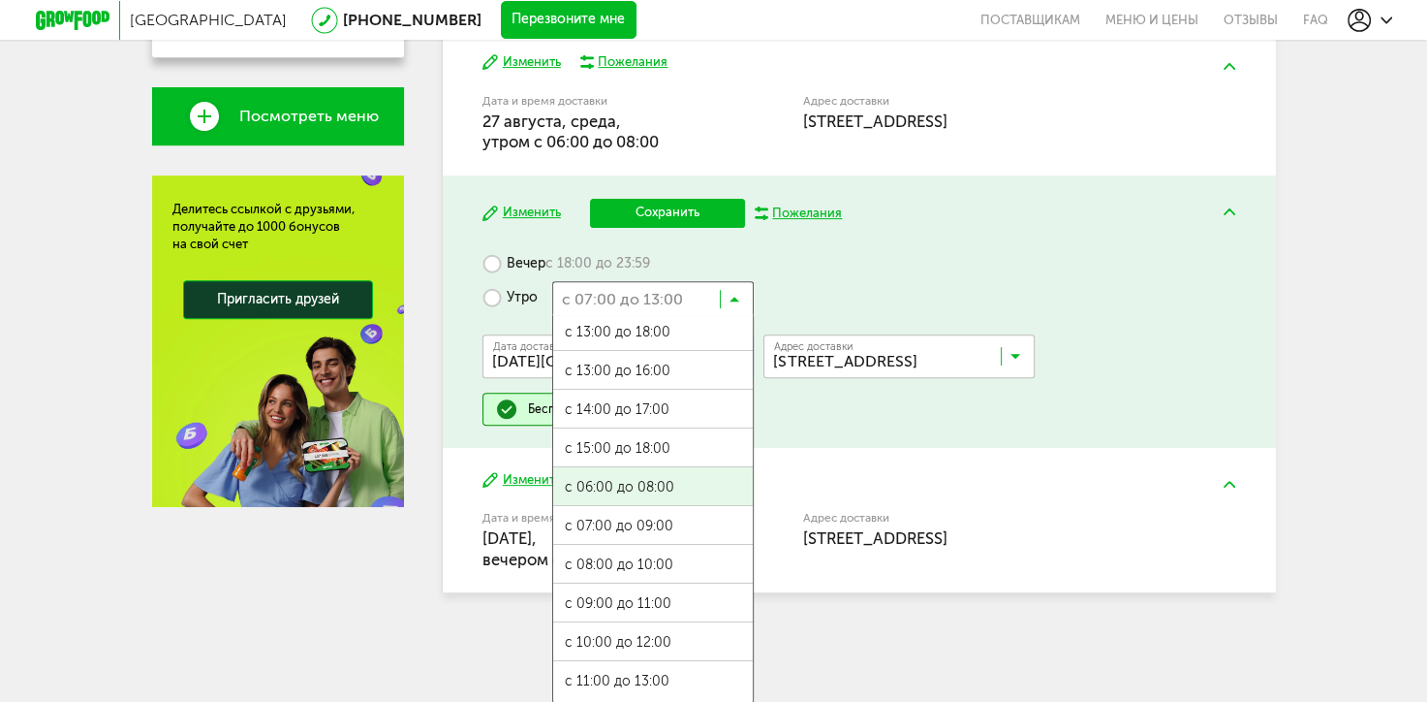
click at [638, 483] on ul "с 07:00 до 12:00 с 13:00 до 18:00 с 13:00 до 16:00 с 14:00 до 17:00 с 15:00 до …" at bounding box center [653, 509] width 202 height 388
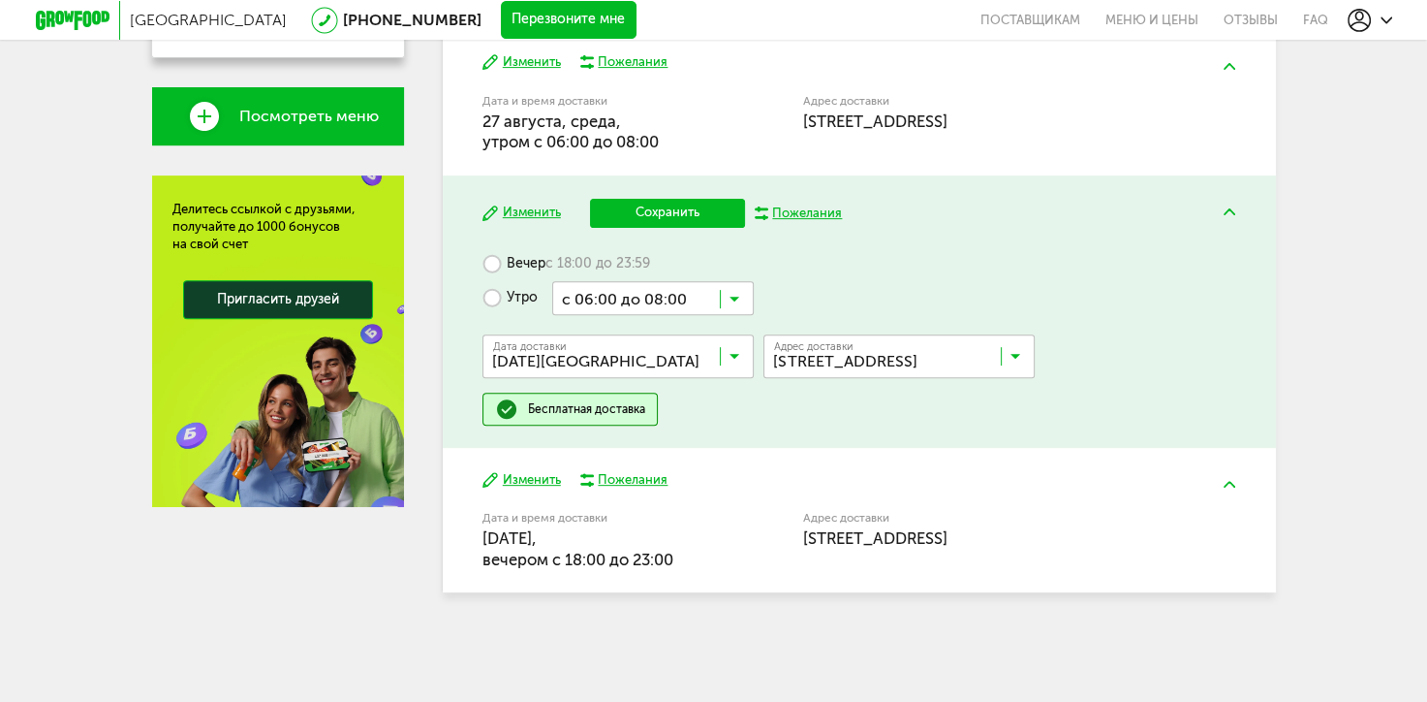
scroll to position [608, 0]
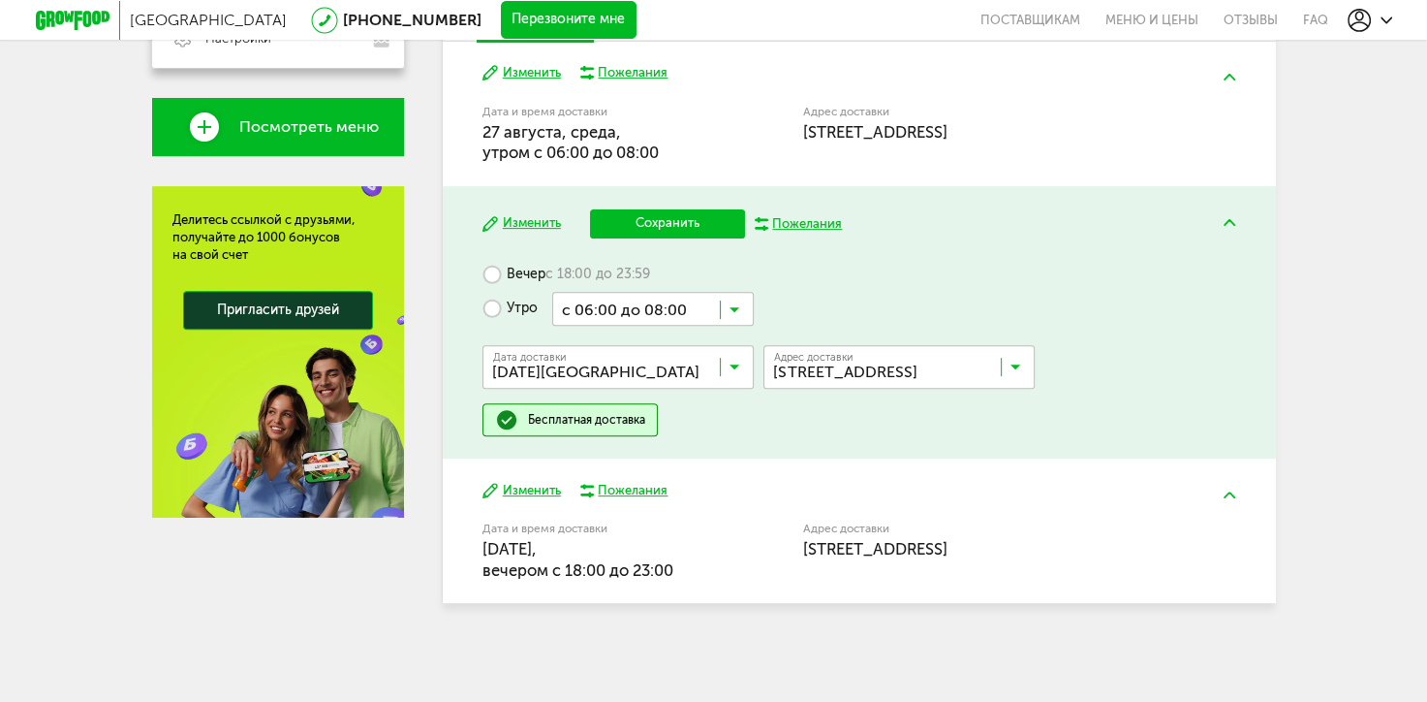
click at [672, 220] on button "Сохранить" at bounding box center [667, 223] width 155 height 29
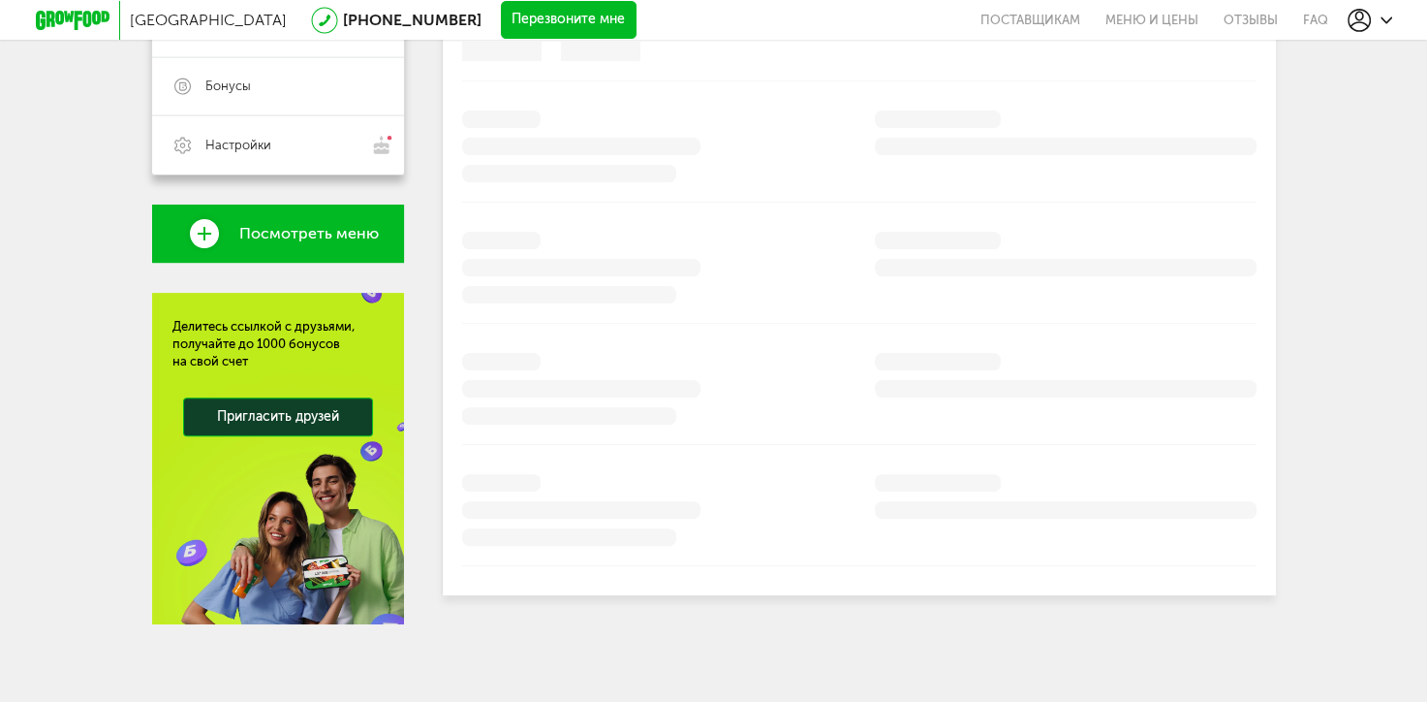
scroll to position [500, 0]
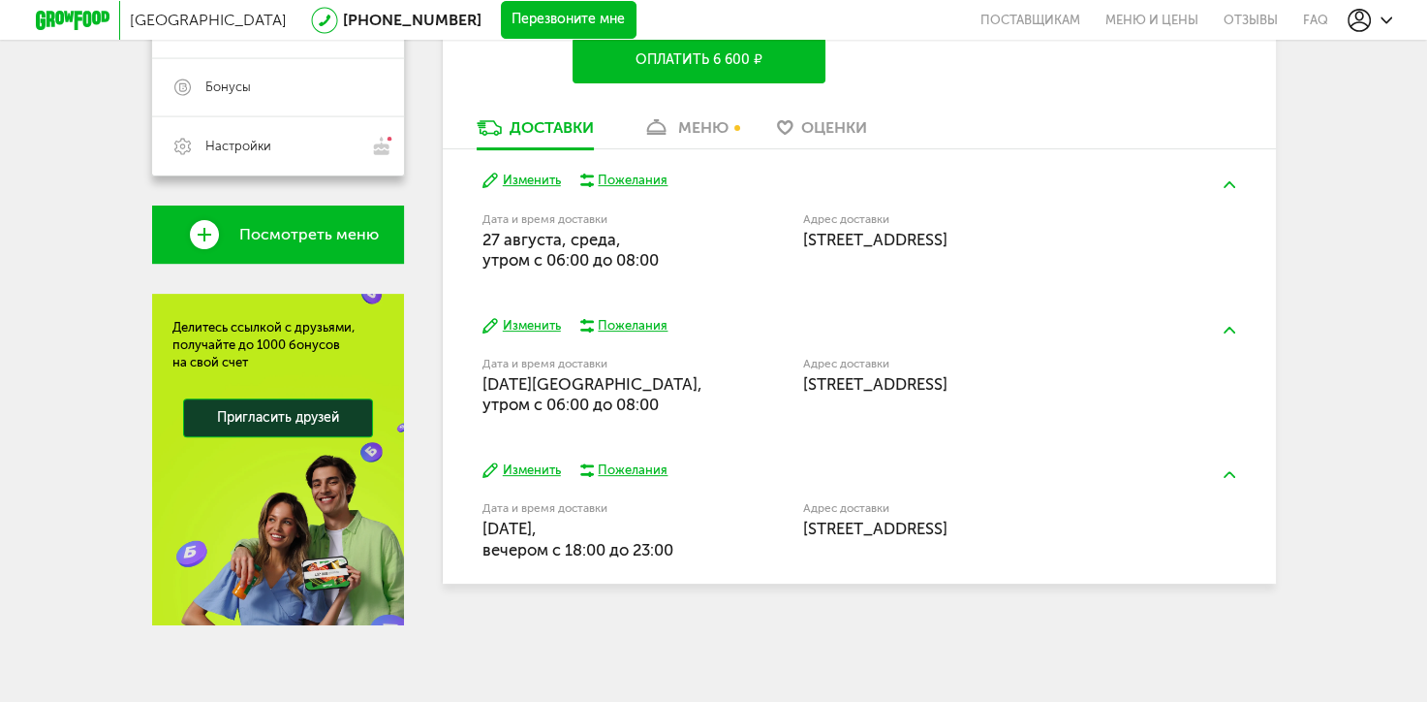
click at [684, 132] on div "меню" at bounding box center [703, 127] width 50 height 18
